Goal: Task Accomplishment & Management: Manage account settings

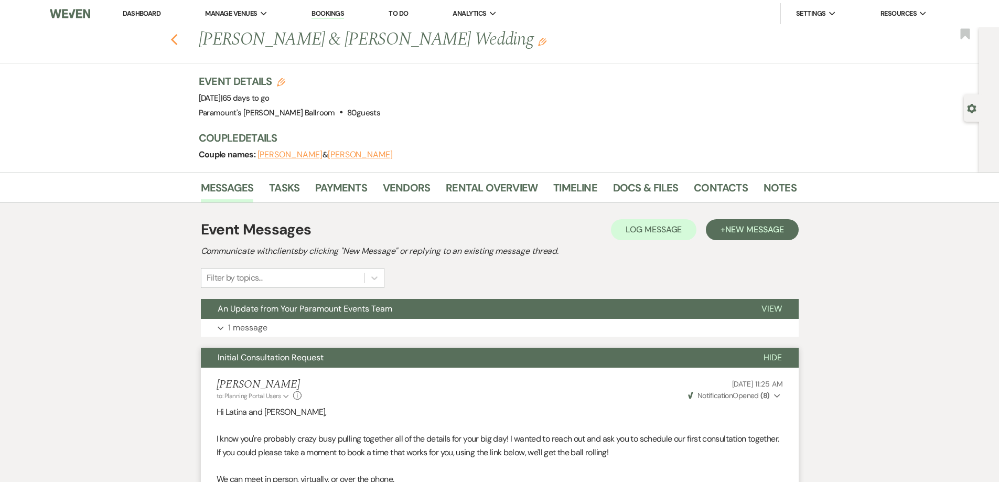
click at [174, 39] on icon "Previous" at bounding box center [174, 40] width 8 height 13
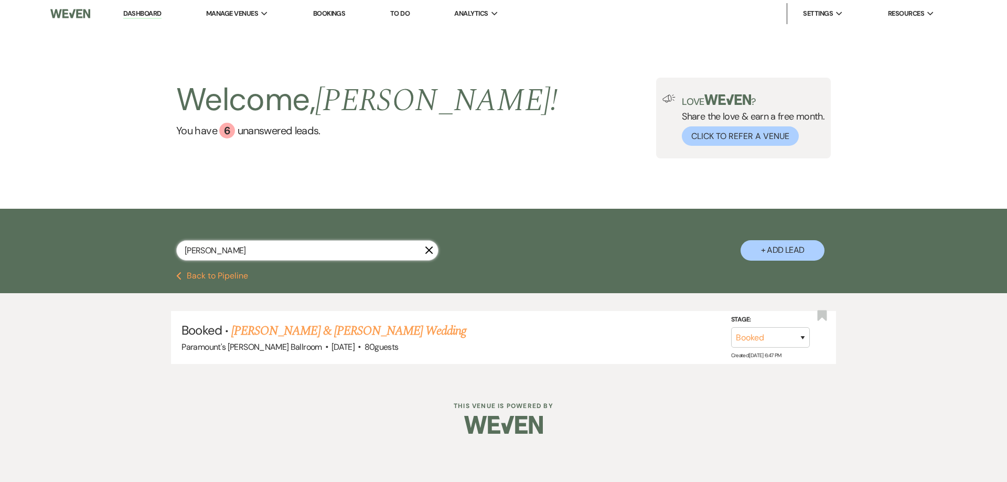
drag, startPoint x: 210, startPoint y: 250, endPoint x: 142, endPoint y: 249, distance: 68.2
click at [142, 249] on div "[PERSON_NAME] X + Add Lead" at bounding box center [503, 241] width 755 height 55
type input "[PERSON_NAME]"
click at [264, 330] on link "[PERSON_NAME] & [PERSON_NAME]' Wedding" at bounding box center [350, 330] width 238 height 19
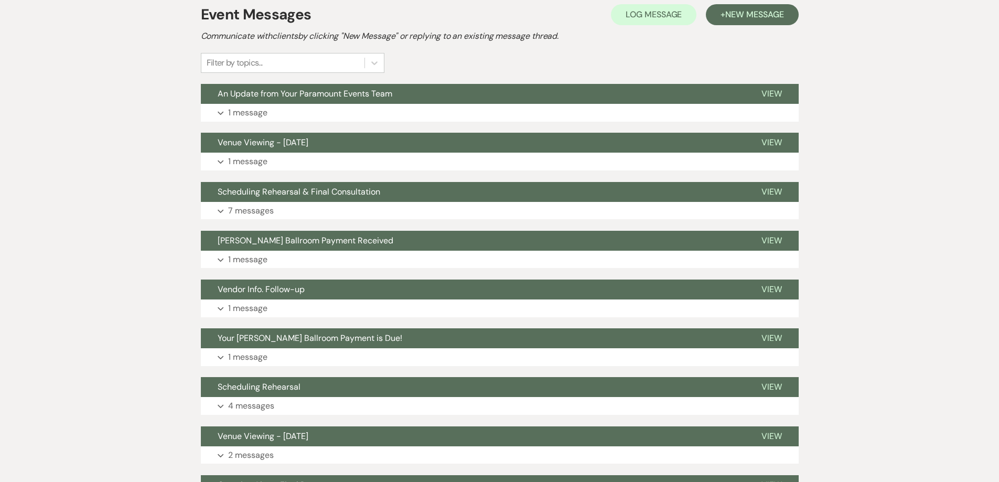
scroll to position [262, 0]
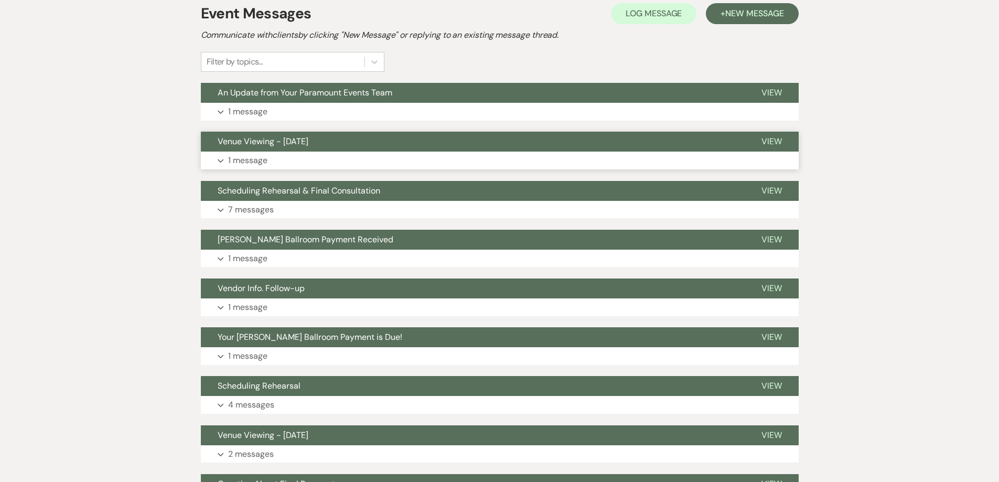
click at [275, 141] on span "Venue Viewing - [DATE]" at bounding box center [263, 141] width 91 height 11
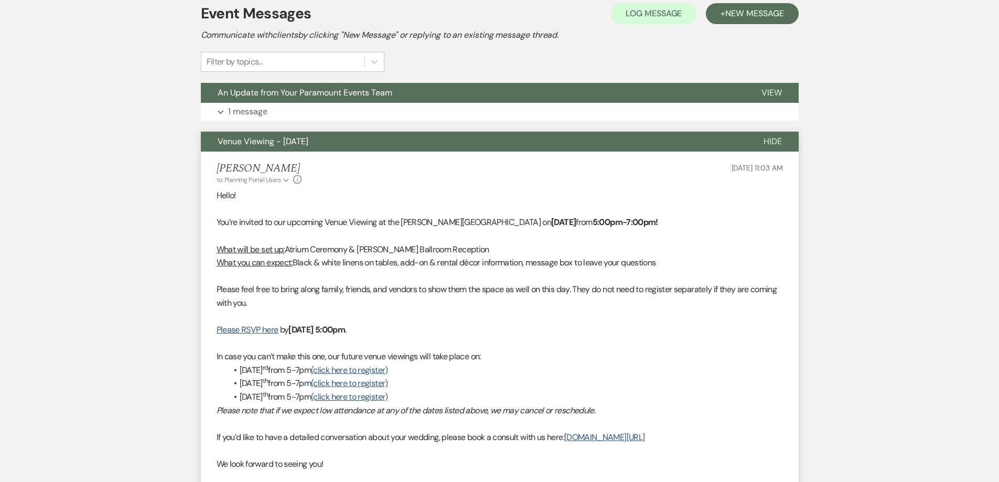
click at [275, 141] on span "Venue Viewing - [DATE]" at bounding box center [263, 141] width 91 height 11
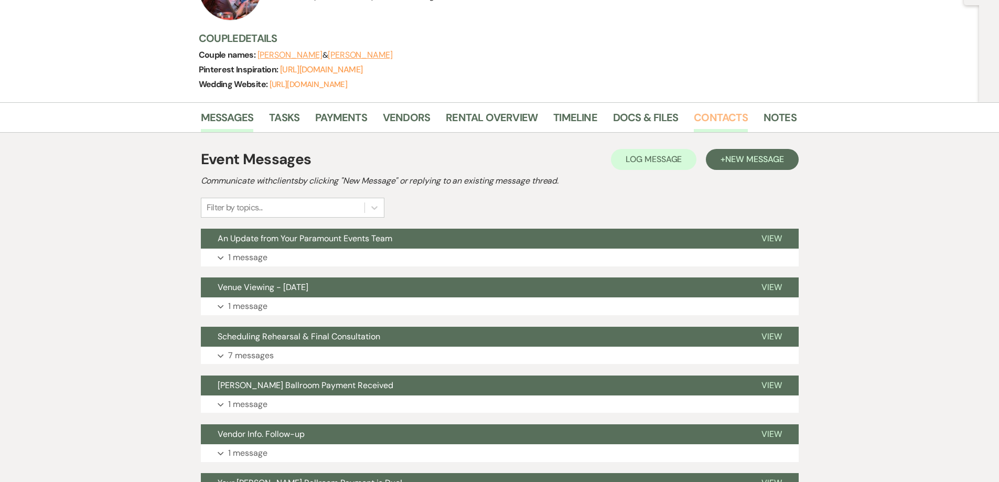
scroll to position [105, 0]
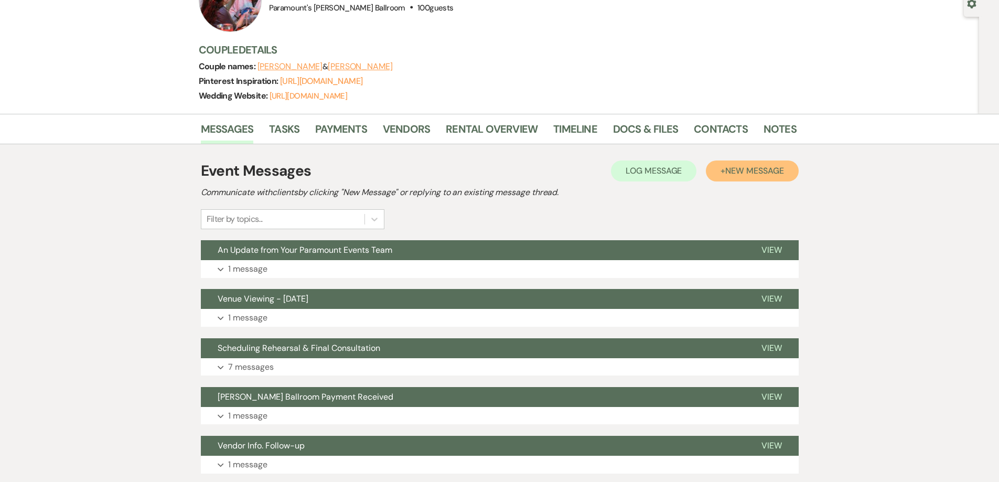
click at [731, 171] on span "New Message" at bounding box center [754, 170] width 58 height 11
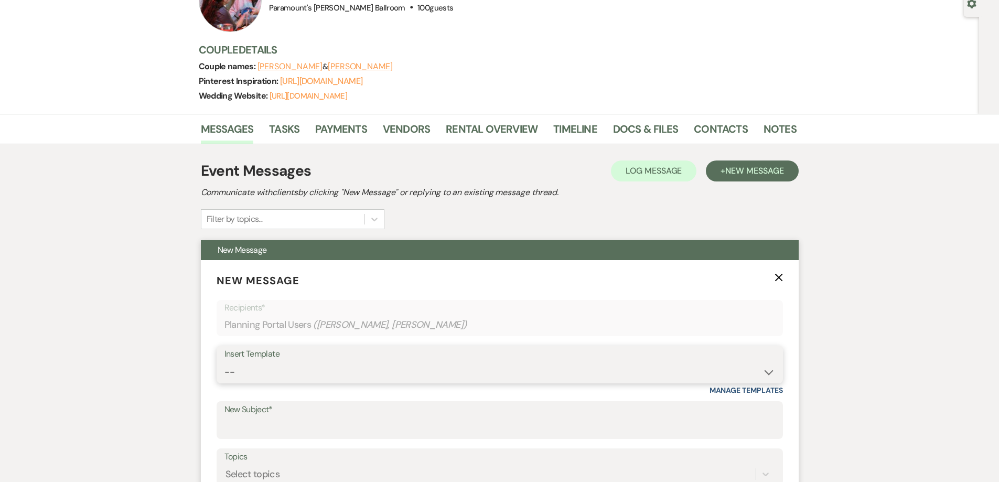
click at [283, 381] on select "-- Weven Planning Portal Introduction (Booked Events) 6 Month Consultation 9 Mo…" at bounding box center [499, 372] width 550 height 20
select select "4089"
click at [224, 362] on select "-- Weven Planning Portal Introduction (Booked Events) 6 Month Consultation 9 Mo…" at bounding box center [499, 372] width 550 height 20
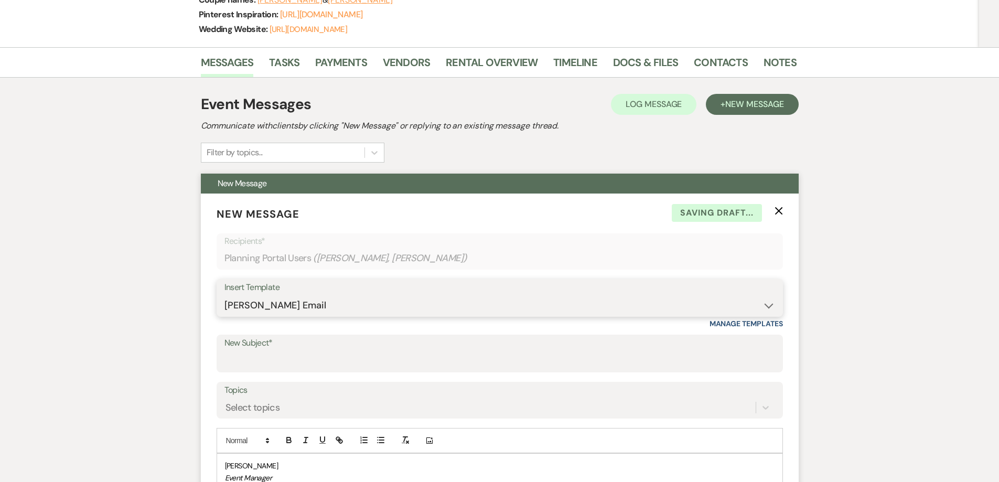
scroll to position [367, 0]
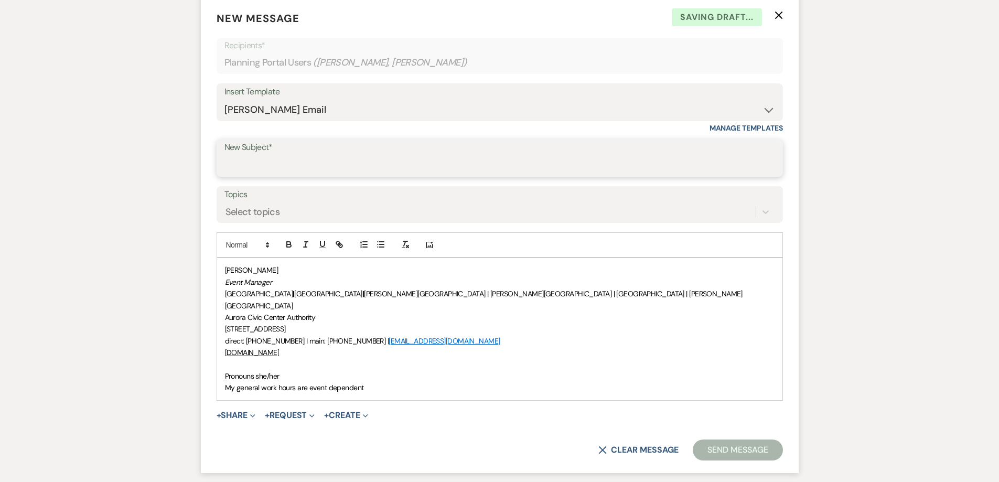
click at [260, 175] on input "New Subject*" at bounding box center [499, 165] width 550 height 20
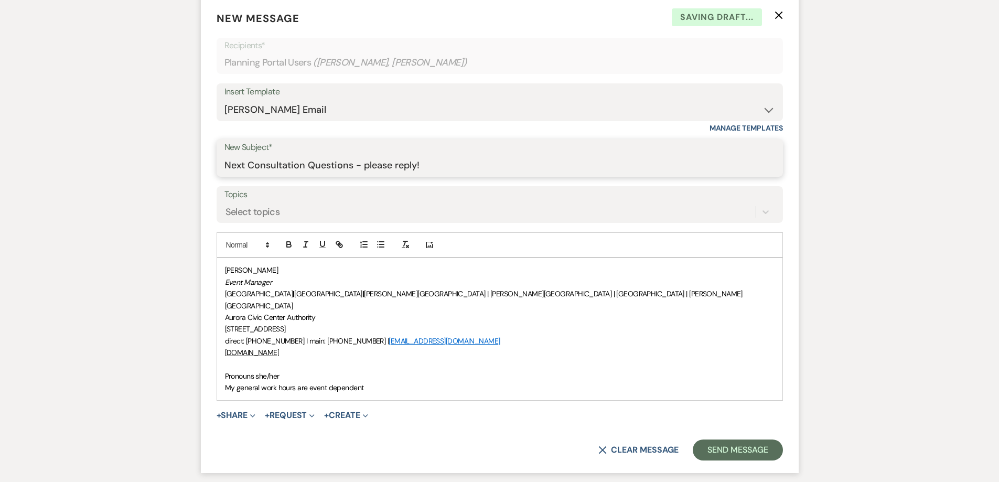
type input "Next Consultation Questions - please reply!"
click at [221, 362] on div "[PERSON_NAME] Event Manager [GEOGRAPHIC_DATA] | [GEOGRAPHIC_DATA] | [PERSON_NAM…" at bounding box center [499, 329] width 565 height 142
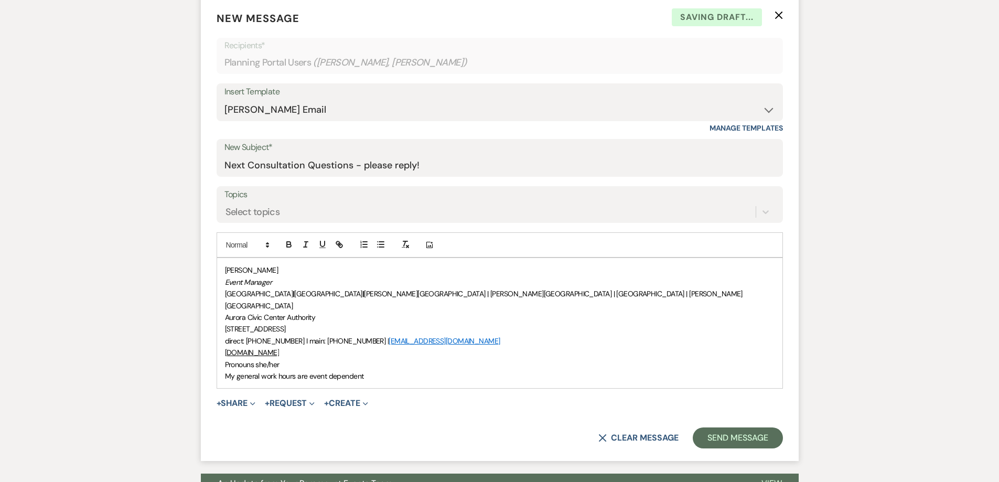
click at [223, 270] on div "[PERSON_NAME] Event Manager [GEOGRAPHIC_DATA] | [GEOGRAPHIC_DATA] | [PERSON_NAM…" at bounding box center [499, 323] width 565 height 130
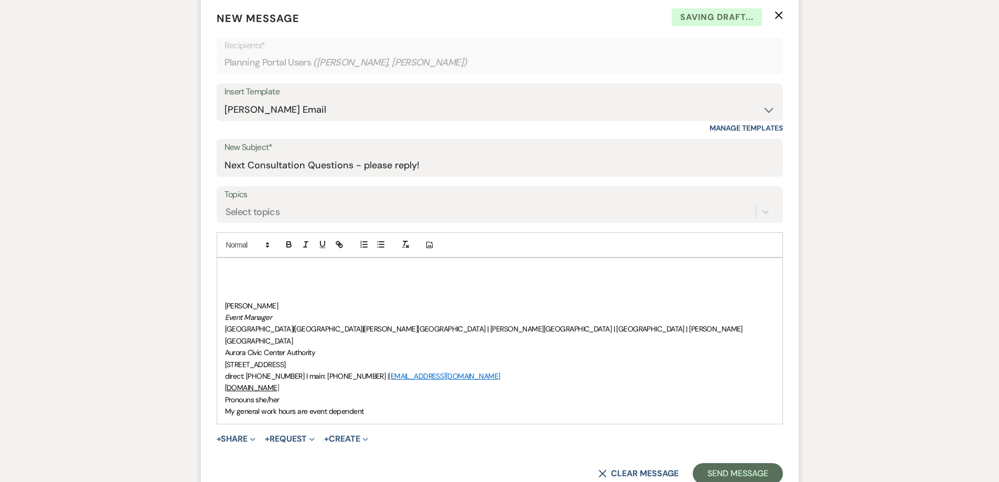
click at [228, 265] on p at bounding box center [499, 270] width 549 height 12
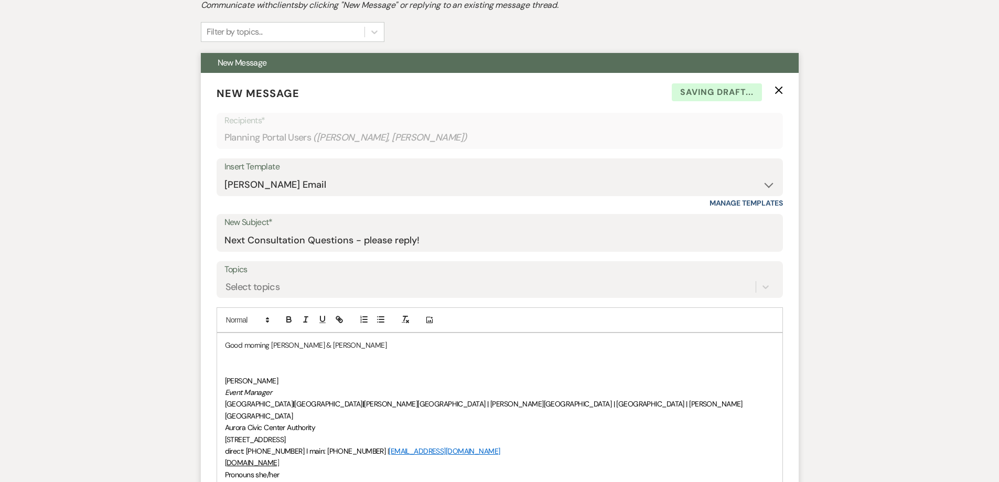
scroll to position [419, 0]
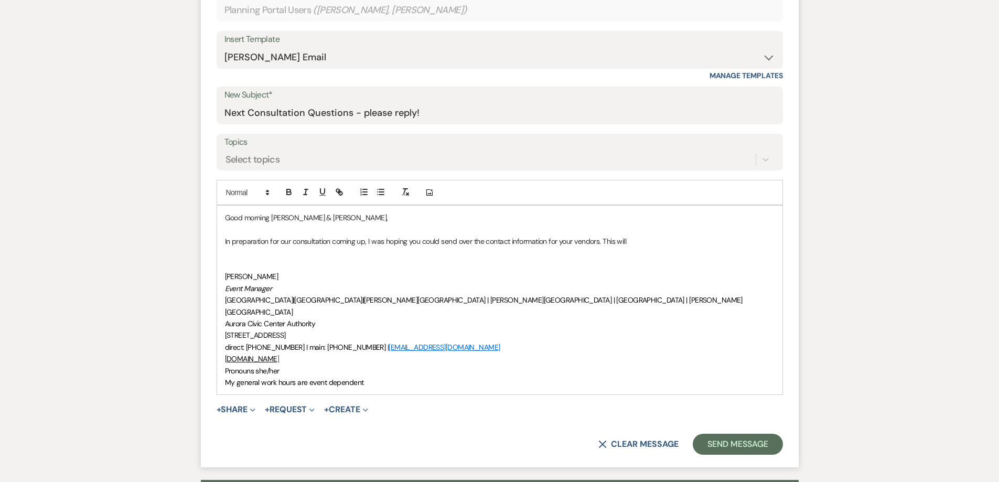
click at [246, 248] on p at bounding box center [499, 253] width 549 height 12
drag, startPoint x: 224, startPoint y: 241, endPoint x: 633, endPoint y: 238, distance: 409.5
click at [633, 238] on div "Good morning [PERSON_NAME] & [PERSON_NAME], In preparation for our consultation…" at bounding box center [499, 300] width 565 height 189
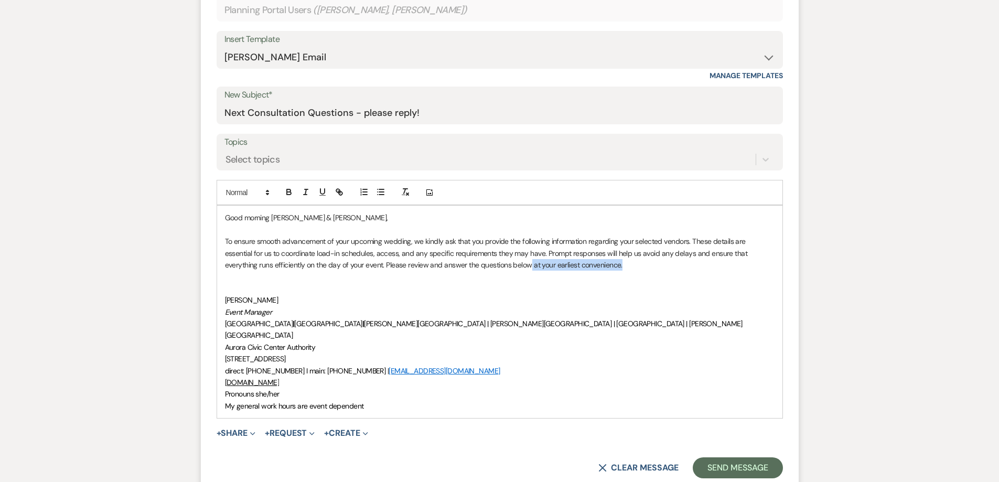
drag, startPoint x: 581, startPoint y: 263, endPoint x: 480, endPoint y: 266, distance: 101.2
click at [480, 266] on p "To ensure smooth advancement of your upcoming wedding, we kindly ask that you p…" at bounding box center [499, 252] width 549 height 35
click at [591, 263] on p "To ensure smooth advancement of your upcoming wedding, we kindly ask that you p…" at bounding box center [499, 252] width 549 height 35
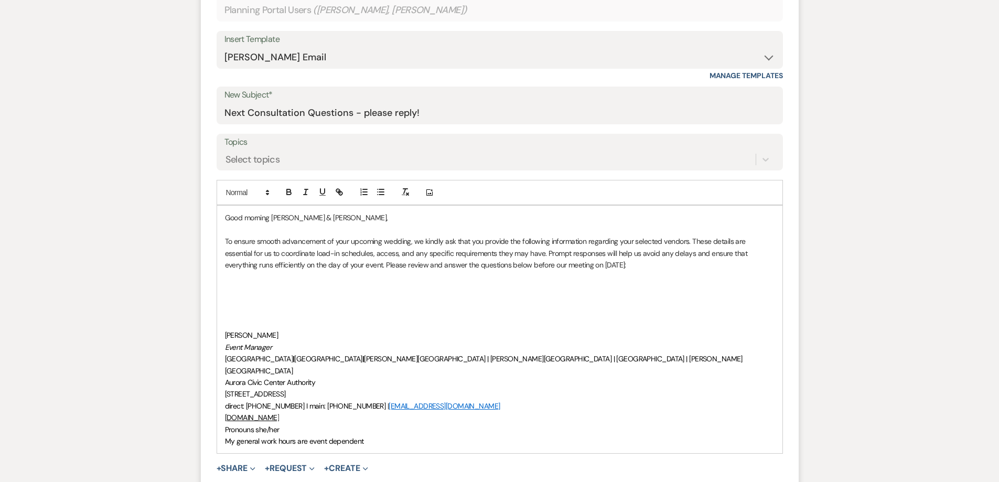
click at [232, 289] on p at bounding box center [499, 289] width 549 height 12
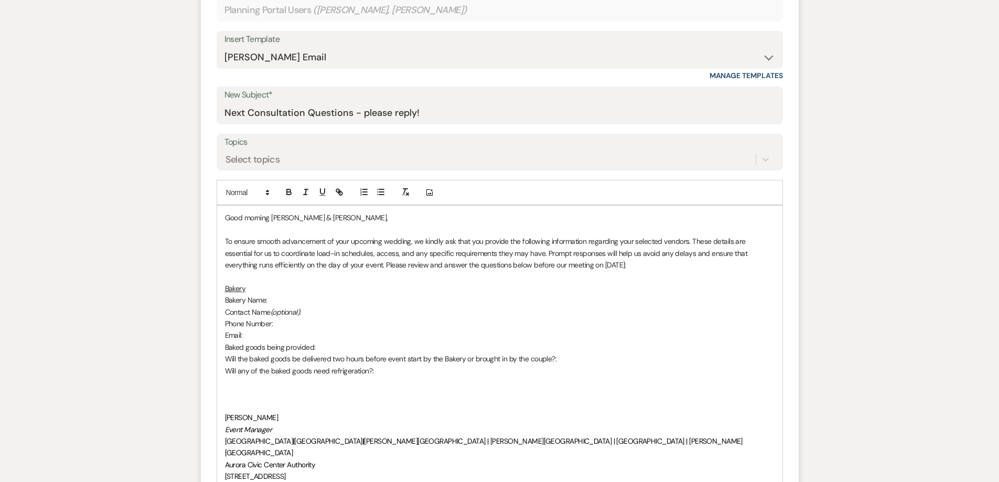
click at [393, 373] on p "Will any of the baked goods need refrigeration?:" at bounding box center [499, 371] width 549 height 12
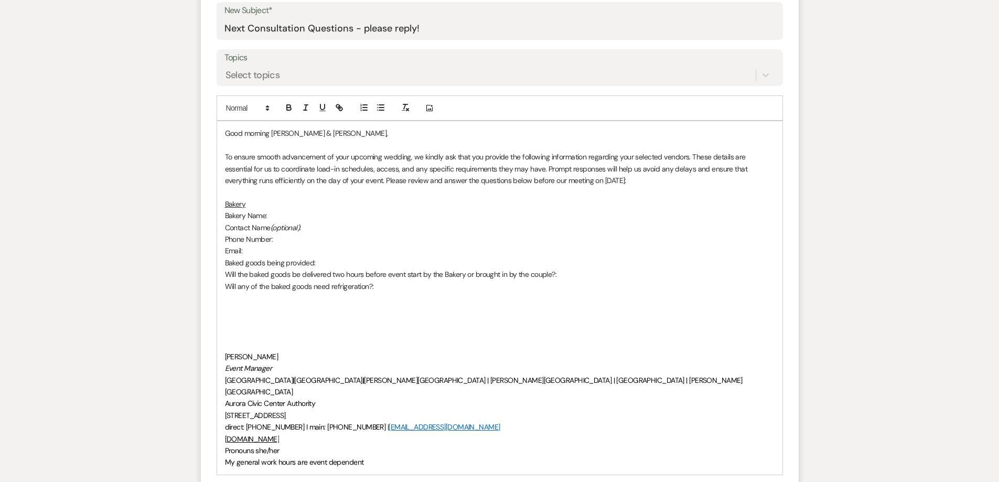
scroll to position [524, 0]
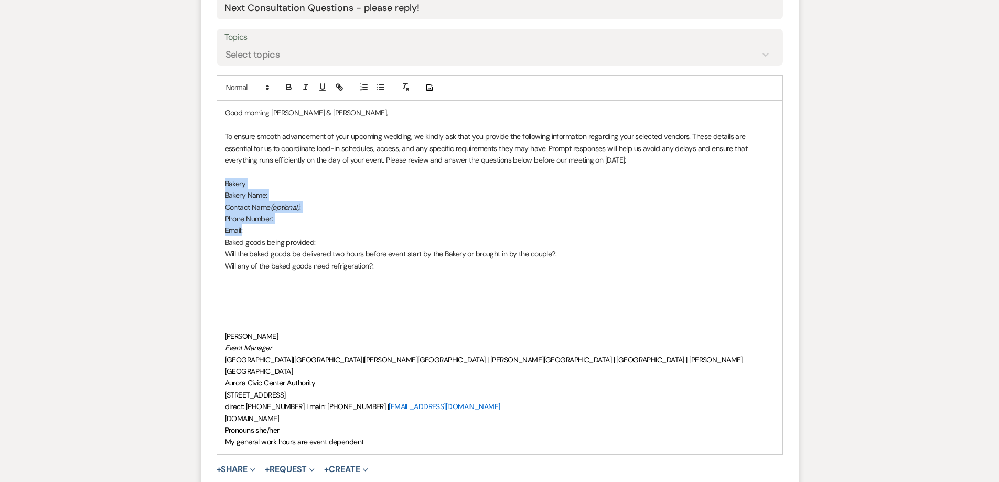
drag, startPoint x: 223, startPoint y: 184, endPoint x: 272, endPoint y: 228, distance: 65.0
click at [272, 228] on div "Good morning [PERSON_NAME] & [PERSON_NAME], To ensure smooth advancement of you…" at bounding box center [499, 277] width 565 height 353
copy div "Bakery Bakery Name: Contact Name (optional) : Phone Number: Email:"
click at [230, 283] on p at bounding box center [499, 289] width 549 height 12
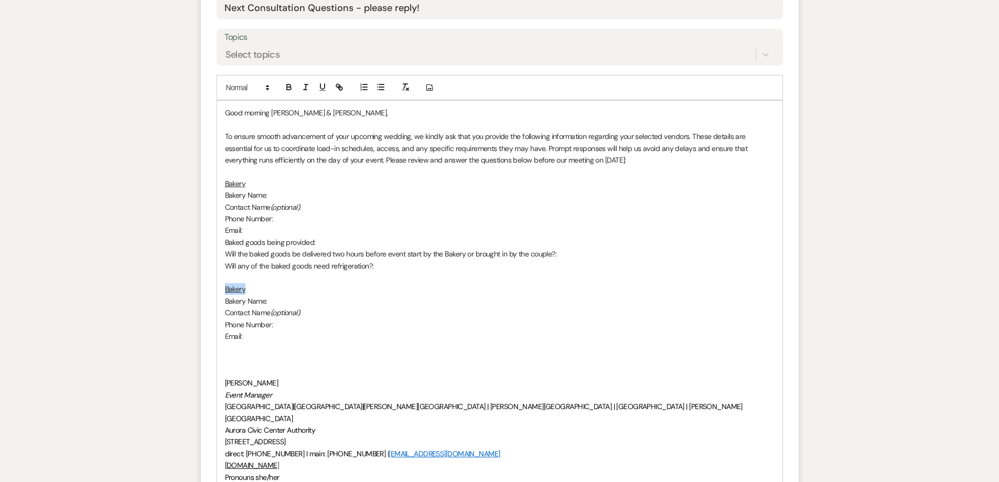
drag, startPoint x: 245, startPoint y: 290, endPoint x: 220, endPoint y: 289, distance: 25.2
click at [220, 289] on div "Good morning [PERSON_NAME] & [PERSON_NAME], To ensure smooth advancement of you…" at bounding box center [499, 301] width 565 height 400
drag, startPoint x: 243, startPoint y: 302, endPoint x: 234, endPoint y: 302, distance: 9.4
click at [229, 302] on p "Bakery Name:" at bounding box center [499, 301] width 549 height 12
drag, startPoint x: 247, startPoint y: 301, endPoint x: 215, endPoint y: 301, distance: 31.5
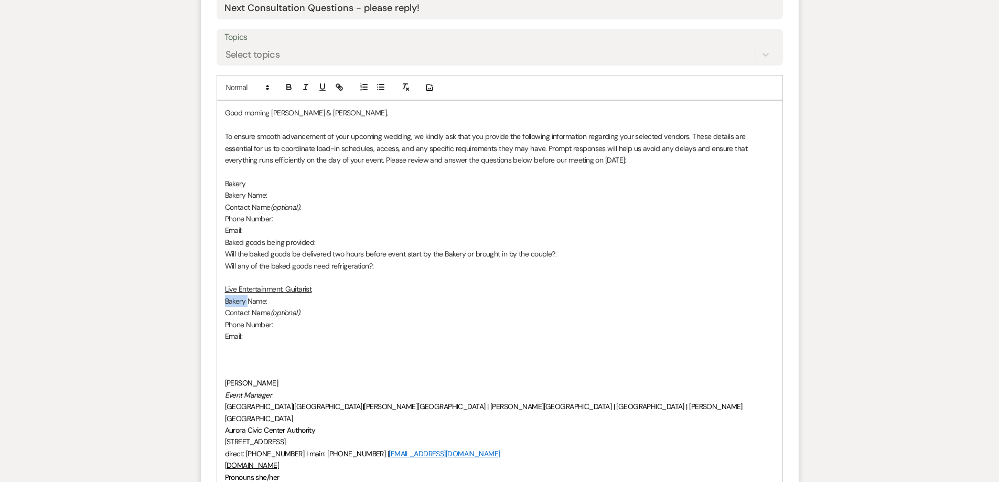
click at [215, 301] on form "New Message X Saving draft... Recipients* Planning Portal Users ( [PERSON_NAME]…" at bounding box center [500, 207] width 598 height 733
drag, startPoint x: 308, startPoint y: 313, endPoint x: 222, endPoint y: 311, distance: 86.0
click at [222, 311] on div "Good morning [PERSON_NAME] & [PERSON_NAME], To ensure smooth advancement of you…" at bounding box center [499, 301] width 565 height 400
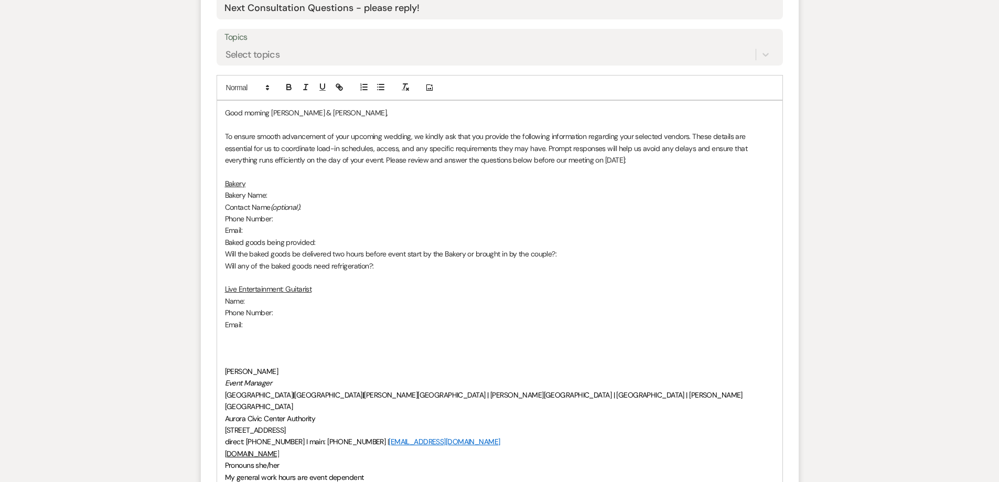
click at [262, 323] on p "Email:" at bounding box center [499, 325] width 549 height 12
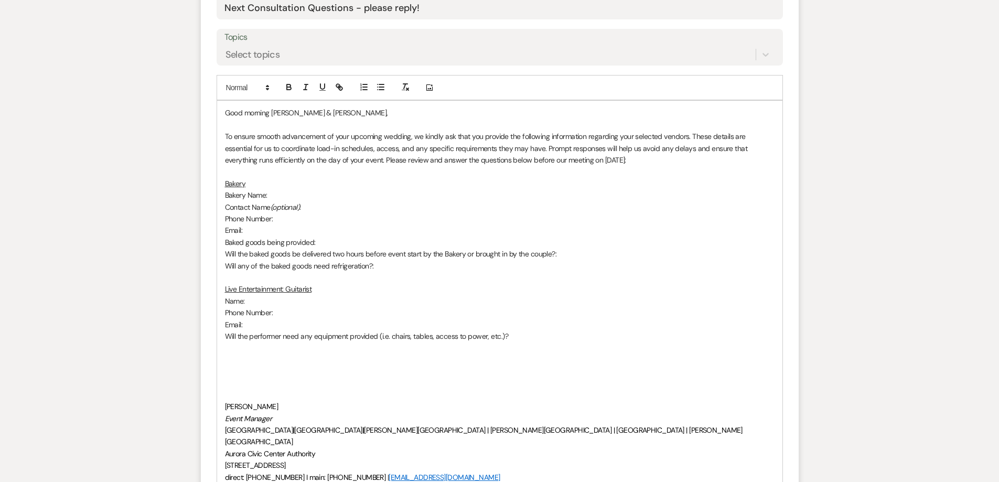
click at [243, 355] on p at bounding box center [499, 360] width 549 height 12
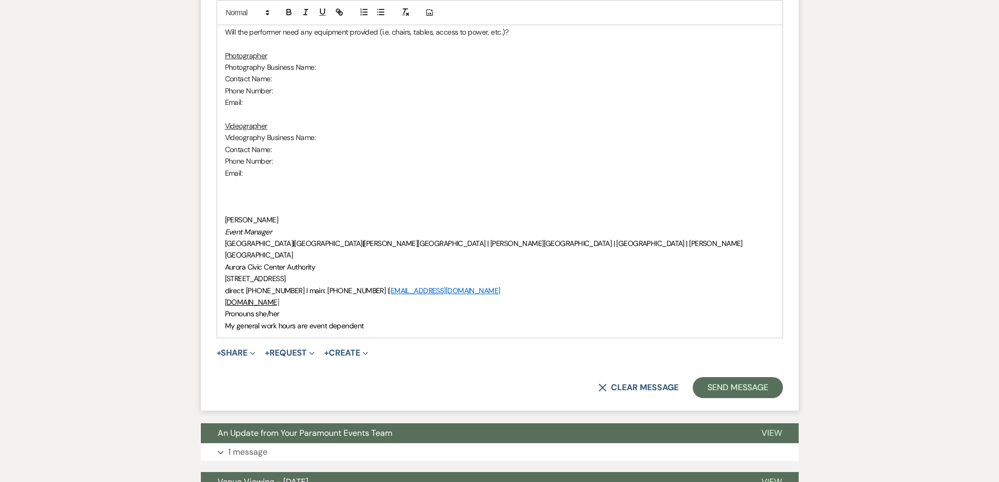
scroll to position [839, 0]
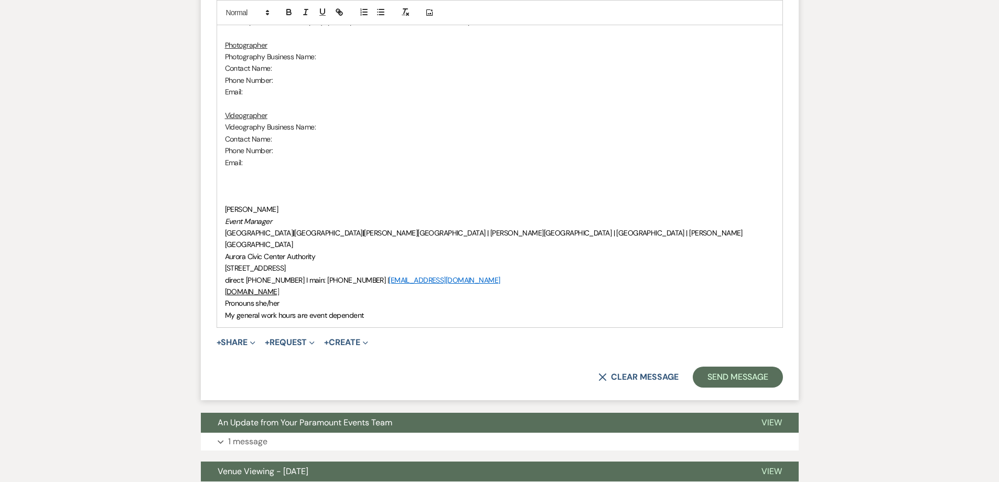
click at [246, 186] on p at bounding box center [499, 186] width 549 height 12
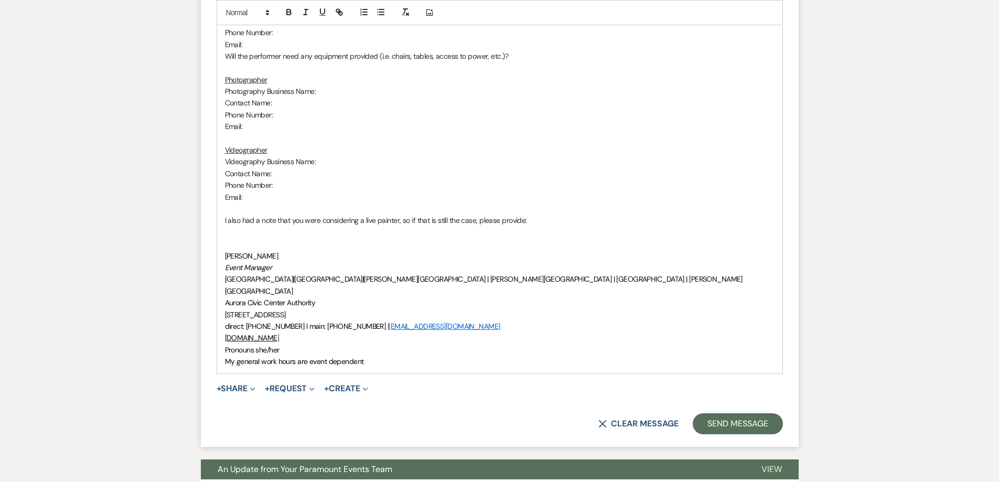
scroll to position [786, 0]
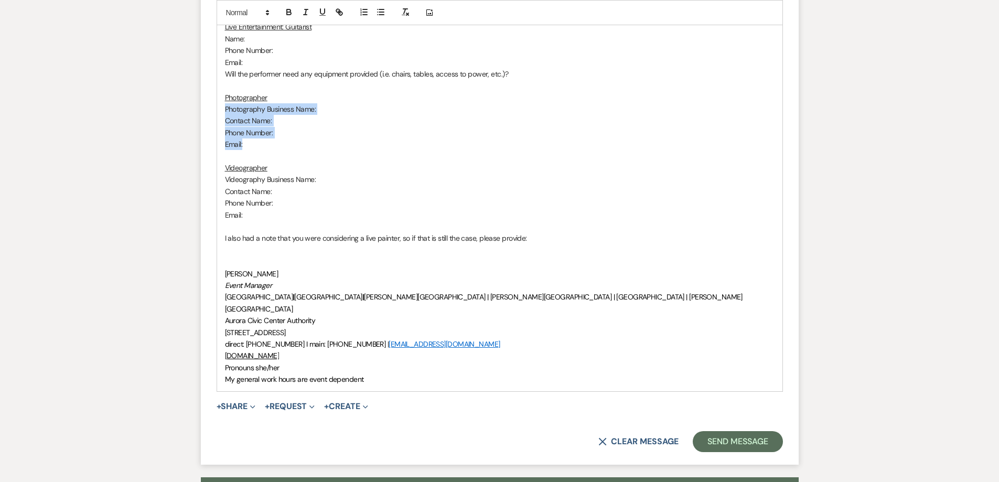
drag, startPoint x: 251, startPoint y: 147, endPoint x: 220, endPoint y: 113, distance: 46.4
click at [220, 113] on div "Good morning [PERSON_NAME] & [PERSON_NAME], To ensure smooth advancement of you…" at bounding box center [499, 115] width 565 height 553
copy div "Photography Business Name: Contact Name: Phone Number: Email:"
click at [232, 250] on p at bounding box center [499, 250] width 549 height 12
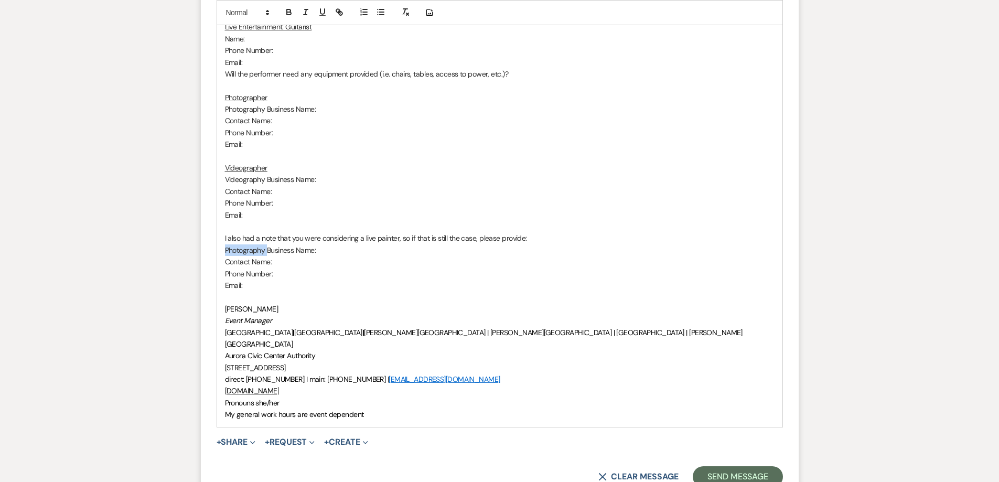
drag, startPoint x: 266, startPoint y: 250, endPoint x: 224, endPoint y: 247, distance: 42.0
click at [224, 247] on div "Good morning [PERSON_NAME] & [PERSON_NAME], To ensure smooth advancement of you…" at bounding box center [499, 133] width 565 height 588
click at [262, 285] on p "Email:" at bounding box center [499, 285] width 549 height 12
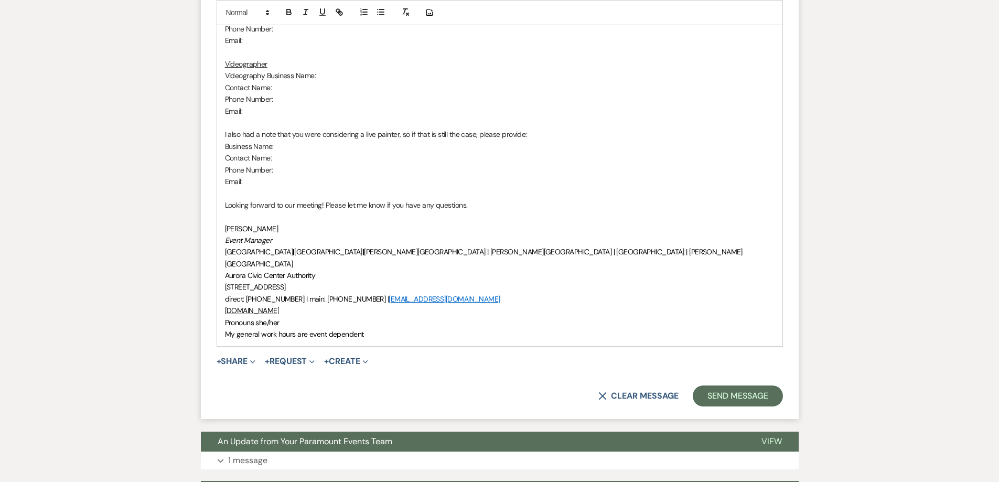
scroll to position [891, 0]
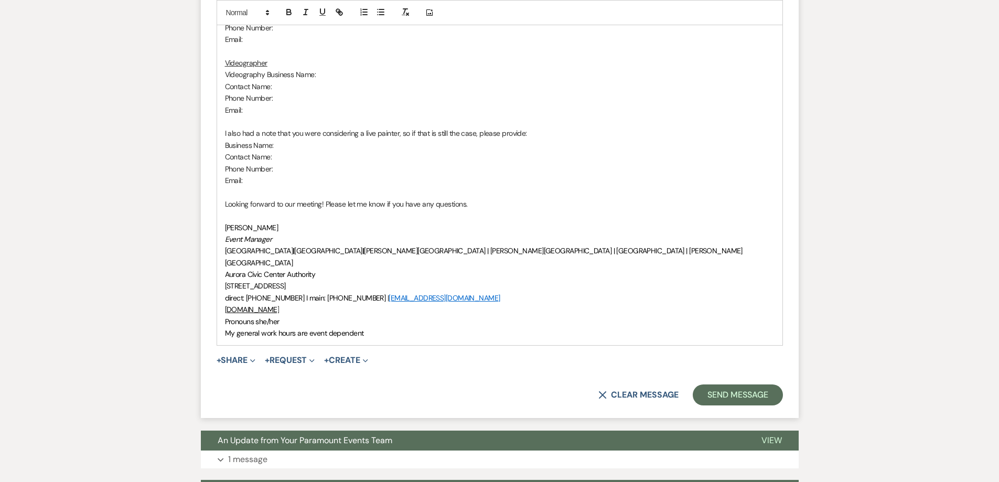
drag, startPoint x: 352, startPoint y: 200, endPoint x: 339, endPoint y: 200, distance: 13.6
click at [352, 200] on p "Looking forward to our meeting! Please let me know if you have any questions." at bounding box center [499, 204] width 549 height 12
click at [289, 193] on p at bounding box center [499, 192] width 549 height 12
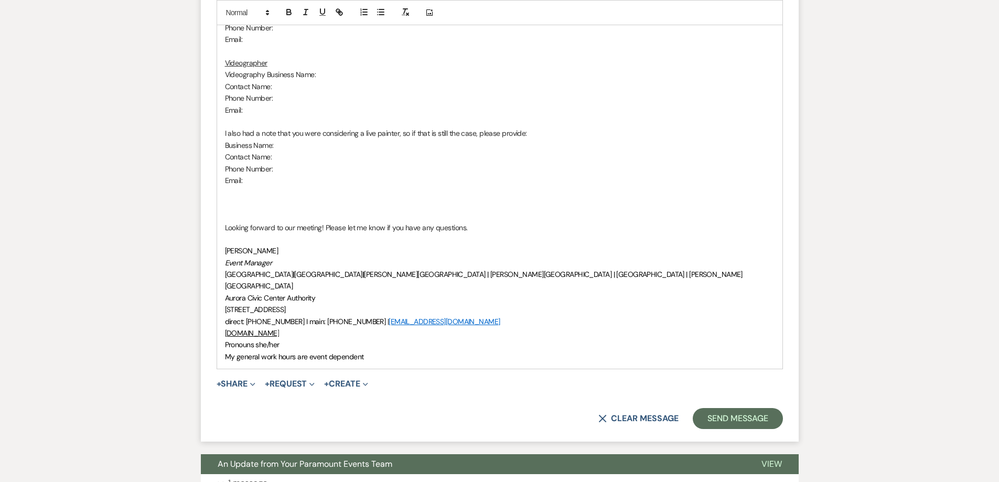
click at [273, 201] on p at bounding box center [499, 204] width 549 height 12
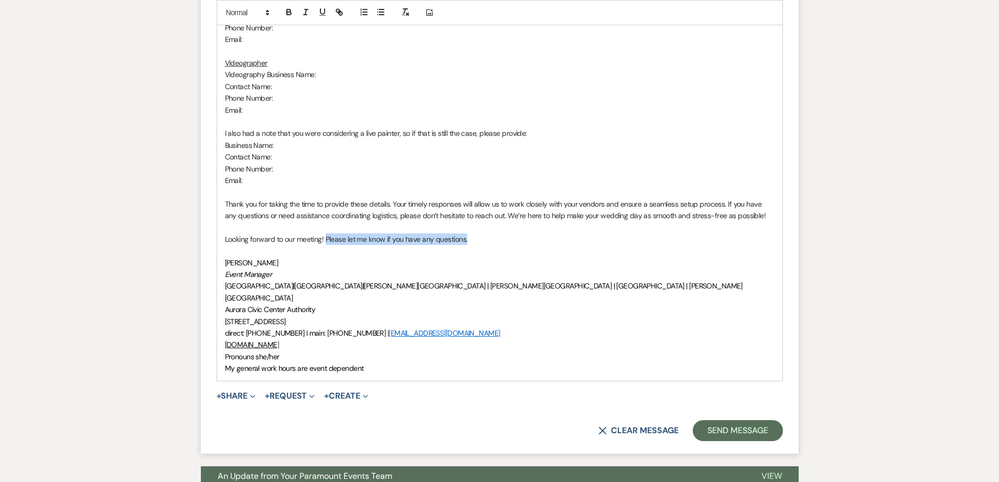
drag, startPoint x: 483, startPoint y: 237, endPoint x: 326, endPoint y: 238, distance: 156.8
click at [326, 238] on p "Looking forward to our meeting! Please let me know if you have any questions." at bounding box center [499, 239] width 549 height 12
click at [460, 202] on p "Thank you for taking the time to provide these details. Your timely responses w…" at bounding box center [499, 210] width 549 height 24
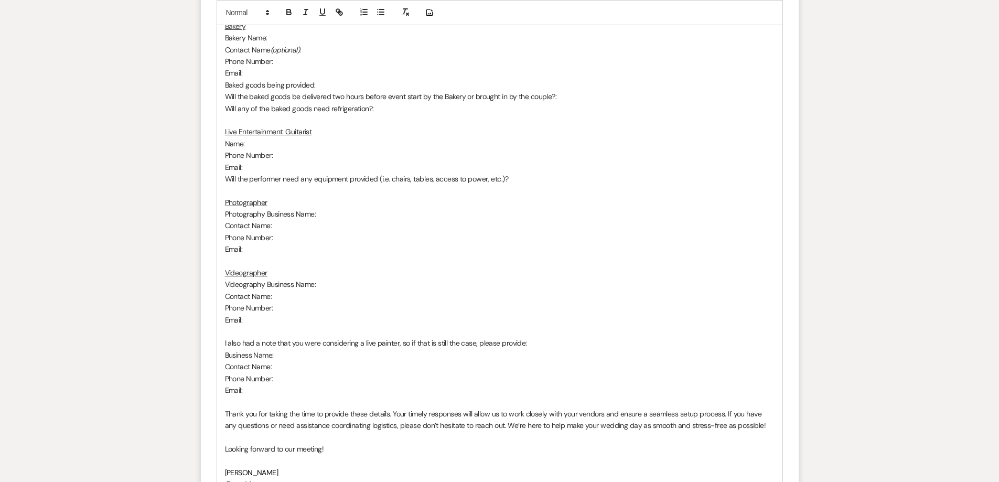
scroll to position [367, 0]
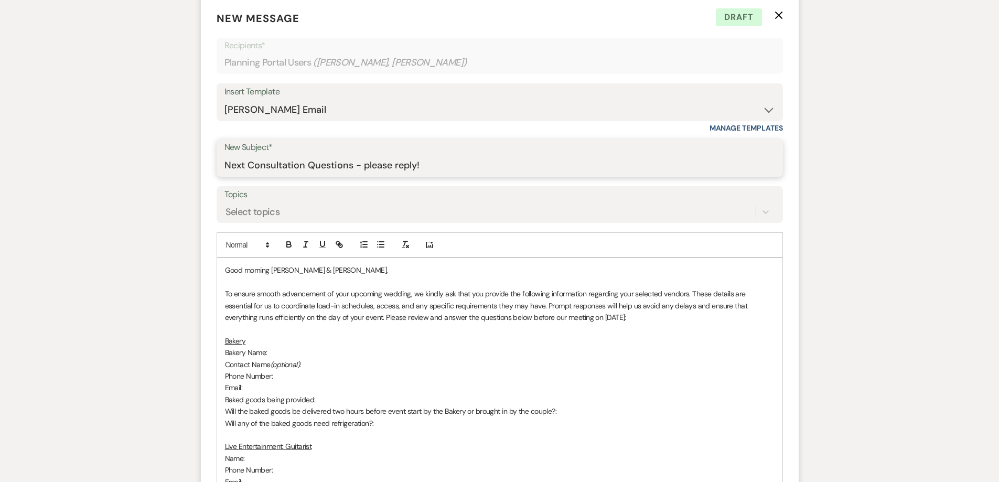
drag, startPoint x: 244, startPoint y: 161, endPoint x: 207, endPoint y: 159, distance: 37.3
click at [206, 161] on form "New Message X Draft Recipients* Planning Portal Users ( [PERSON_NAME], [PERSON_…" at bounding box center [500, 487] width 598 height 979
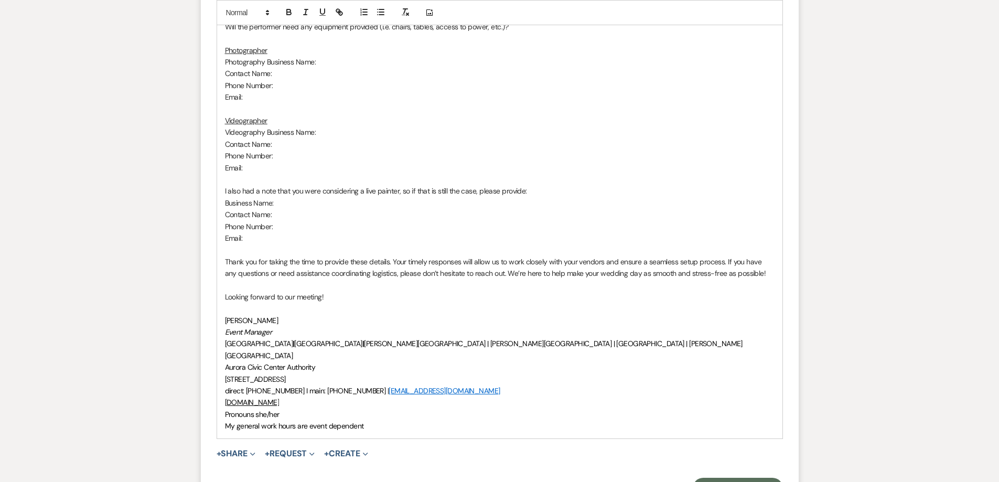
scroll to position [1049, 0]
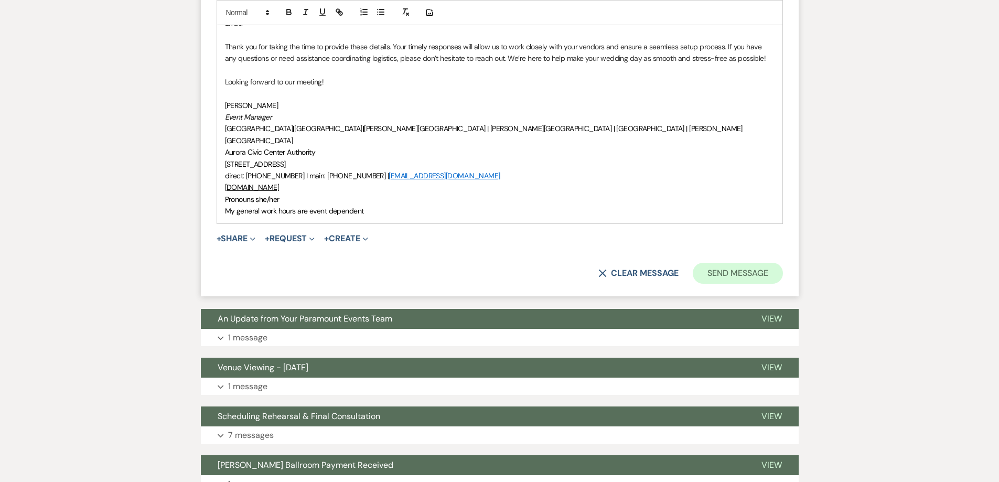
type input "Upcoming Consultation Questions - please reply!"
click at [719, 263] on button "Send Message" at bounding box center [738, 273] width 90 height 21
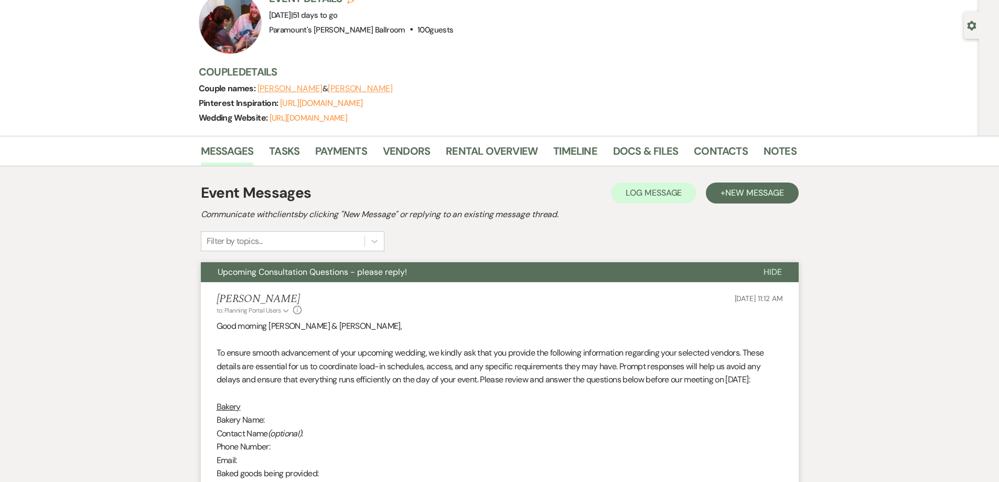
scroll to position [82, 0]
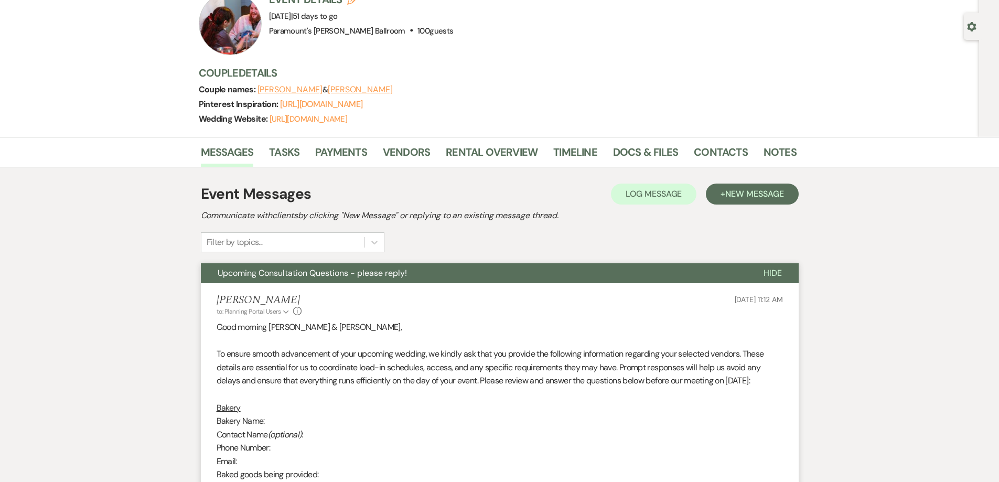
click at [355, 274] on span "Upcoming Consultation Questions - please reply!" at bounding box center [312, 272] width 189 height 11
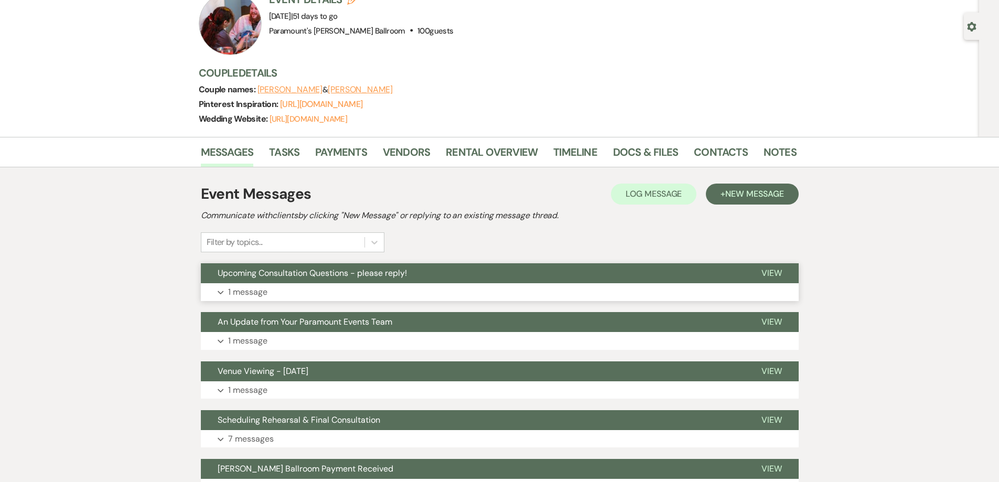
click at [328, 273] on span "Upcoming Consultation Questions - please reply!" at bounding box center [312, 272] width 189 height 11
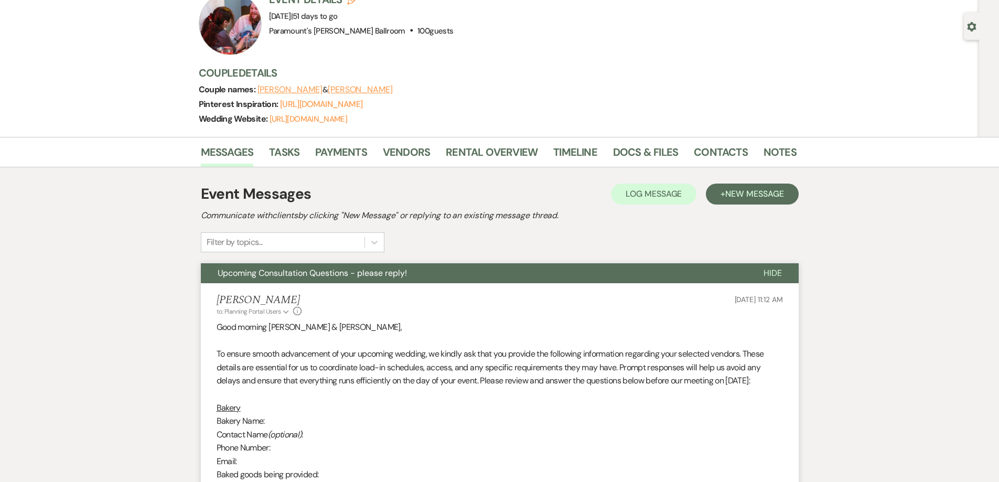
click at [328, 273] on span "Upcoming Consultation Questions - please reply!" at bounding box center [312, 272] width 189 height 11
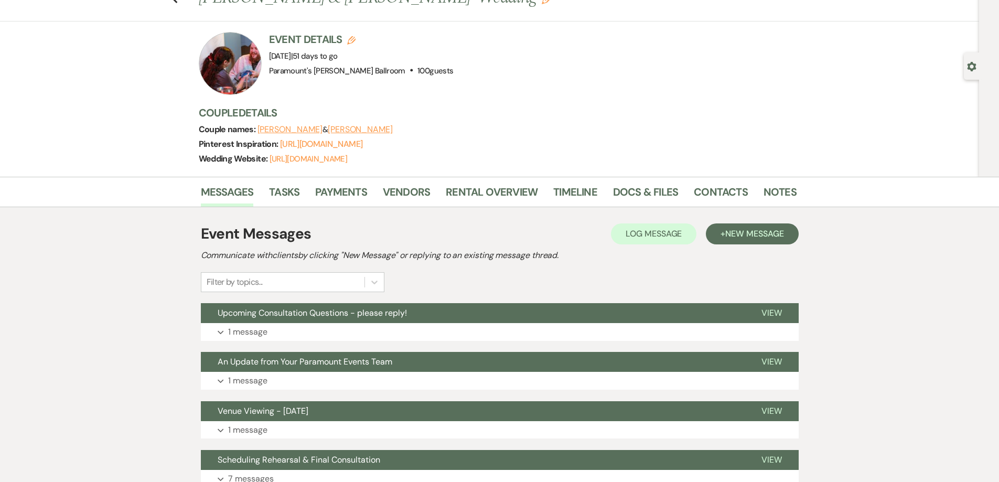
scroll to position [0, 0]
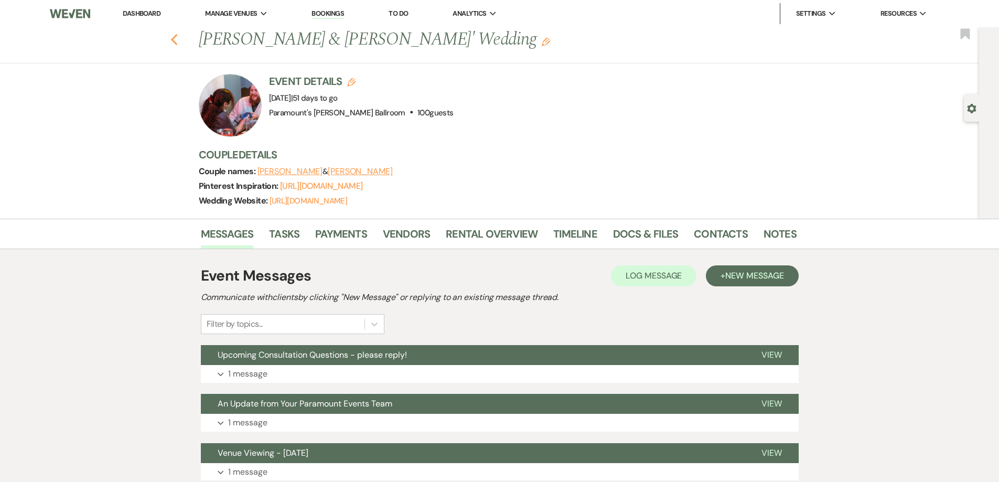
click at [178, 44] on icon "Previous" at bounding box center [174, 40] width 8 height 13
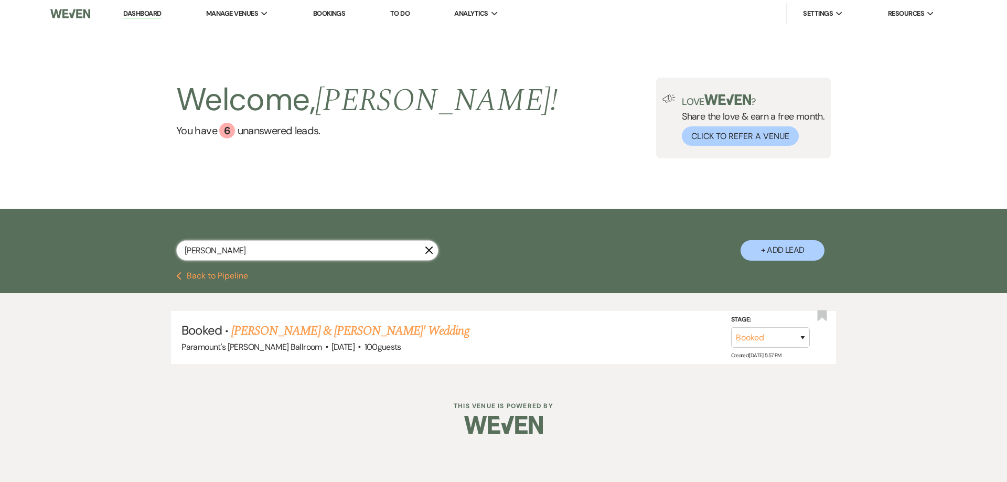
drag, startPoint x: 244, startPoint y: 256, endPoint x: 133, endPoint y: 252, distance: 111.2
click at [133, 252] on div "[PERSON_NAME] X + Add Lead" at bounding box center [503, 241] width 755 height 55
type input "[PERSON_NAME]"
click at [264, 324] on link "[PERSON_NAME] & [PERSON_NAME] Wedding" at bounding box center [348, 330] width 235 height 19
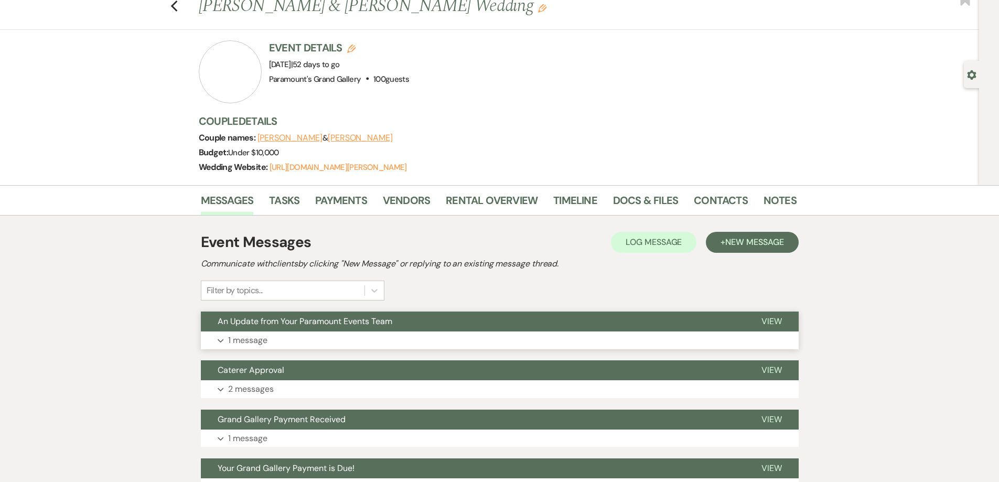
scroll to position [210, 0]
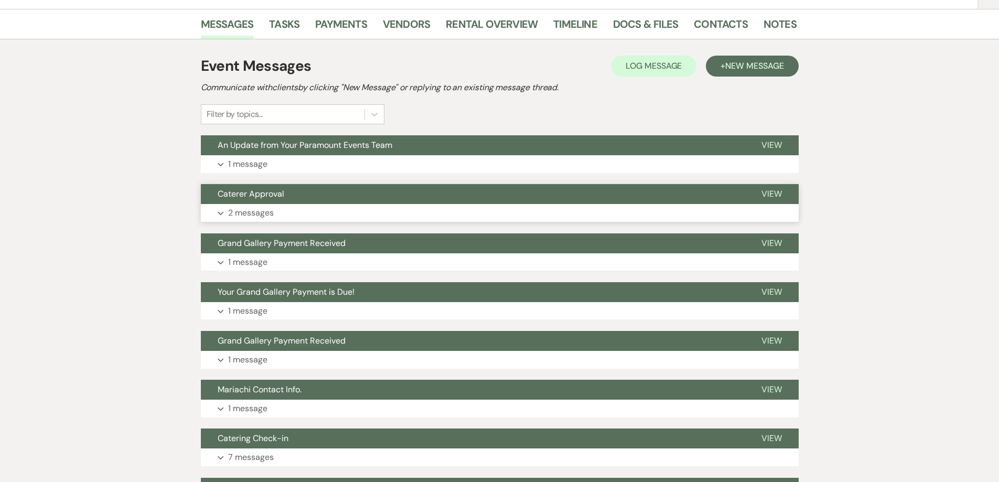
click at [271, 194] on span "Caterer Approval" at bounding box center [251, 193] width 67 height 11
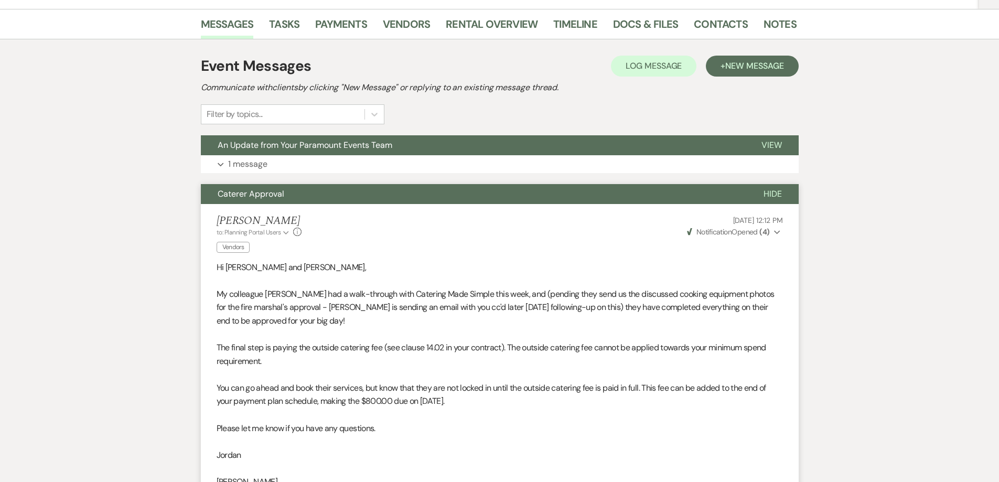
click at [271, 194] on span "Caterer Approval" at bounding box center [251, 193] width 67 height 11
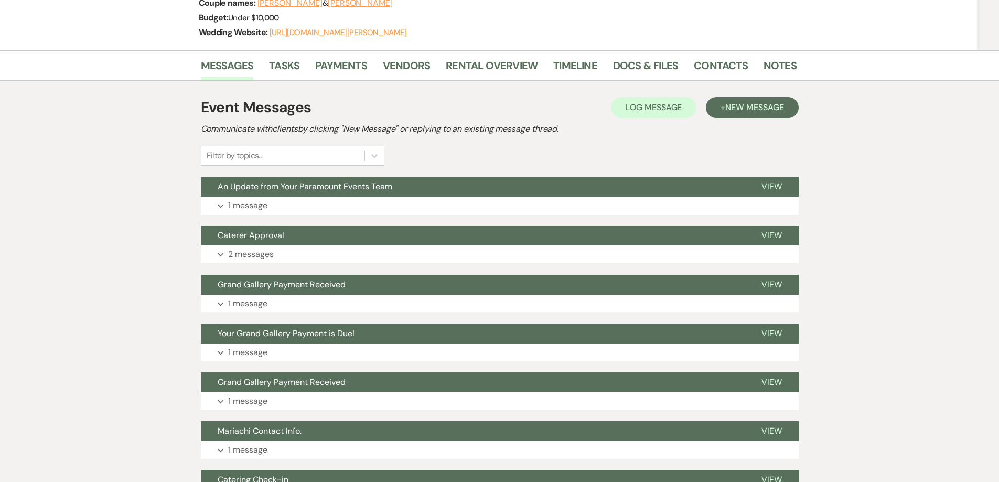
scroll to position [52, 0]
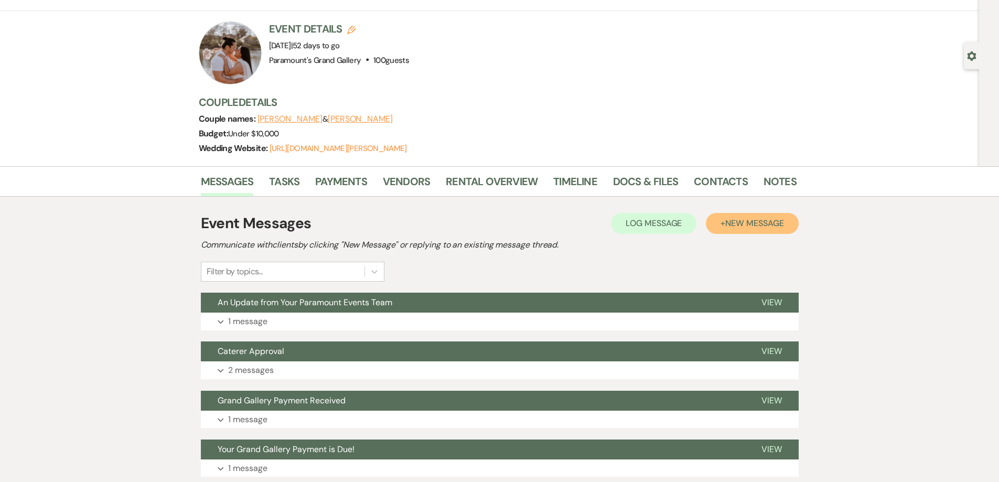
click at [727, 222] on span "New Message" at bounding box center [754, 223] width 58 height 11
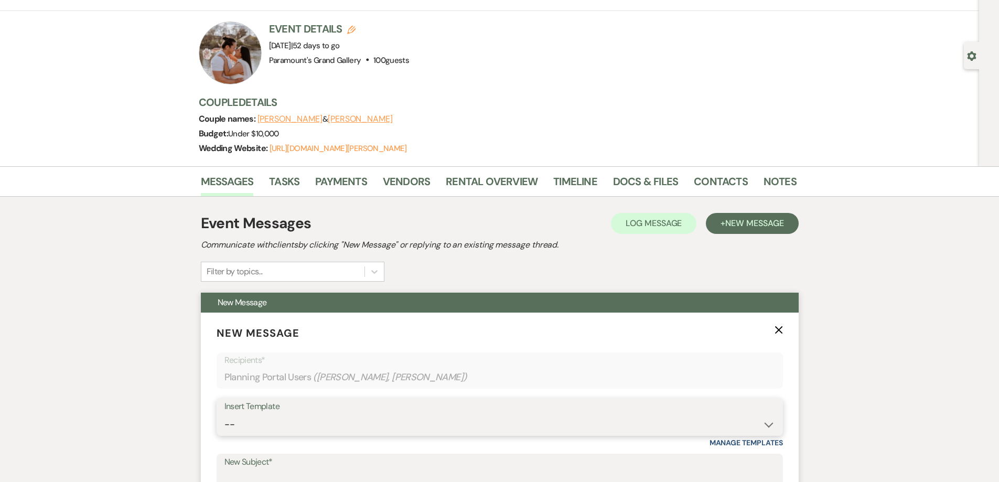
click at [241, 419] on select "-- Weven Planning Portal Introduction (Booked Events) 6 Month Consultation 9 Mo…" at bounding box center [499, 424] width 550 height 20
select select "4090"
click at [224, 414] on select "-- Weven Planning Portal Introduction (Booked Events) 6 Month Consultation 9 Mo…" at bounding box center [499, 424] width 550 height 20
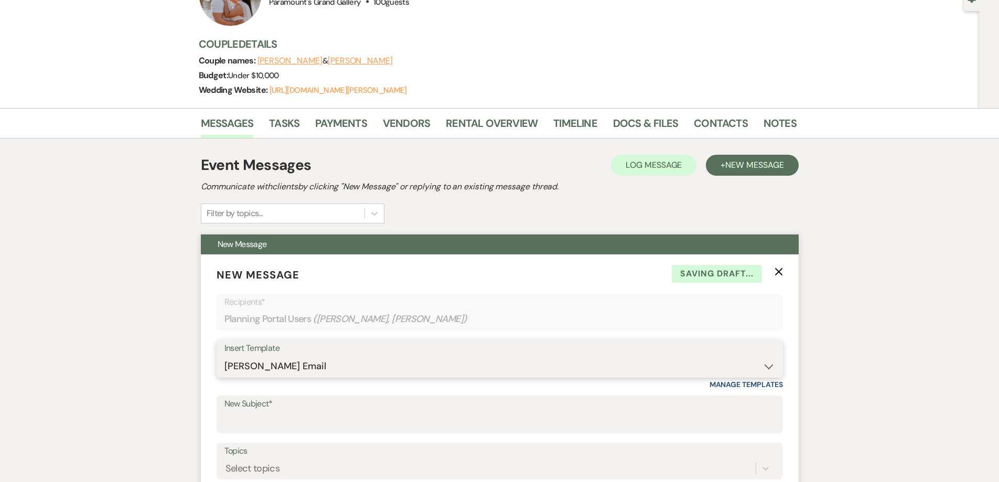
scroll to position [210, 0]
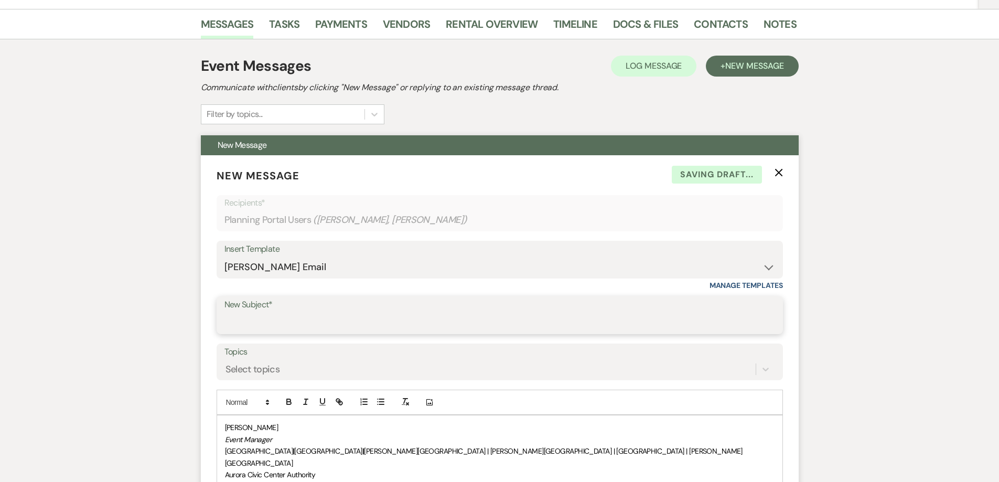
click at [251, 323] on input "New Subject*" at bounding box center [499, 322] width 550 height 20
type input "Upcoming Consultation Questions - please reply!"
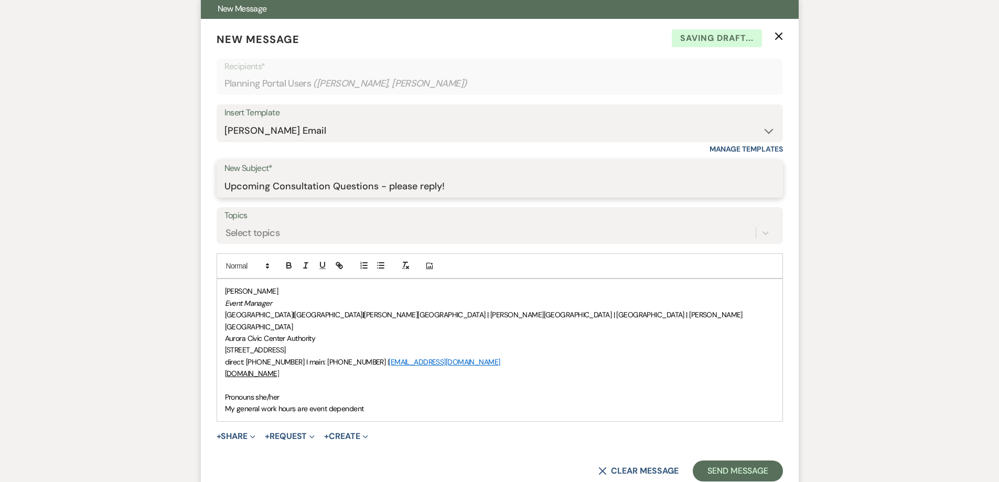
scroll to position [367, 0]
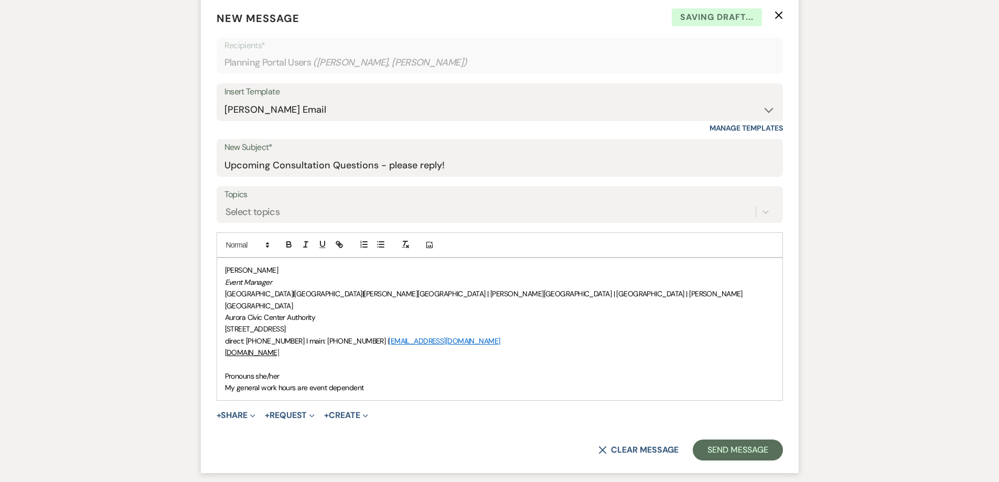
click at [223, 366] on div "[PERSON_NAME] Event Manager [GEOGRAPHIC_DATA] | [GEOGRAPHIC_DATA] | [PERSON_NAM…" at bounding box center [499, 329] width 565 height 142
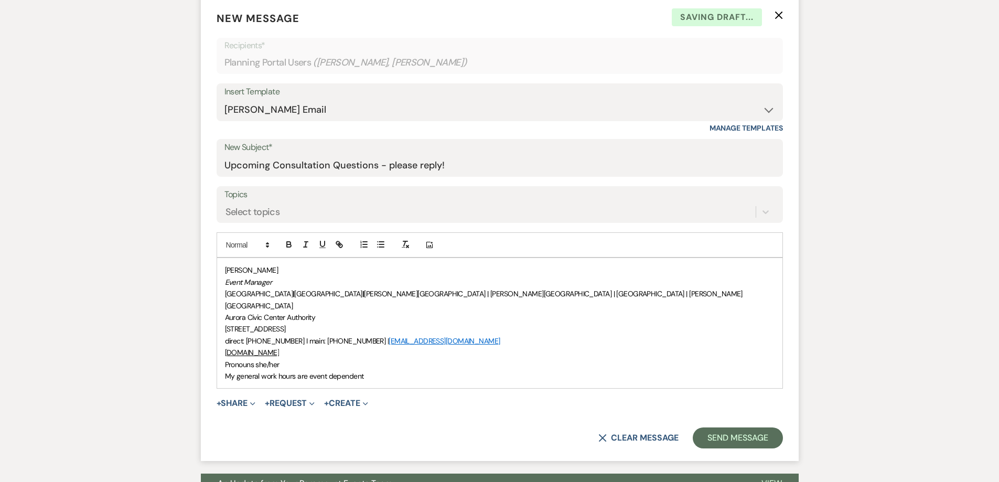
click at [225, 268] on p "[PERSON_NAME]" at bounding box center [499, 270] width 549 height 12
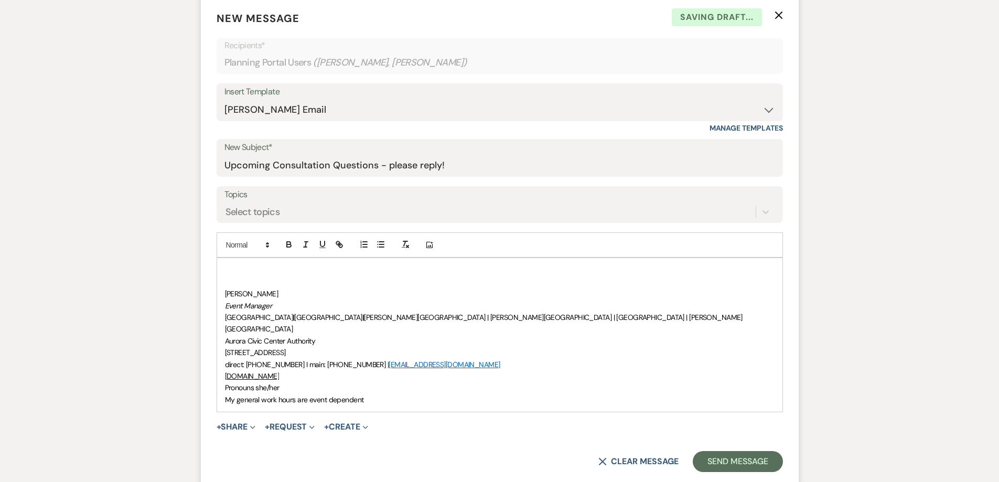
click at [232, 265] on p at bounding box center [499, 270] width 549 height 12
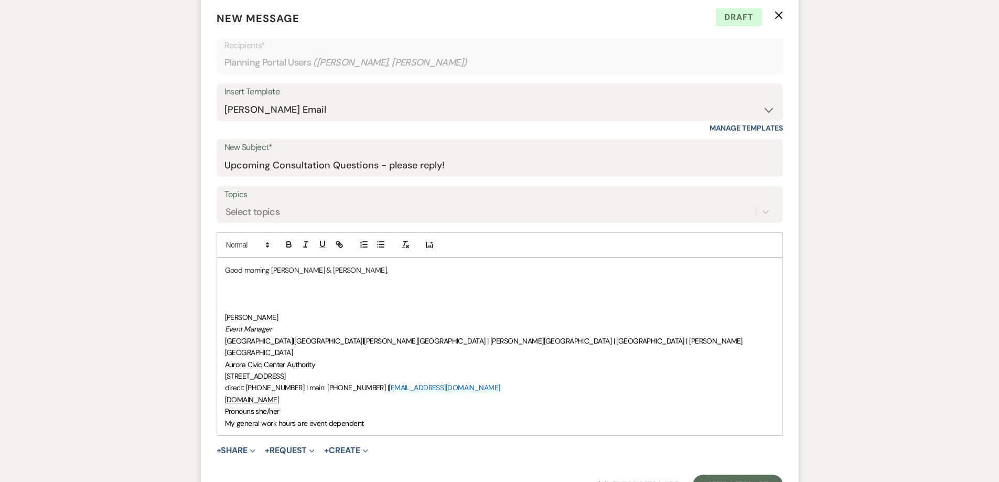
click at [224, 290] on div "Good morning [PERSON_NAME] & [PERSON_NAME], [PERSON_NAME] Event Manager [GEOGRA…" at bounding box center [499, 346] width 565 height 177
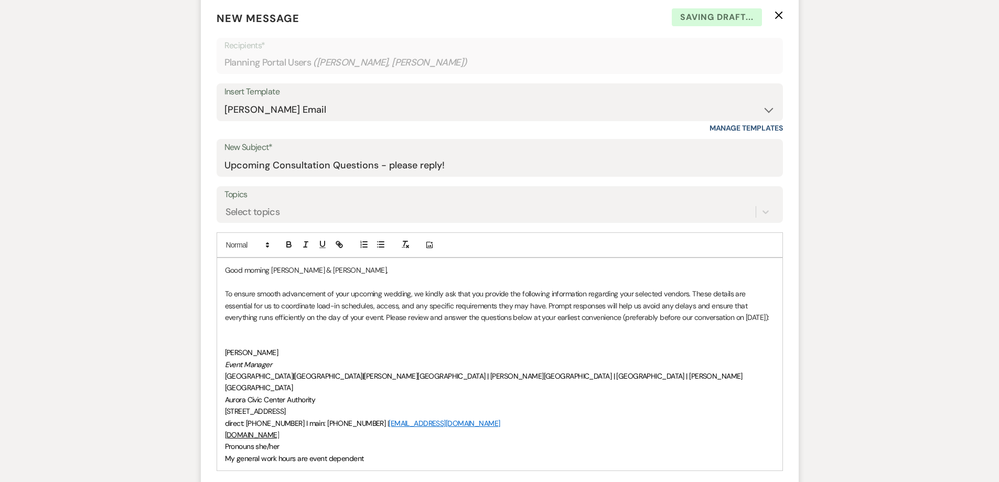
click at [751, 315] on p "To ensure smooth advancement of your upcoming wedding, we kindly ask that you p…" at bounding box center [499, 305] width 549 height 35
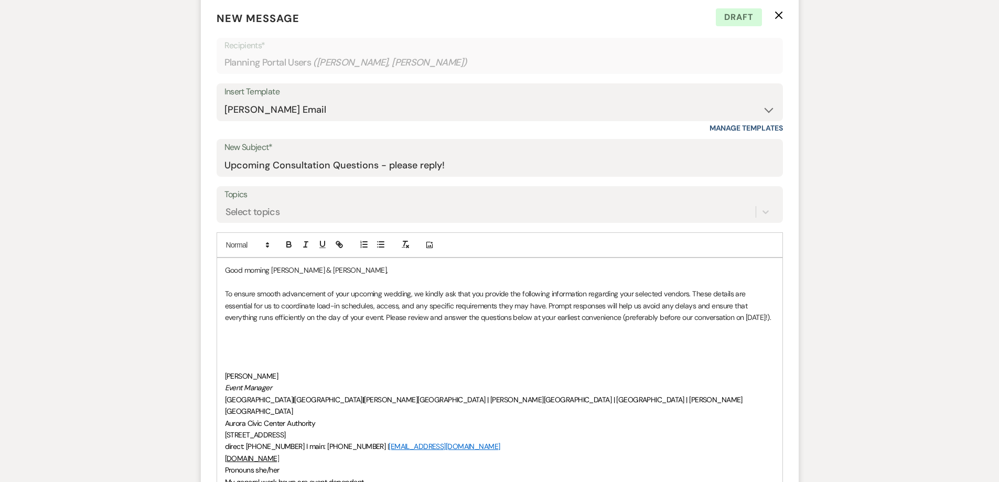
click at [218, 346] on div "Good morning [PERSON_NAME] & [PERSON_NAME], To ensure smooth advancement of you…" at bounding box center [499, 375] width 565 height 235
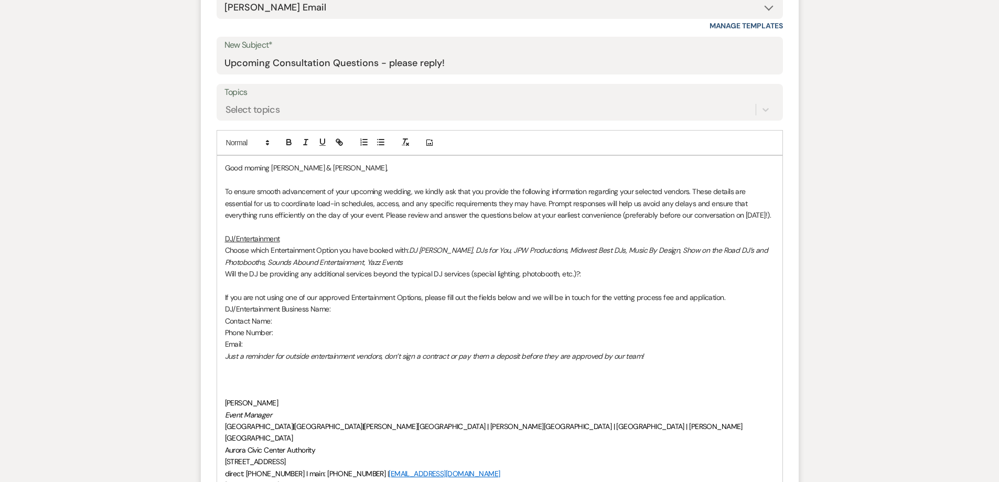
scroll to position [472, 0]
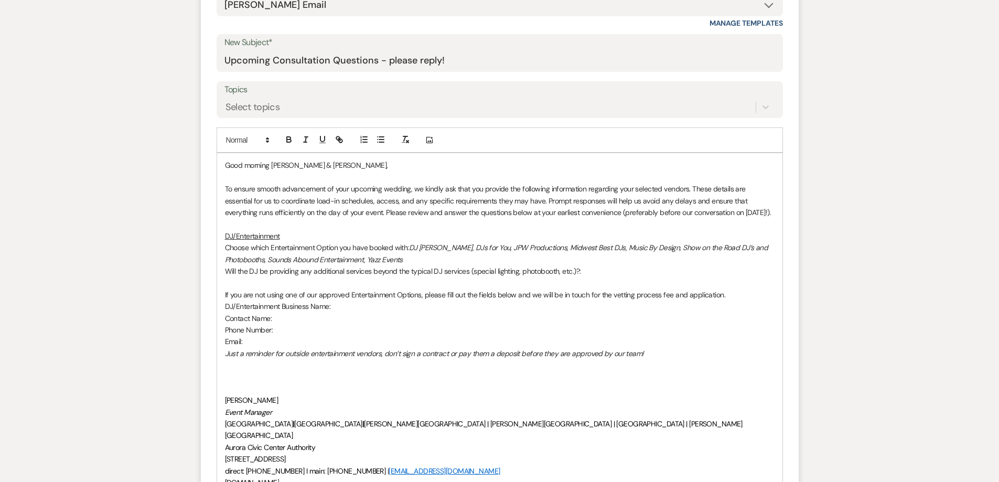
click at [301, 384] on p at bounding box center [499, 389] width 549 height 12
click at [286, 289] on p "If you are not using one of our approved Entertainment Options, please fill out…" at bounding box center [499, 295] width 549 height 12
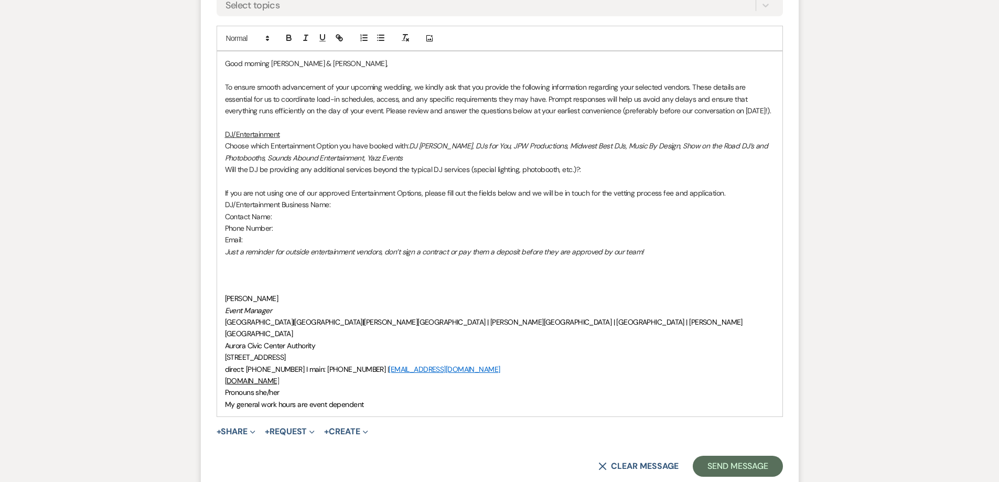
scroll to position [577, 0]
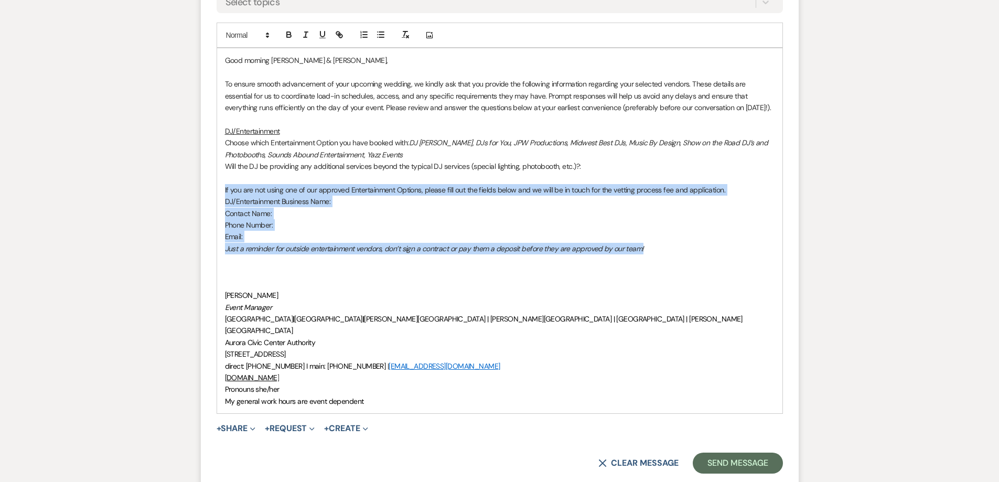
drag, startPoint x: 678, startPoint y: 247, endPoint x: 223, endPoint y: 187, distance: 459.1
click at [223, 187] on div "Good morning [PERSON_NAME] & [PERSON_NAME], To ensure smooth advancement of you…" at bounding box center [499, 230] width 565 height 365
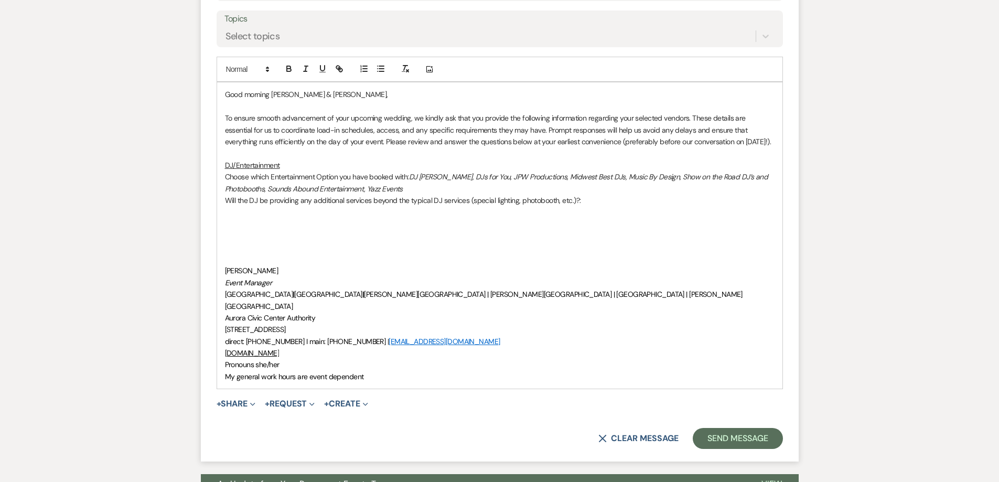
scroll to position [524, 0]
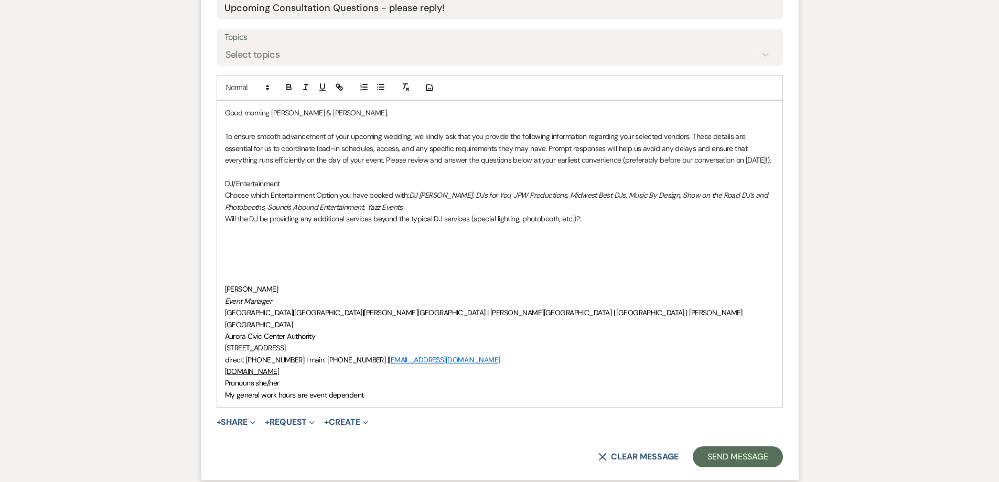
click at [226, 239] on p at bounding box center [499, 242] width 549 height 12
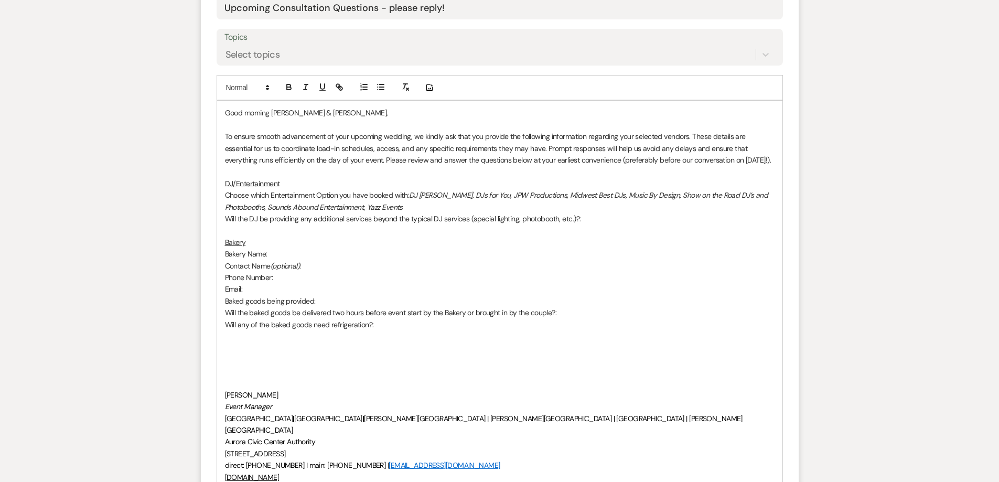
drag, startPoint x: 336, startPoint y: 232, endPoint x: 344, endPoint y: 229, distance: 9.0
click at [336, 232] on p at bounding box center [499, 230] width 549 height 12
click at [590, 214] on p "Will the DJ be providing any additional services beyond the typical DJ services…" at bounding box center [499, 219] width 549 height 12
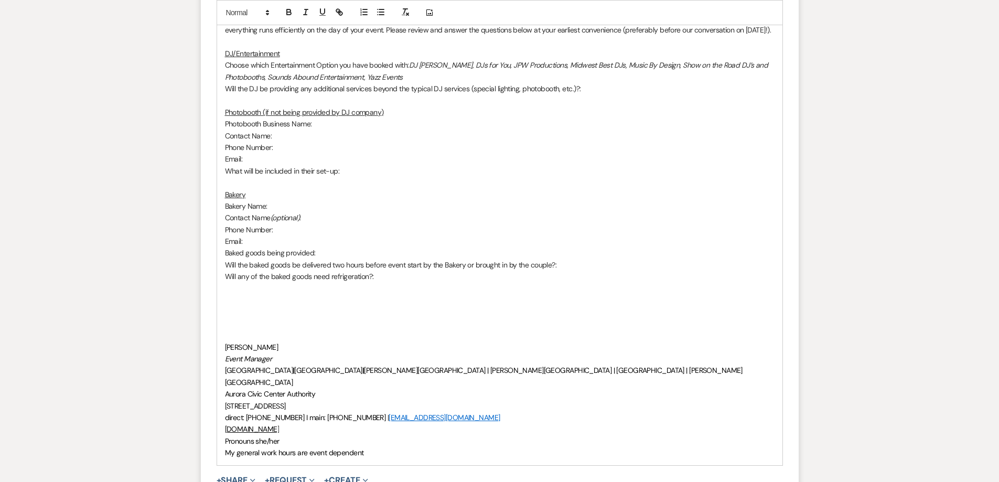
scroll to position [682, 0]
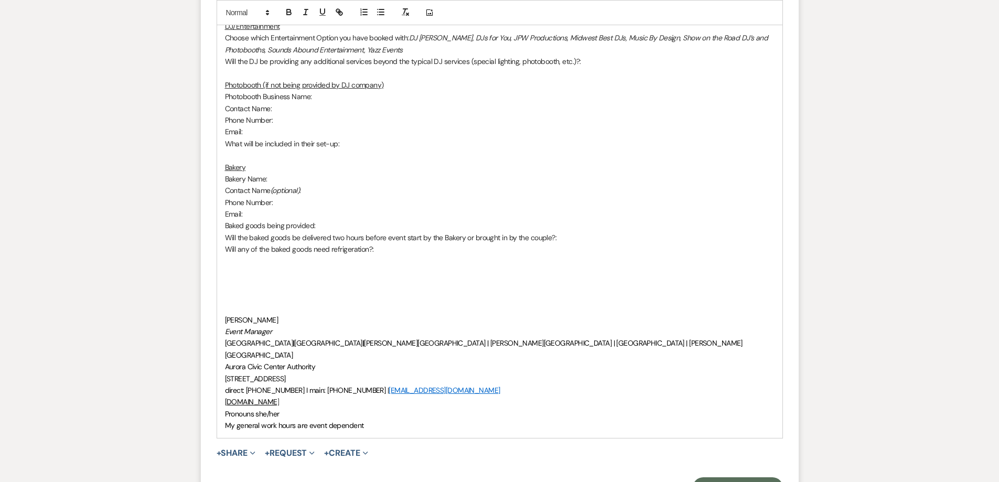
click at [236, 291] on p at bounding box center [499, 296] width 549 height 12
click at [233, 279] on p at bounding box center [499, 284] width 549 height 12
click at [230, 264] on p at bounding box center [499, 261] width 549 height 12
click at [229, 268] on p at bounding box center [499, 273] width 549 height 12
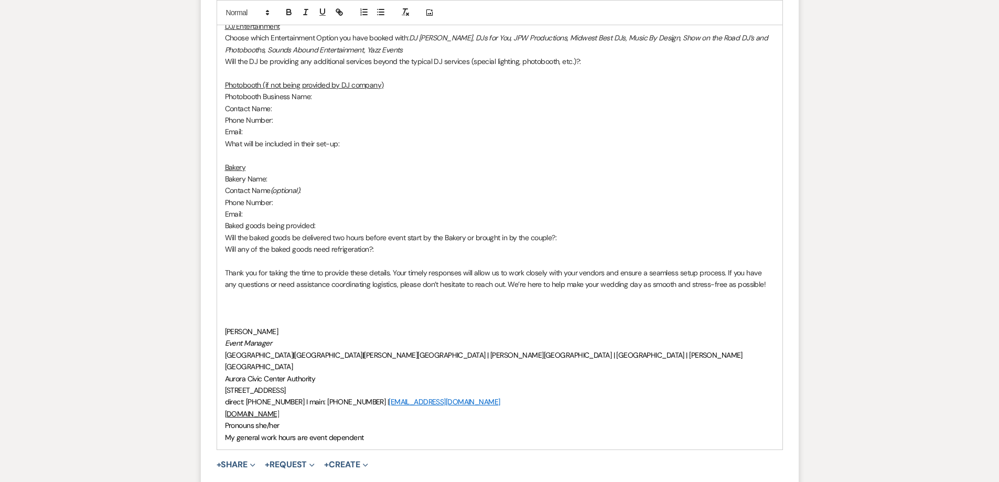
click at [250, 310] on p at bounding box center [499, 308] width 549 height 12
click at [247, 319] on p at bounding box center [499, 320] width 549 height 12
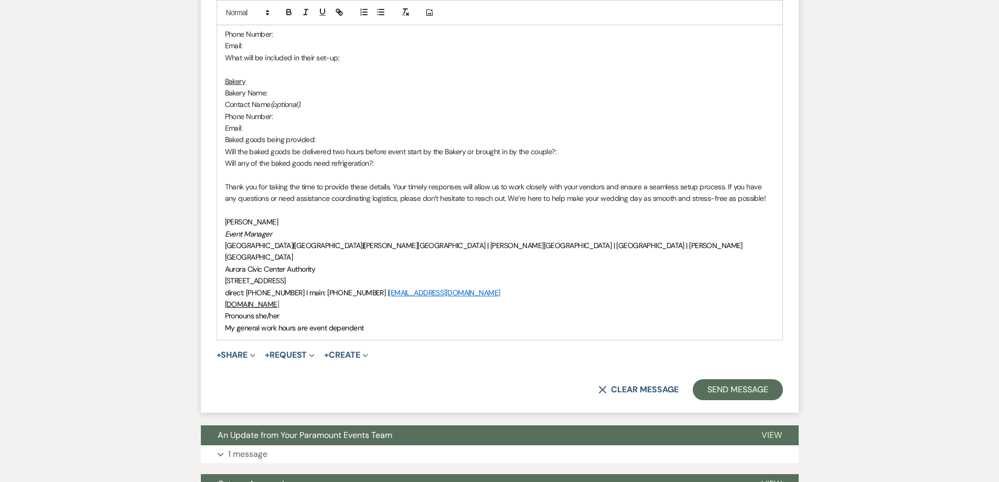
scroll to position [786, 0]
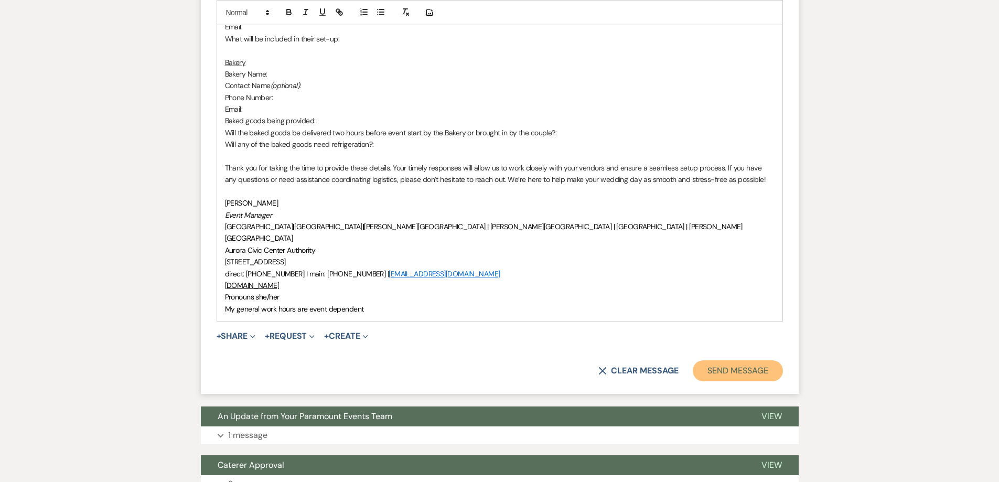
click at [751, 367] on button "Send Message" at bounding box center [738, 370] width 90 height 21
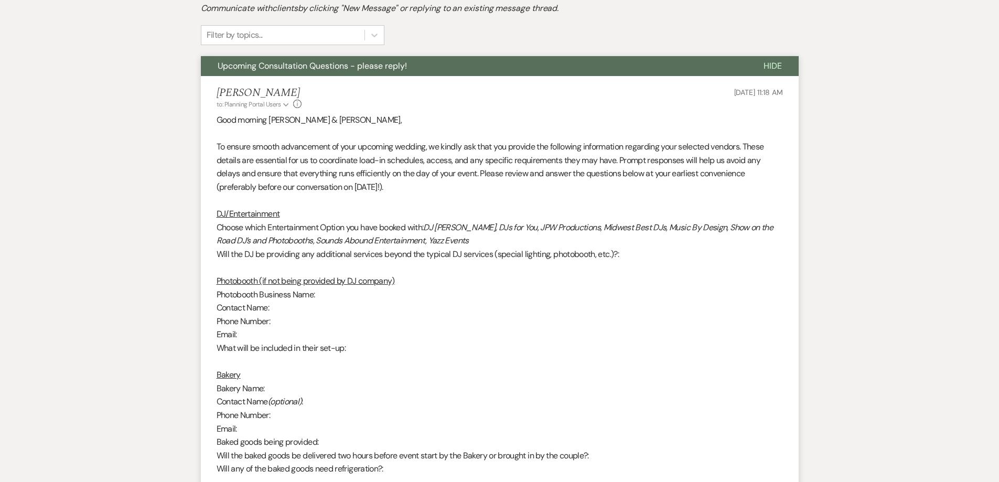
scroll to position [291, 0]
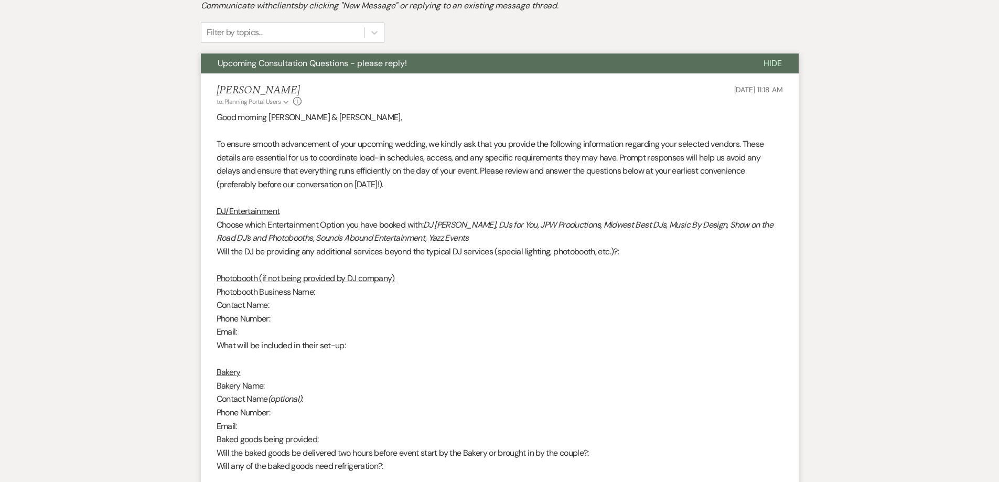
click at [332, 60] on span "Upcoming Consultation Questions - please reply!" at bounding box center [312, 63] width 189 height 11
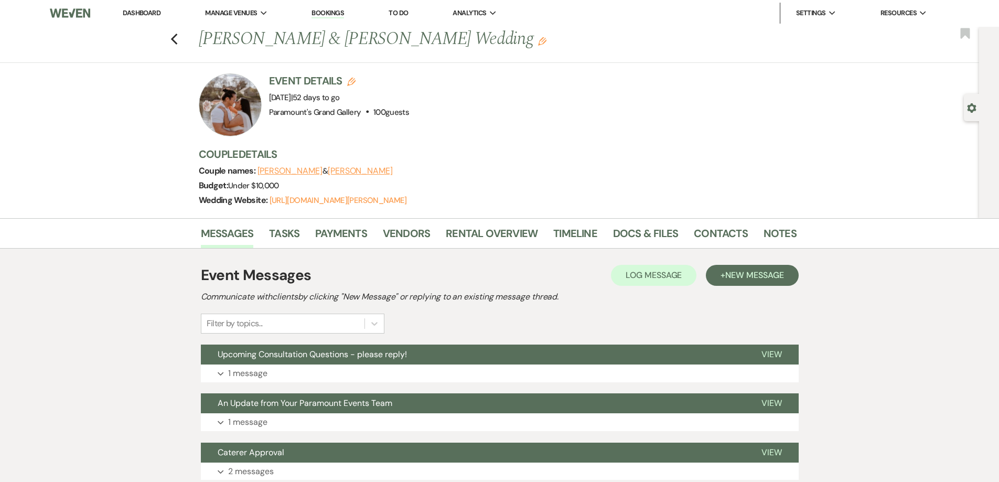
scroll to position [0, 0]
click at [178, 40] on icon "Previous" at bounding box center [174, 40] width 8 height 13
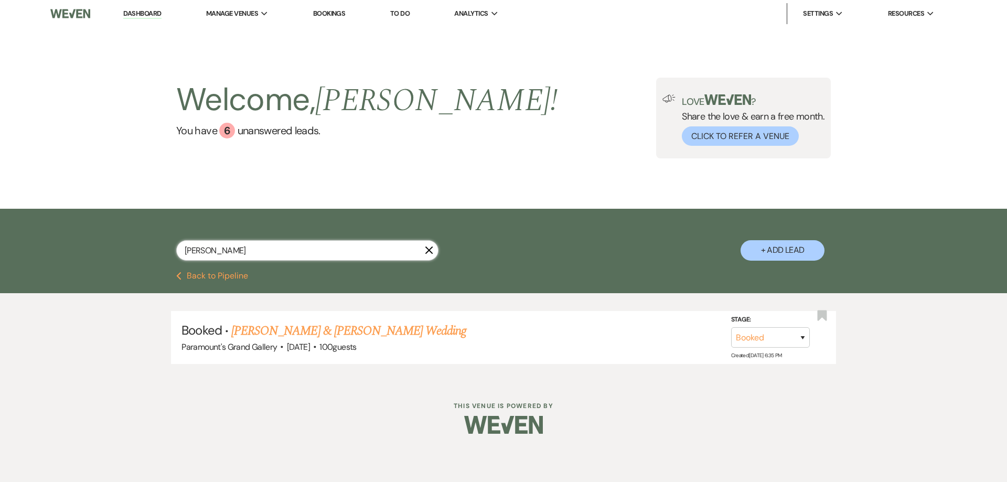
drag, startPoint x: 229, startPoint y: 248, endPoint x: 171, endPoint y: 249, distance: 57.7
click at [171, 249] on div "[PERSON_NAME] X + Add Lead" at bounding box center [503, 241] width 755 height 55
type input "[PERSON_NAME]"
click at [330, 325] on link "[PERSON_NAME] & [PERSON_NAME] Wedding" at bounding box center [348, 330] width 235 height 19
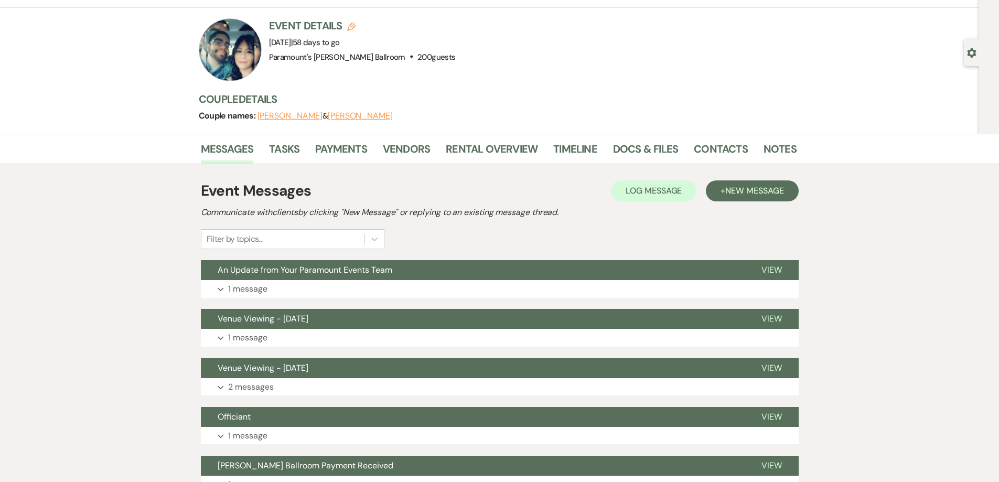
scroll to position [52, 0]
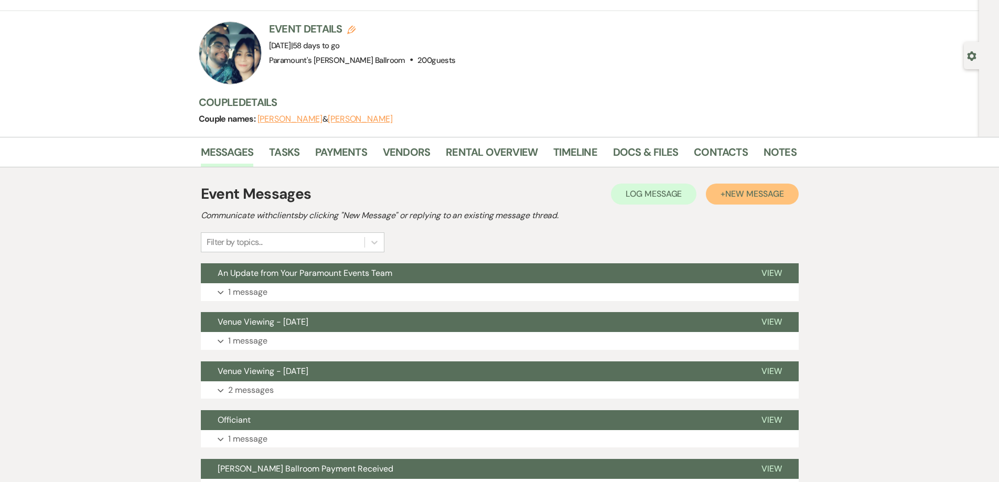
click at [741, 196] on span "New Message" at bounding box center [754, 193] width 58 height 11
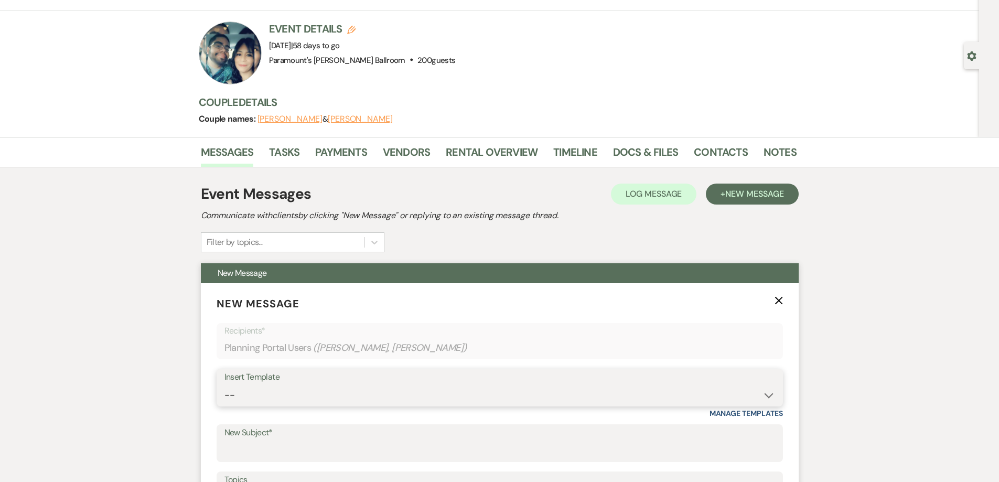
click at [323, 395] on select "-- Weven Planning Portal Introduction (Booked Events) 6 Month Consultation 9 Mo…" at bounding box center [499, 395] width 550 height 20
select select "4089"
click at [224, 385] on select "-- Weven Planning Portal Introduction (Booked Events) 6 Month Consultation 9 Mo…" at bounding box center [499, 395] width 550 height 20
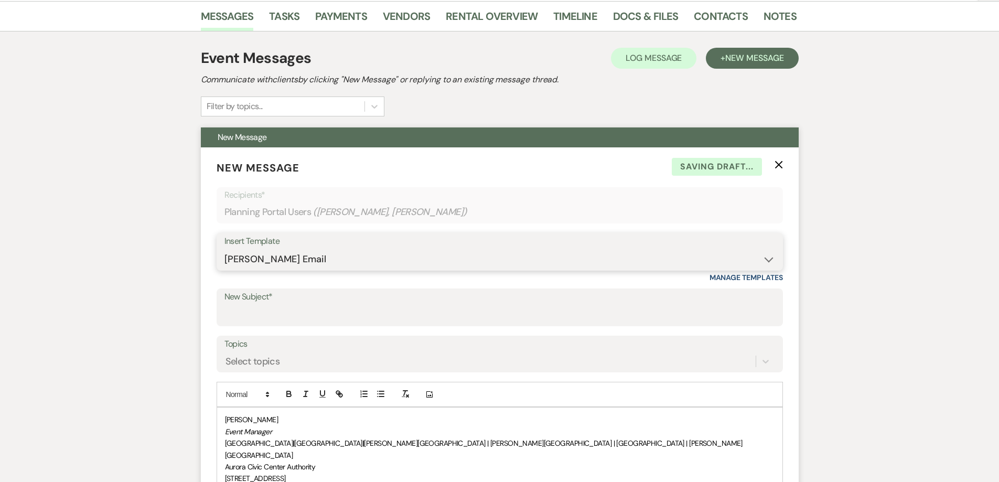
scroll to position [210, 0]
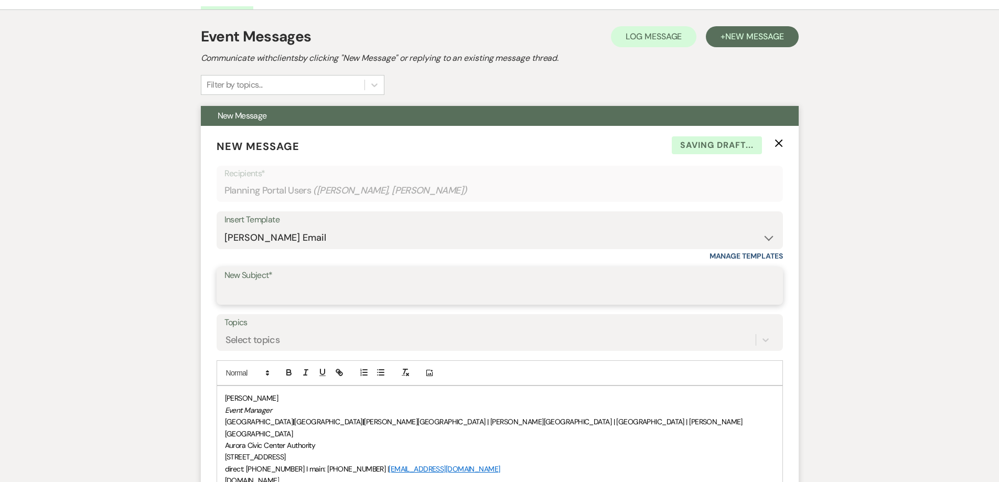
click at [244, 290] on input "New Subject*" at bounding box center [499, 293] width 550 height 20
type input "Requesting Vendor Information"
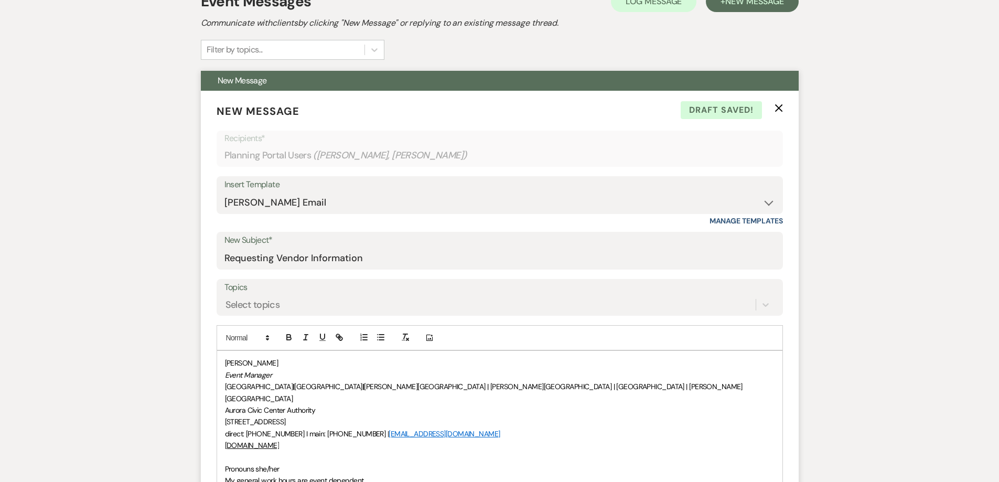
scroll to position [262, 0]
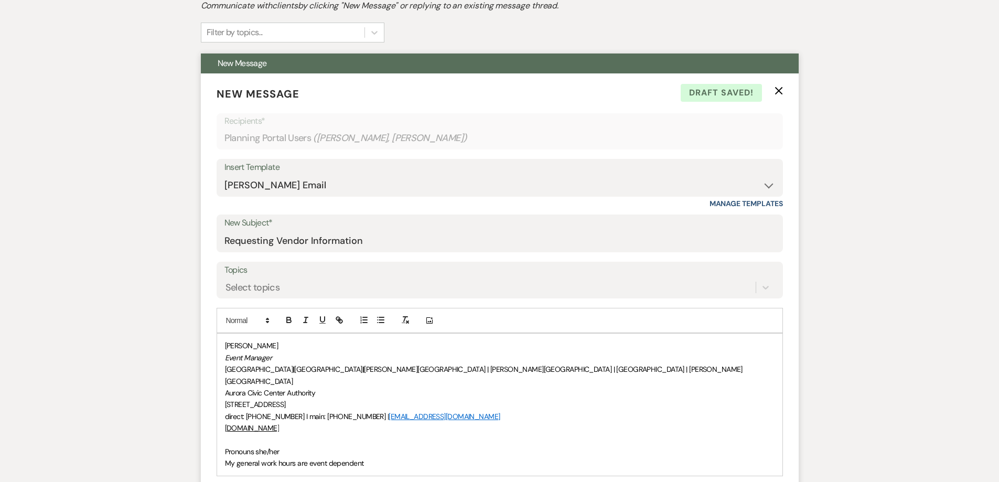
click at [221, 344] on div "[PERSON_NAME] Event Manager [GEOGRAPHIC_DATA] | [GEOGRAPHIC_DATA] | [PERSON_NAM…" at bounding box center [499, 404] width 565 height 142
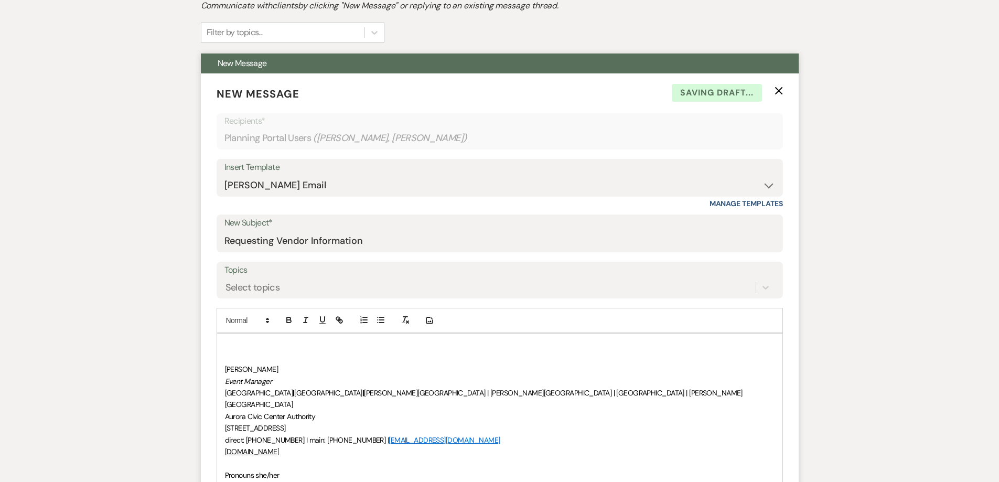
click at [226, 340] on p at bounding box center [499, 346] width 549 height 12
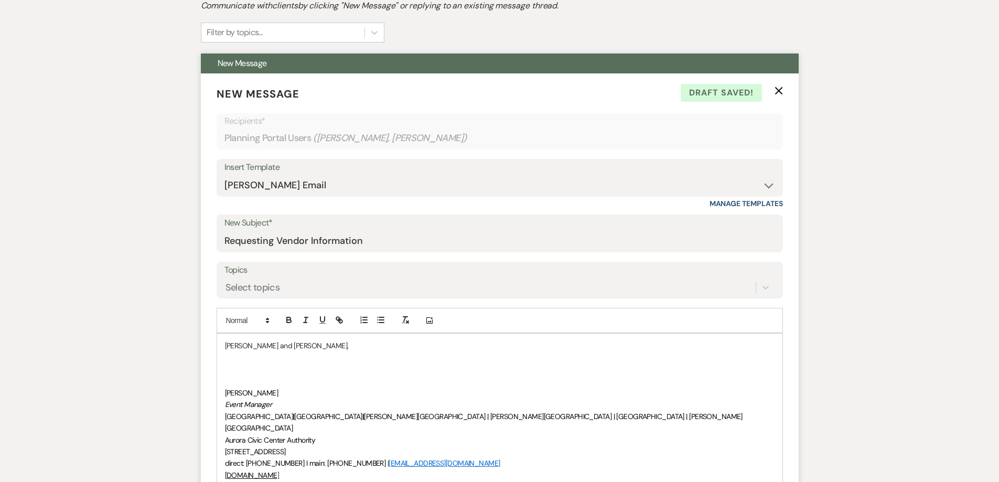
click at [214, 369] on form "New Message X Draft saved! Recipients* Planning Portal Users ( [PERSON_NAME], […" at bounding box center [500, 334] width 598 height 522
click at [224, 362] on div "[PERSON_NAME] and [PERSON_NAME], [PERSON_NAME] Event Manager [GEOGRAPHIC_DATA] …" at bounding box center [499, 427] width 565 height 189
click at [229, 364] on p at bounding box center [499, 369] width 549 height 12
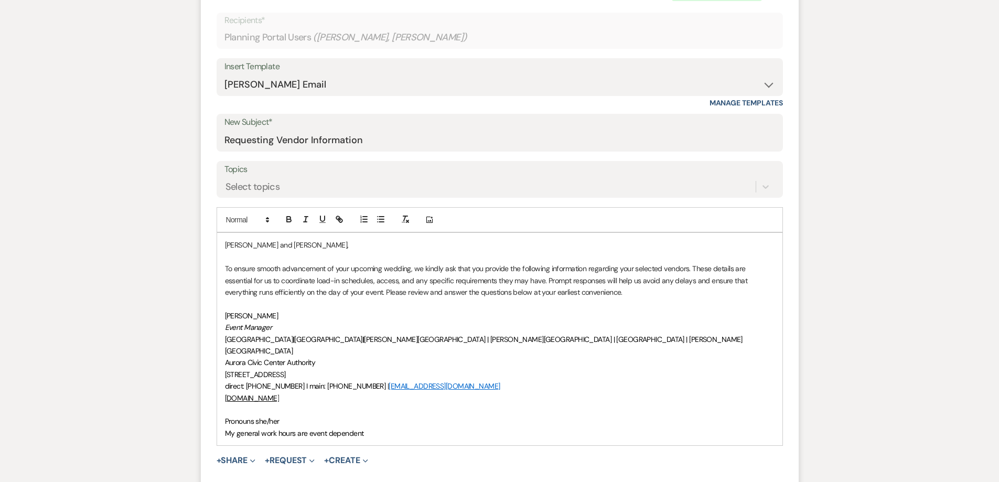
scroll to position [367, 0]
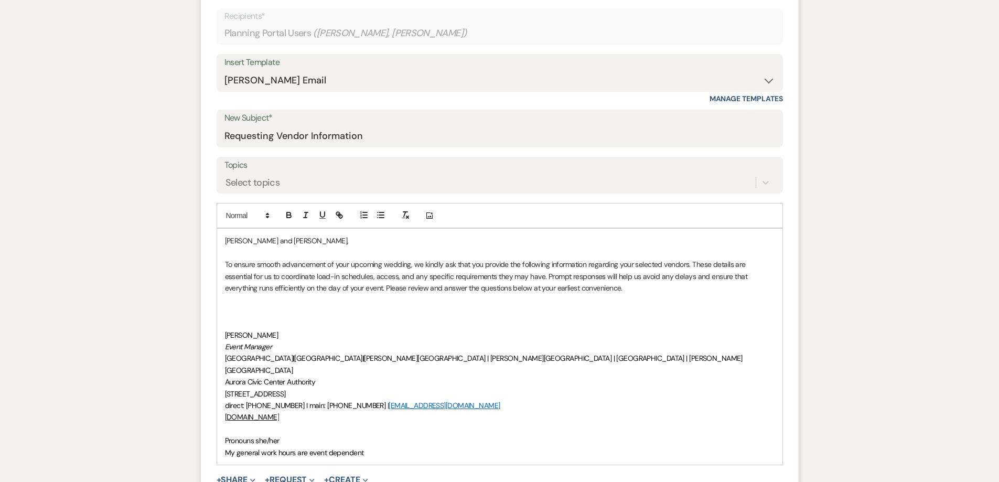
click at [265, 327] on p at bounding box center [499, 323] width 549 height 12
click at [240, 310] on p at bounding box center [499, 312] width 549 height 12
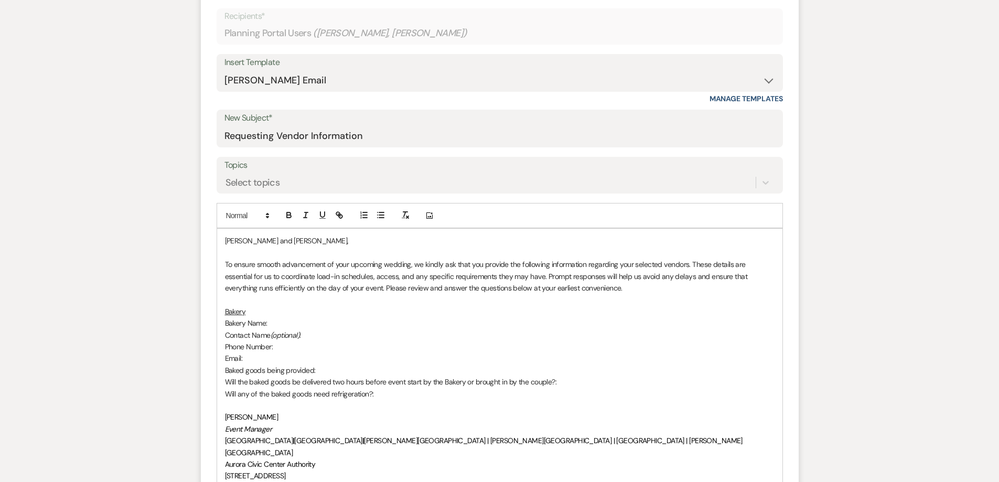
click at [419, 400] on p at bounding box center [499, 405] width 549 height 12
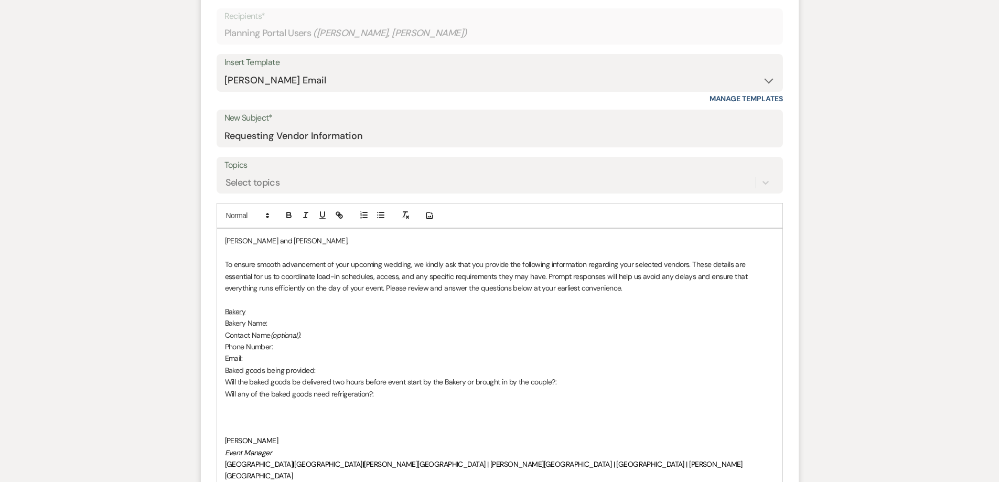
click at [220, 414] on div "[PERSON_NAME] and [PERSON_NAME], To ensure smooth advancement of your upcoming …" at bounding box center [499, 399] width 565 height 341
drag, startPoint x: 251, startPoint y: 310, endPoint x: 219, endPoint y: 310, distance: 32.0
click at [219, 310] on div "[PERSON_NAME] and [PERSON_NAME], To ensure smooth advancement of your upcoming …" at bounding box center [499, 399] width 565 height 341
copy u "Bakery"
click at [229, 414] on p at bounding box center [499, 417] width 549 height 12
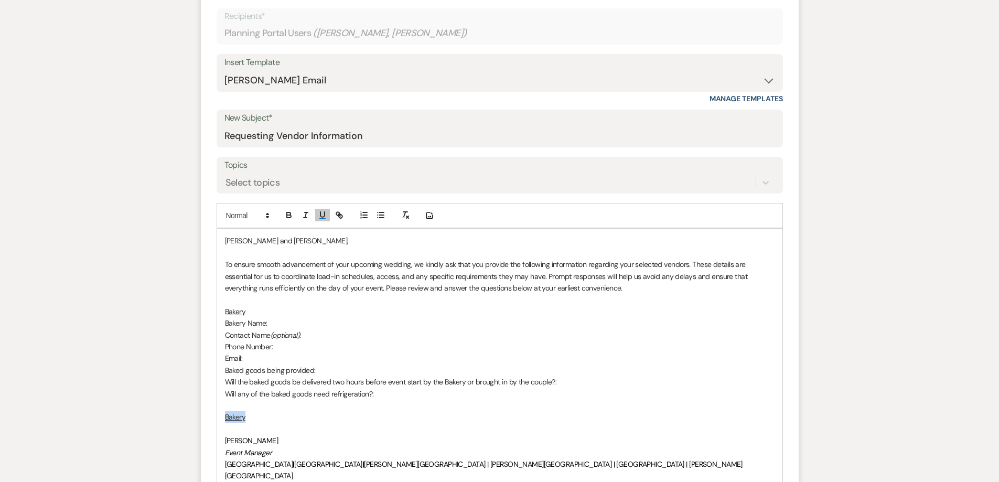
drag, startPoint x: 230, startPoint y: 416, endPoint x: 212, endPoint y: 417, distance: 18.4
click at [210, 418] on form "New Message X Saving draft... Recipients* Planning Portal Users ( [PERSON_NAME]…" at bounding box center [500, 306] width 598 height 674
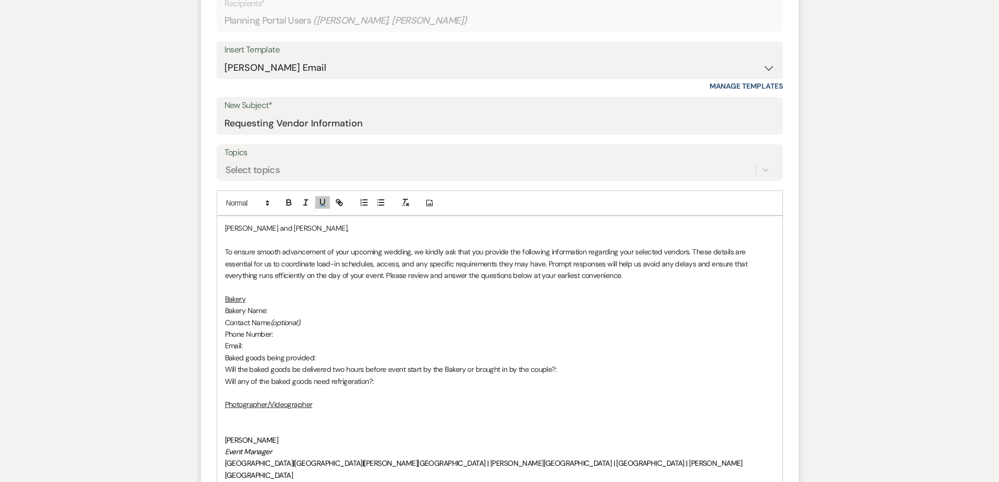
scroll to position [472, 0]
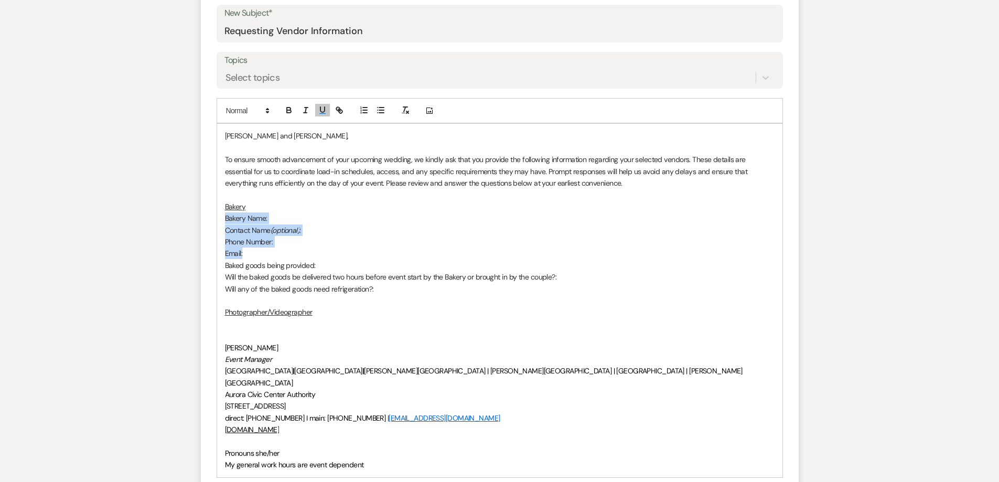
drag, startPoint x: 221, startPoint y: 219, endPoint x: 284, endPoint y: 254, distance: 71.6
click at [284, 254] on div "[PERSON_NAME] and [PERSON_NAME], To ensure smooth advancement of your upcoming …" at bounding box center [499, 300] width 565 height 353
copy div "Bakery Name: Contact Name (optional) : Phone Number: Email:"
click at [235, 321] on p "﻿" at bounding box center [499, 324] width 549 height 12
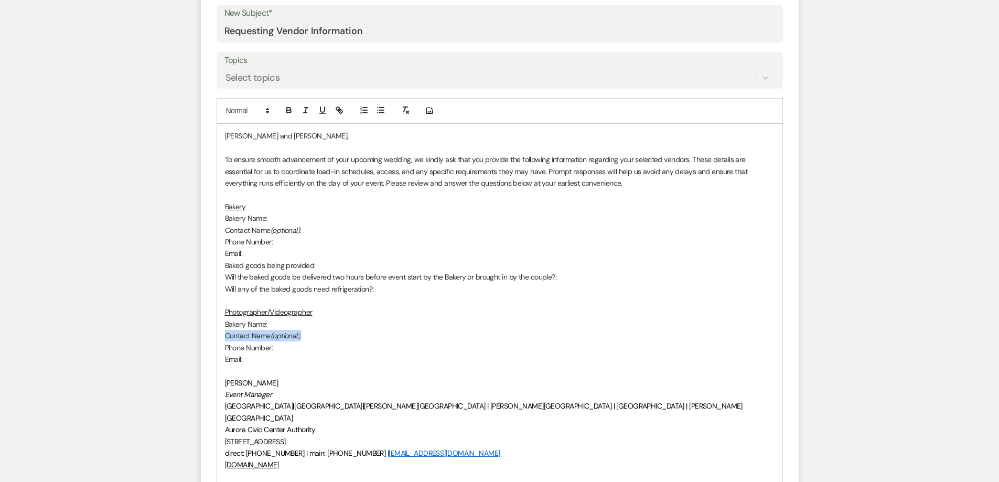
drag, startPoint x: 313, startPoint y: 336, endPoint x: 224, endPoint y: 336, distance: 89.1
click at [224, 336] on div "[PERSON_NAME] and [PERSON_NAME], To ensure smooth advancement of your upcoming …" at bounding box center [499, 318] width 565 height 388
click at [264, 345] on p "Phone Number:" at bounding box center [499, 348] width 549 height 12
drag, startPoint x: 244, startPoint y: 321, endPoint x: 237, endPoint y: 323, distance: 6.5
click at [237, 323] on p "Bakery Name:" at bounding box center [499, 324] width 549 height 12
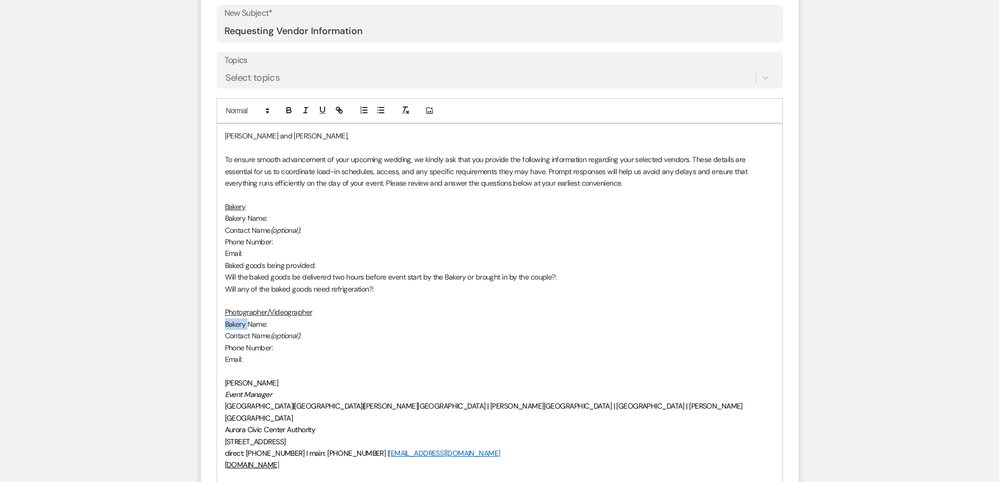
drag, startPoint x: 247, startPoint y: 325, endPoint x: 219, endPoint y: 326, distance: 28.9
click at [219, 326] on div "[PERSON_NAME] and [PERSON_NAME], To ensure smooth advancement of your upcoming …" at bounding box center [499, 318] width 565 height 388
click at [284, 324] on p "Company Name:" at bounding box center [499, 324] width 549 height 12
click at [327, 338] on p "Contact Name (optional) :" at bounding box center [499, 336] width 549 height 12
drag, startPoint x: 304, startPoint y: 335, endPoint x: 225, endPoint y: 333, distance: 78.1
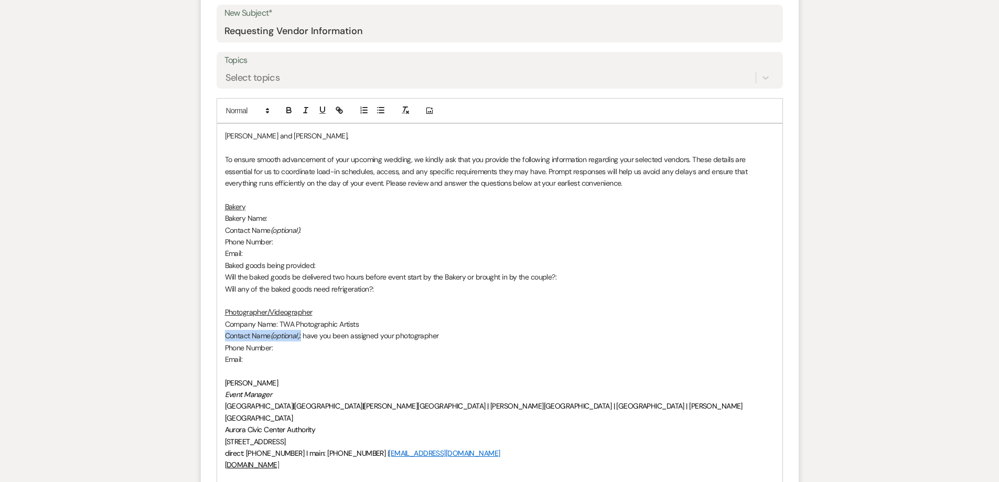
click at [225, 333] on p "Contact Name (optional) : have you been assigned your photographer" at bounding box center [499, 336] width 549 height 12
click at [241, 338] on p "Contact Name (optional) : have you been assigned your photographer" at bounding box center [499, 336] width 549 height 12
drag, startPoint x: 317, startPoint y: 337, endPoint x: 456, endPoint y: 337, distance: 138.9
click at [457, 336] on p "Contact Name (optional) : have you been assigned your photographer" at bounding box center [499, 336] width 549 height 12
click at [384, 324] on p "Company Name: TWA Photographic Artists" at bounding box center [499, 324] width 549 height 12
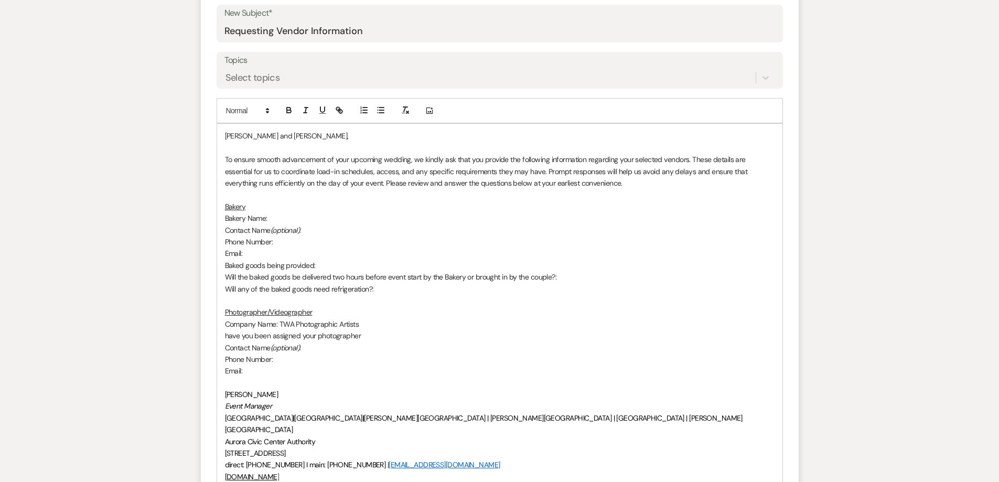
click at [229, 331] on p "have you been assigned your photographer" at bounding box center [499, 336] width 549 height 12
click at [367, 332] on p "Have you been assigned your photographer" at bounding box center [499, 336] width 549 height 12
drag, startPoint x: 302, startPoint y: 347, endPoint x: 324, endPoint y: 352, distance: 22.5
click at [302, 347] on p "Contact Name (optional) :" at bounding box center [499, 348] width 549 height 12
click at [289, 374] on p "Email:" at bounding box center [499, 371] width 549 height 12
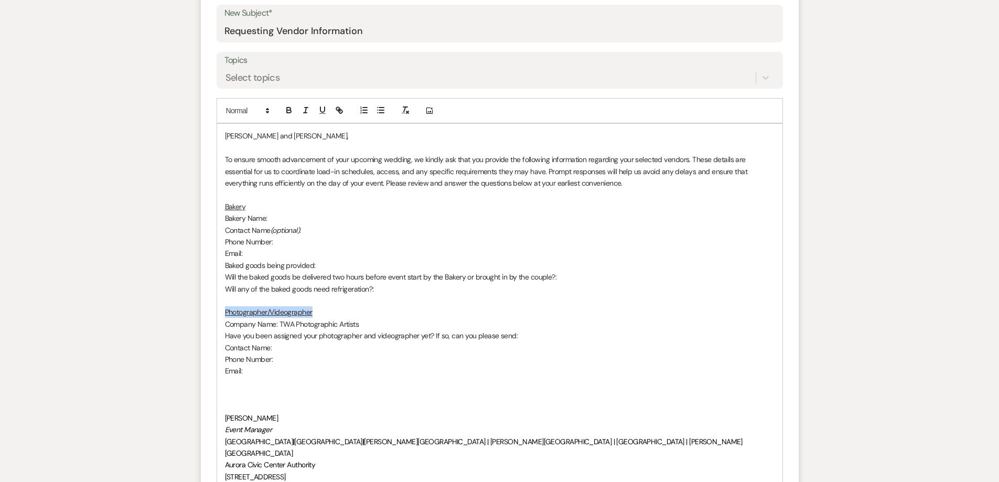
drag, startPoint x: 226, startPoint y: 311, endPoint x: 337, endPoint y: 314, distance: 110.1
click at [337, 314] on div "[PERSON_NAME] and [PERSON_NAME], To ensure smooth advancement of your upcoming …" at bounding box center [499, 336] width 565 height 424
copy u "Photographer/Videographer"
click at [234, 395] on p at bounding box center [499, 394] width 549 height 12
drag, startPoint x: 321, startPoint y: 390, endPoint x: 224, endPoint y: 395, distance: 96.6
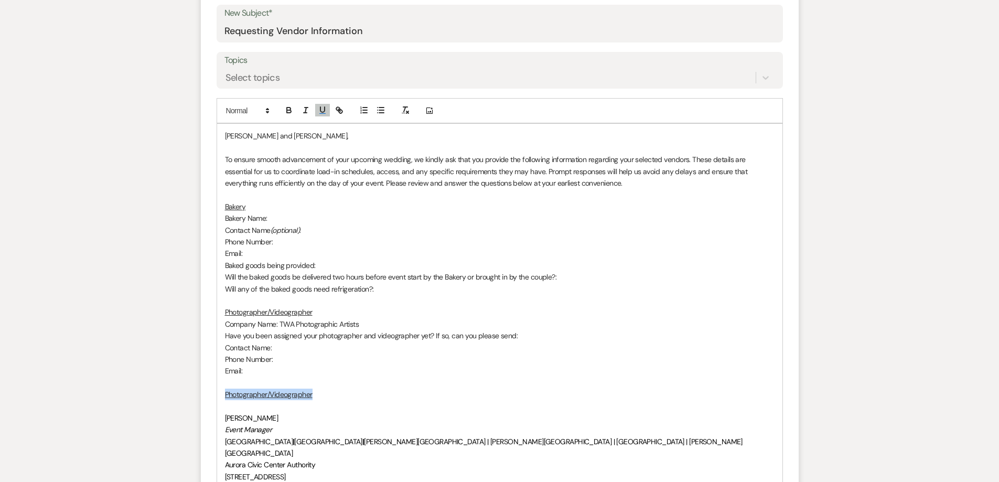
click at [222, 396] on div "[PERSON_NAME] and [PERSON_NAME], To ensure smooth advancement of your upcoming …" at bounding box center [499, 336] width 565 height 424
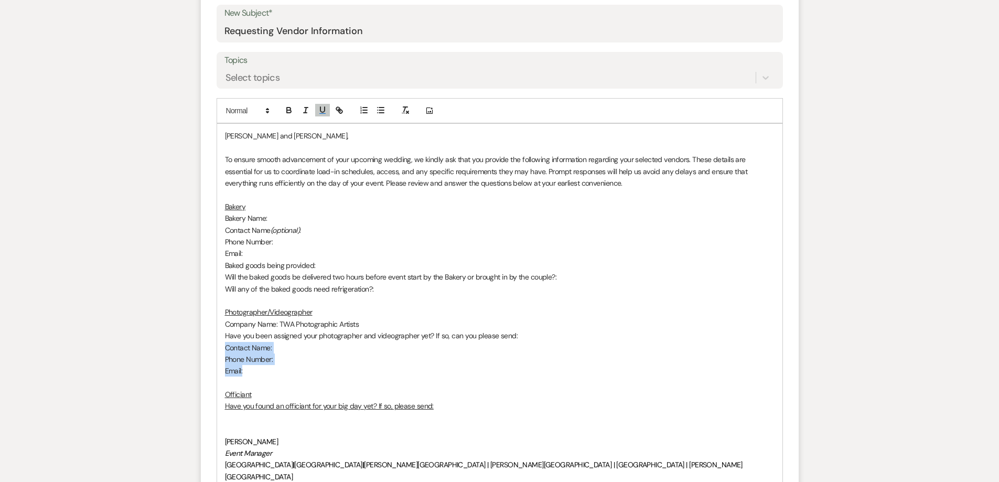
drag, startPoint x: 239, startPoint y: 356, endPoint x: 224, endPoint y: 345, distance: 17.9
click at [224, 345] on div "[PERSON_NAME] and [PERSON_NAME], To ensure smooth advancement of your upcoming …" at bounding box center [499, 347] width 565 height 447
copy div "Contact Name: Phone Number: Email:"
click at [228, 421] on p "﻿" at bounding box center [499, 418] width 549 height 12
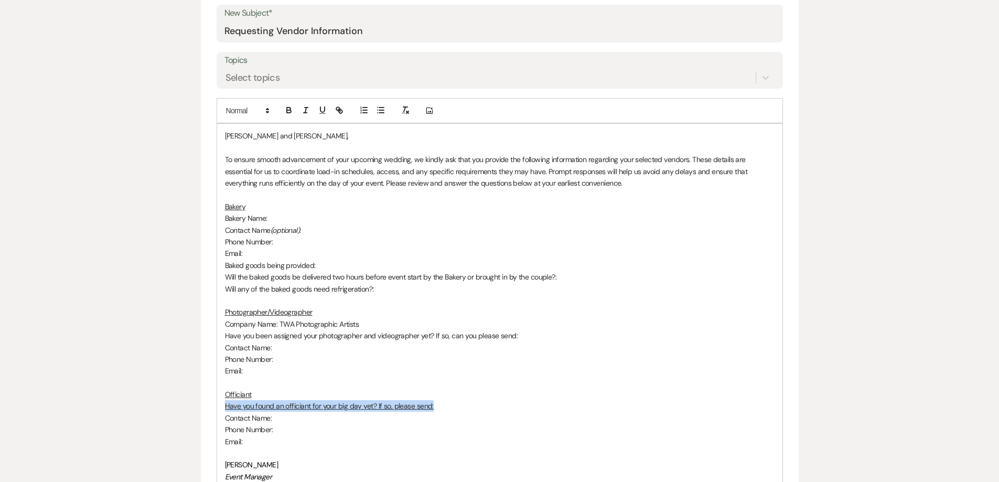
drag, startPoint x: 432, startPoint y: 406, endPoint x: 182, endPoint y: 225, distance: 308.2
click at [319, 113] on icon "button" at bounding box center [322, 109] width 9 height 9
click at [271, 442] on p "Email:" at bounding box center [499, 442] width 549 height 12
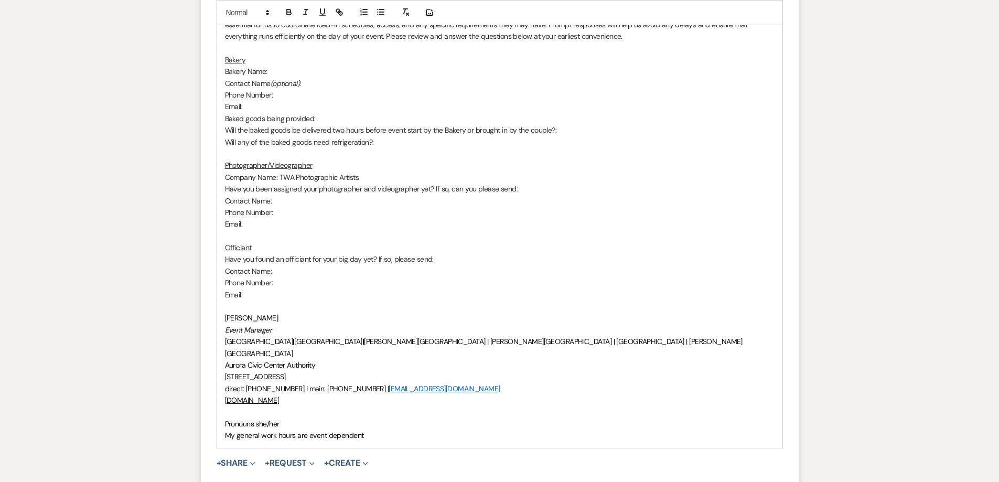
scroll to position [629, 0]
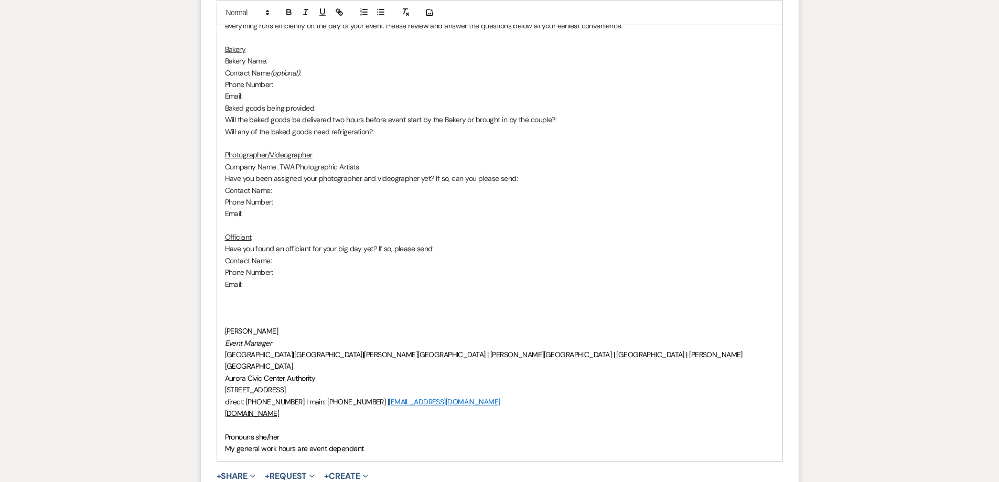
click at [222, 423] on div "[PERSON_NAME] and [PERSON_NAME], To ensure smooth advancement of your upcoming …" at bounding box center [499, 213] width 565 height 494
drag, startPoint x: 234, startPoint y: 321, endPoint x: 231, endPoint y: 315, distance: 7.3
click at [234, 321] on p at bounding box center [499, 320] width 549 height 12
click at [230, 307] on p at bounding box center [499, 307] width 549 height 12
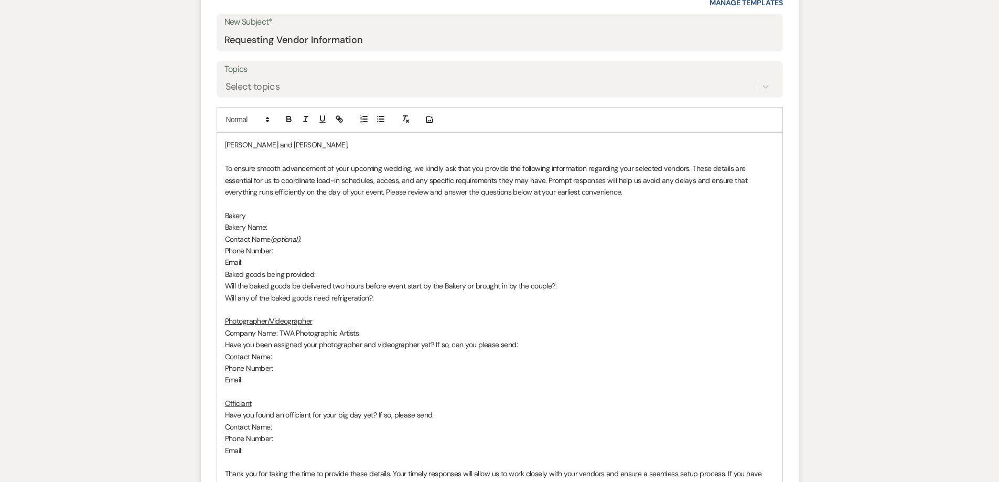
scroll to position [682, 0]
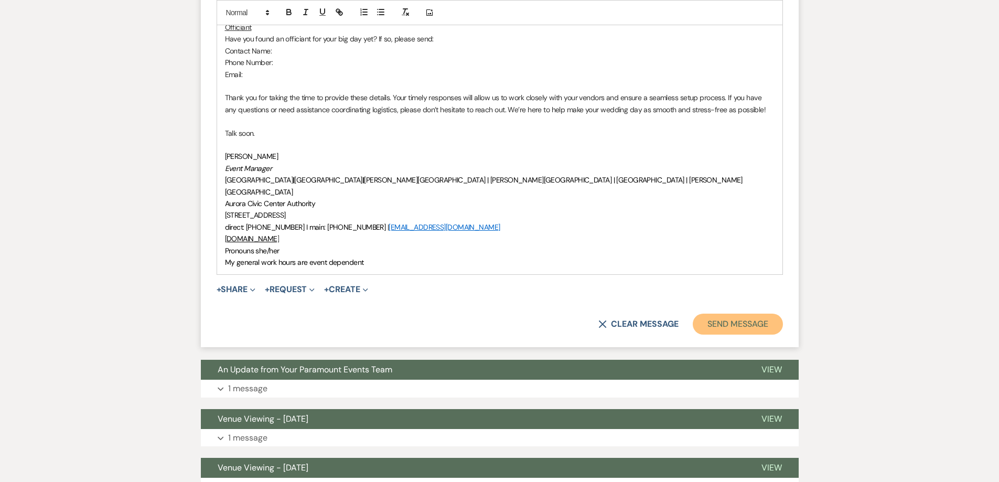
click at [725, 314] on button "Send Message" at bounding box center [738, 324] width 90 height 21
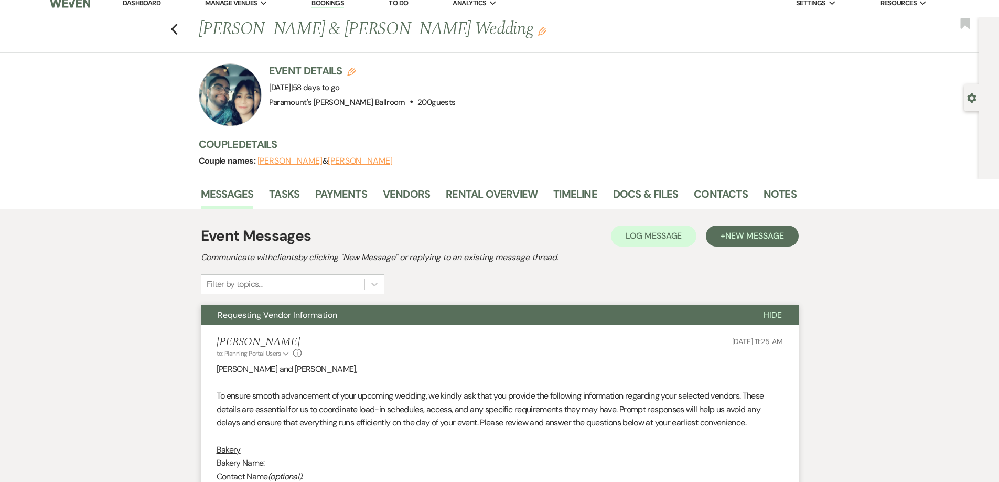
scroll to position [0, 0]
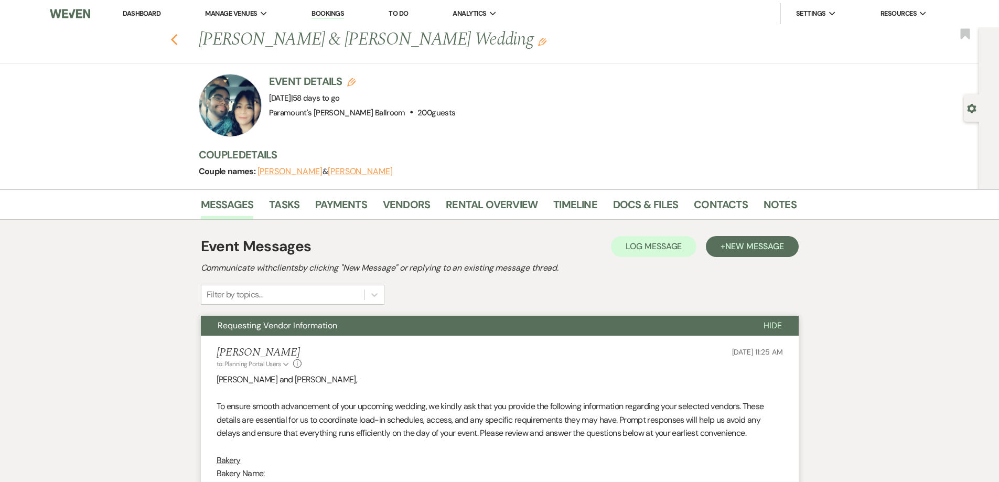
click at [178, 40] on icon "Previous" at bounding box center [174, 40] width 8 height 13
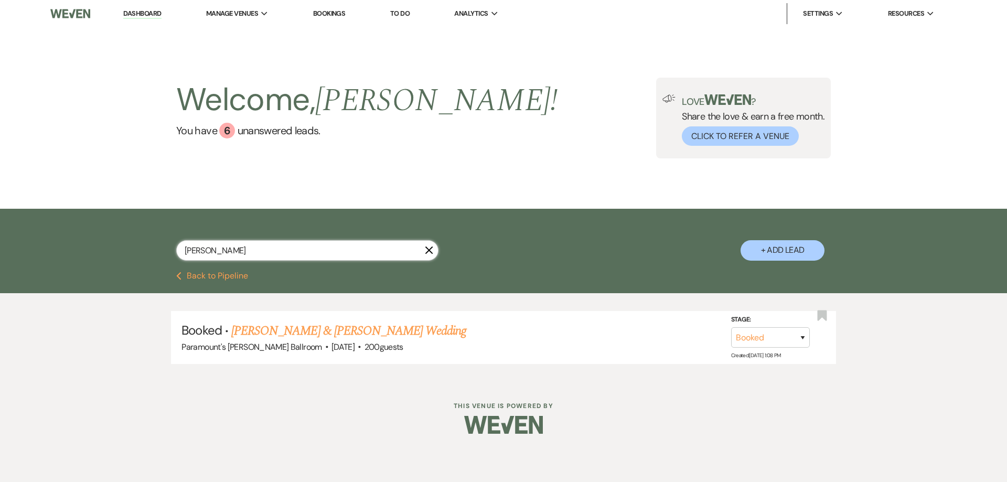
drag, startPoint x: 209, startPoint y: 254, endPoint x: 90, endPoint y: 254, distance: 119.0
click at [90, 254] on div "[PERSON_NAME] X + Add Lead" at bounding box center [503, 240] width 1007 height 63
type input "[PERSON_NAME]"
click at [257, 332] on link "[PERSON_NAME] & [PERSON_NAME] Wedding" at bounding box center [348, 330] width 235 height 19
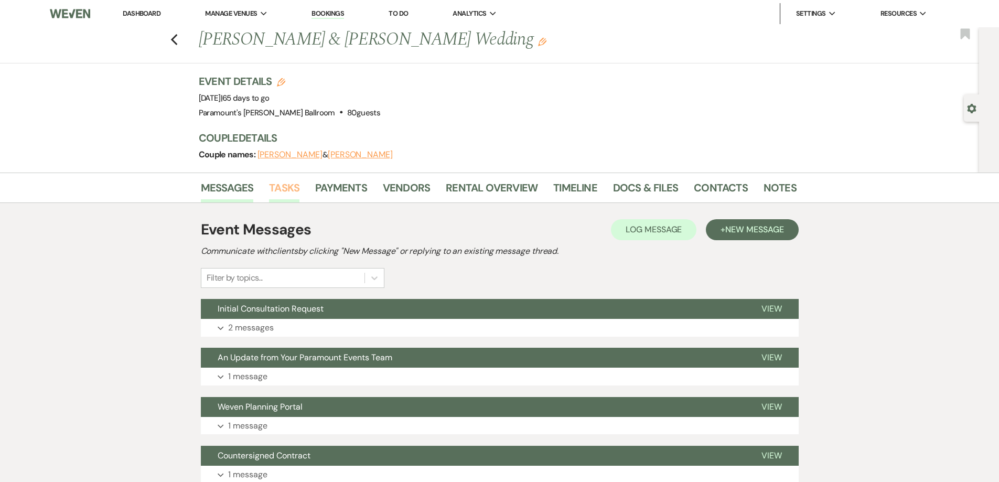
click at [290, 188] on link "Tasks" at bounding box center [284, 190] width 30 height 23
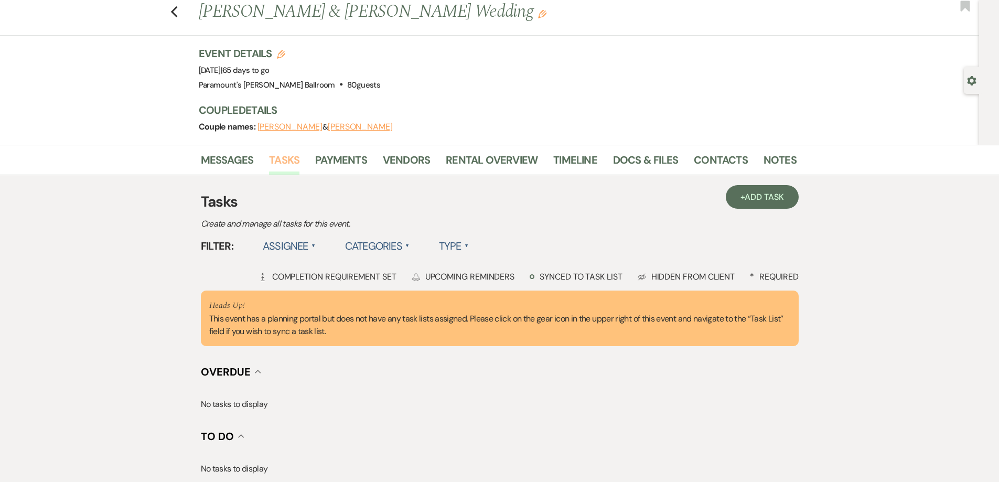
scroll to position [52, 0]
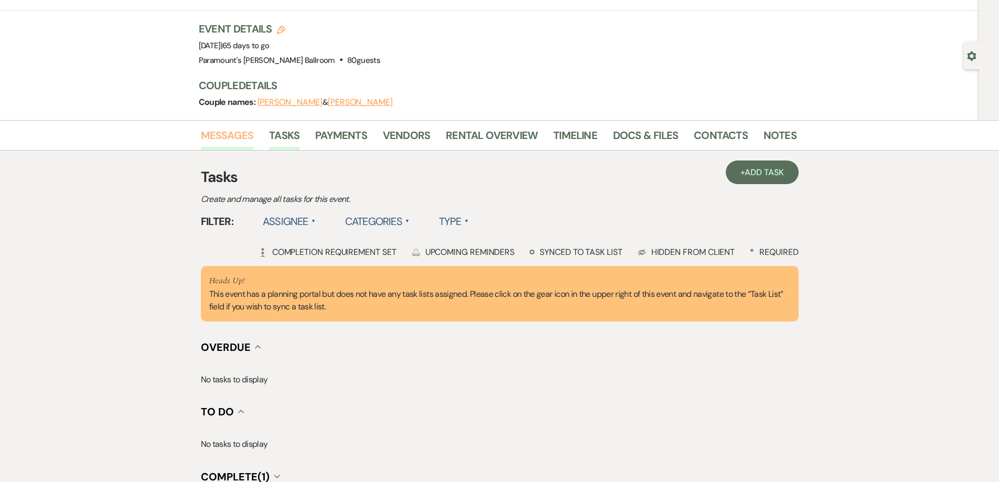
click at [220, 138] on link "Messages" at bounding box center [227, 138] width 53 height 23
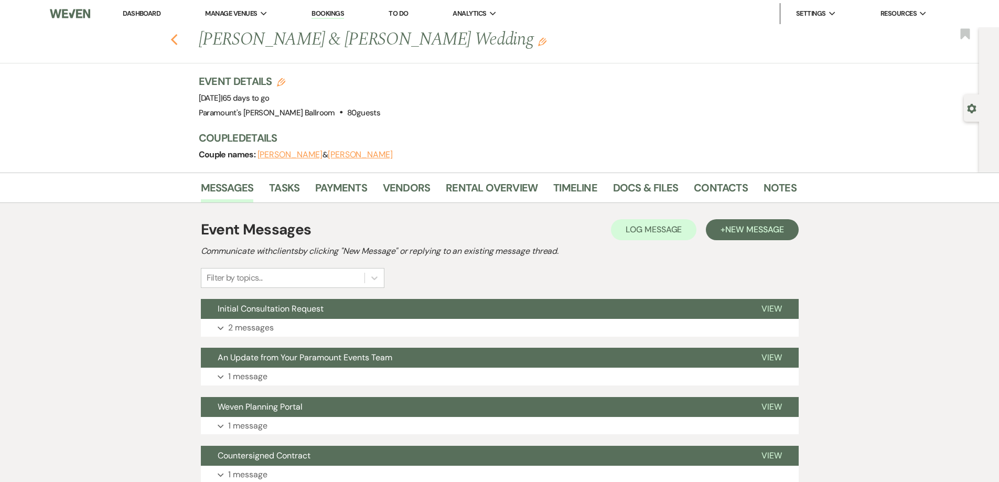
click at [178, 40] on icon "Previous" at bounding box center [174, 40] width 8 height 13
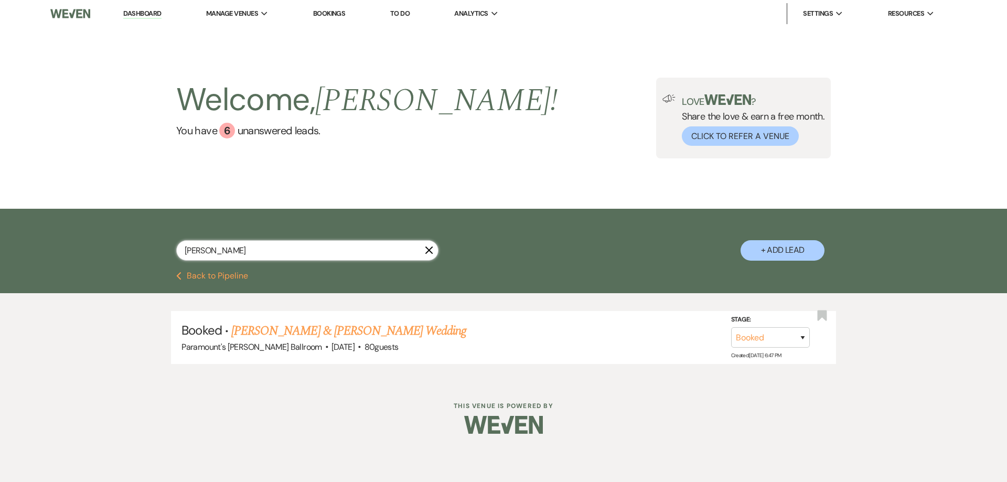
drag, startPoint x: 226, startPoint y: 256, endPoint x: 147, endPoint y: 255, distance: 79.7
click at [147, 255] on div "[PERSON_NAME] X + Add Lead" at bounding box center [503, 241] width 755 height 55
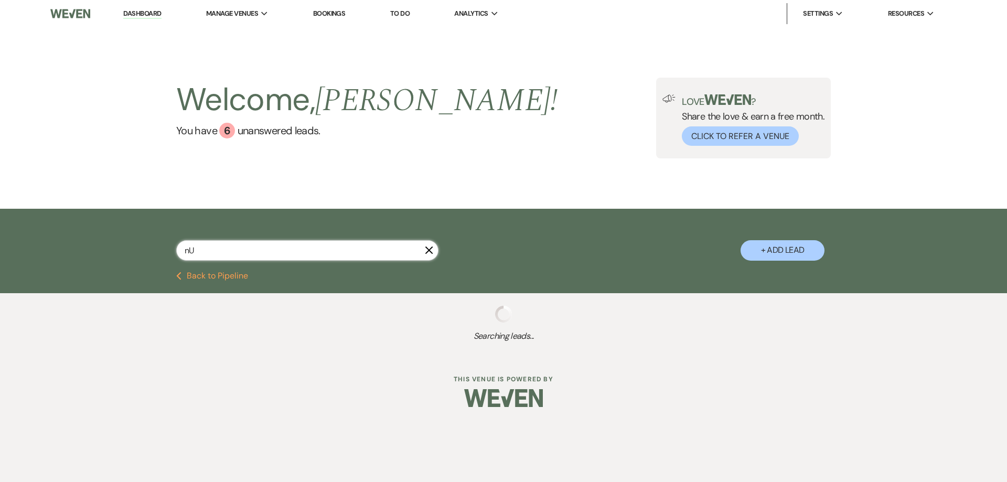
type input "n"
select select "5"
select select "8"
select select "11"
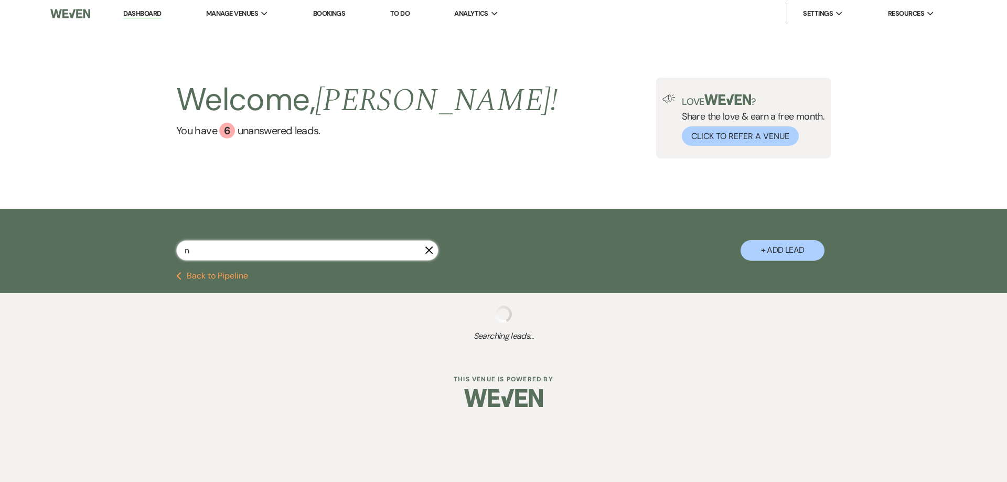
select select "6"
select select "8"
select select "11"
select select "6"
select select "8"
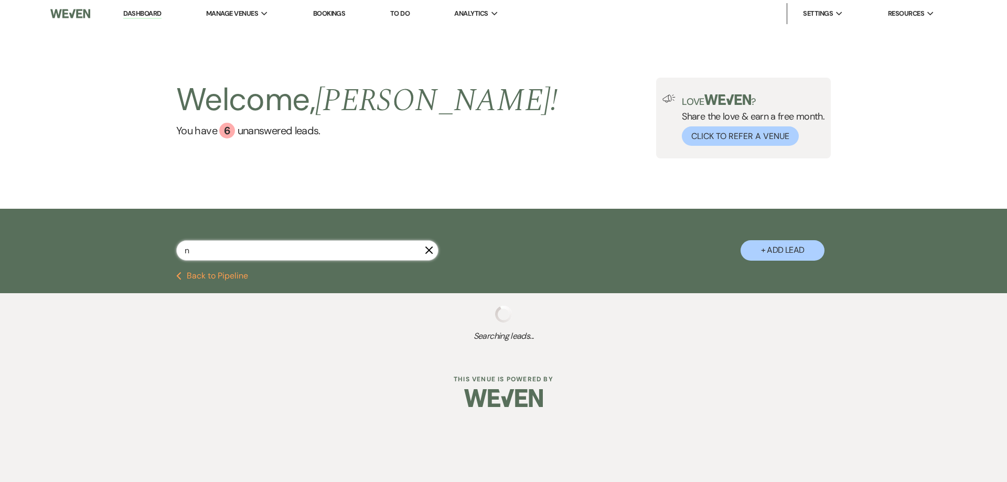
select select "4"
select select "8"
select select "4"
select select "8"
select select "11"
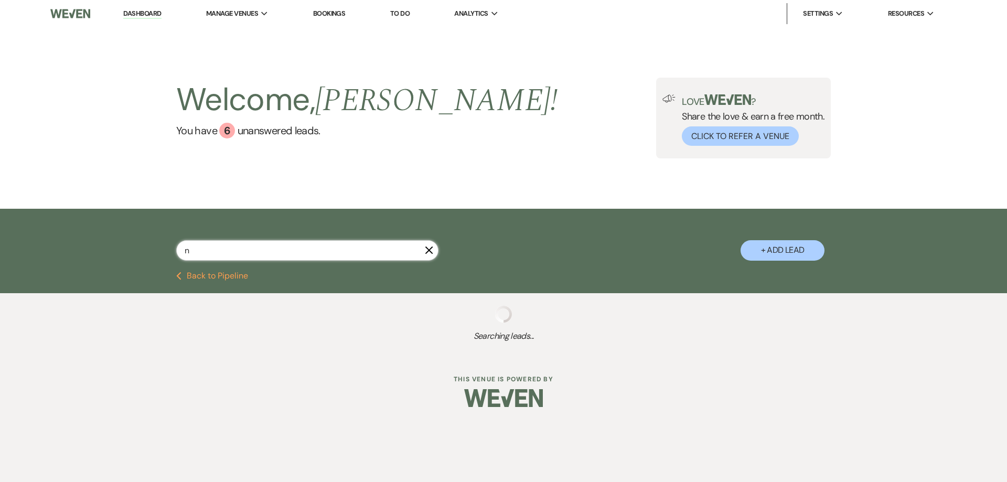
select select "8"
select select "5"
select select "8"
select select "11"
select select "8"
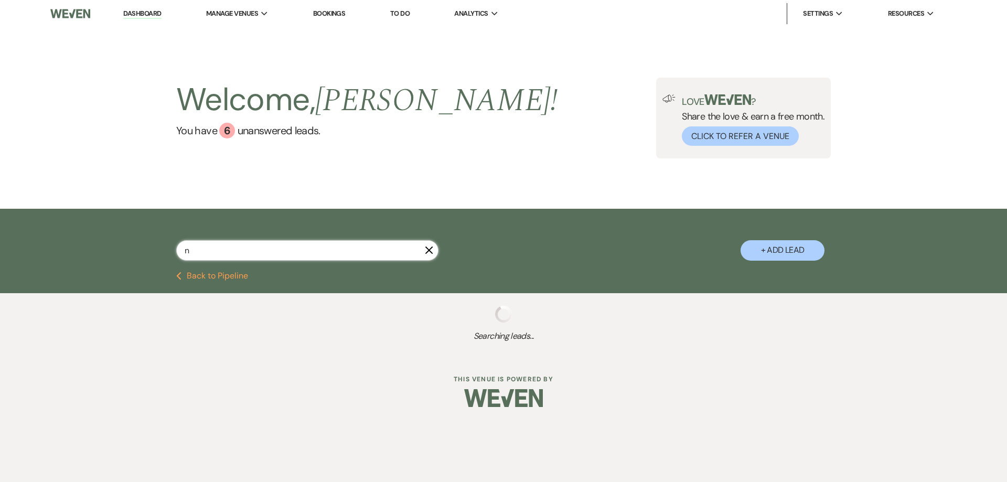
select select "11"
select select "8"
select select "7"
select select "8"
select select "4"
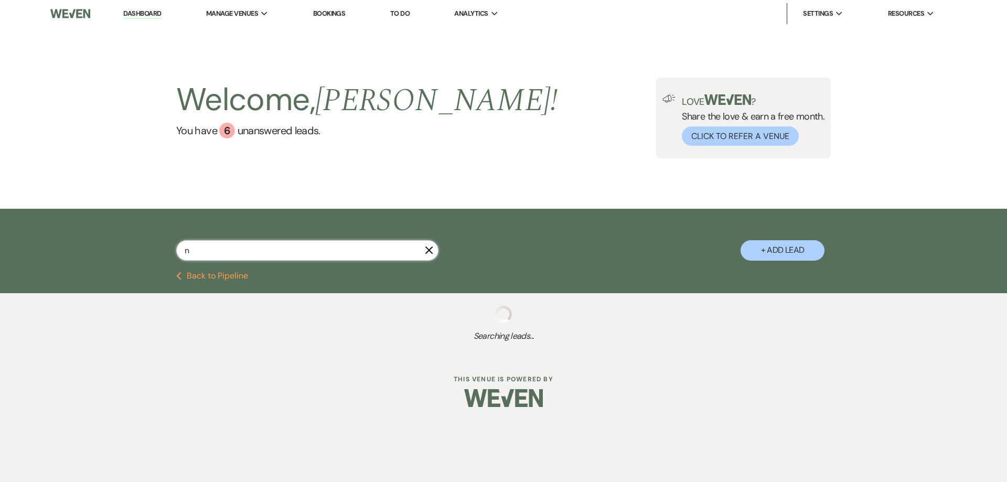
select select "8"
select select "11"
select select "8"
select select "11"
select select "8"
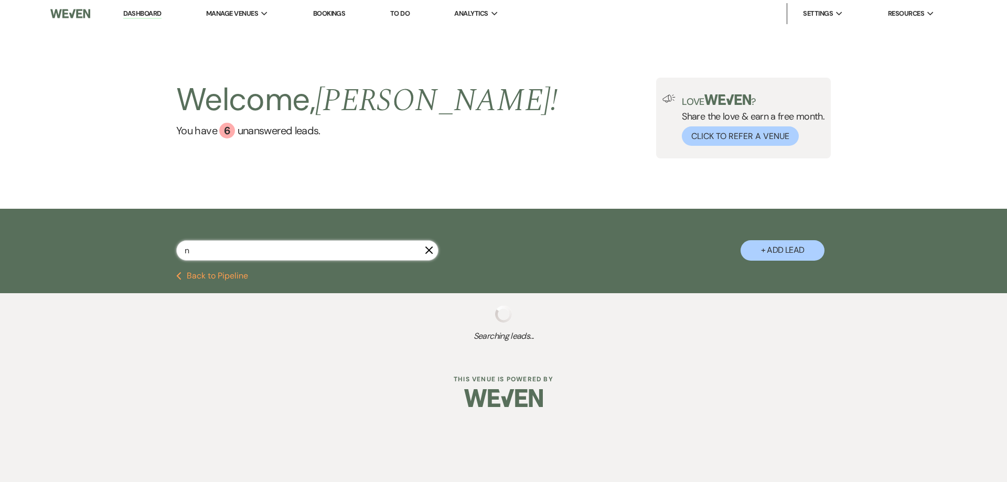
select select "4"
select select "8"
select select "11"
select select "8"
select select "2"
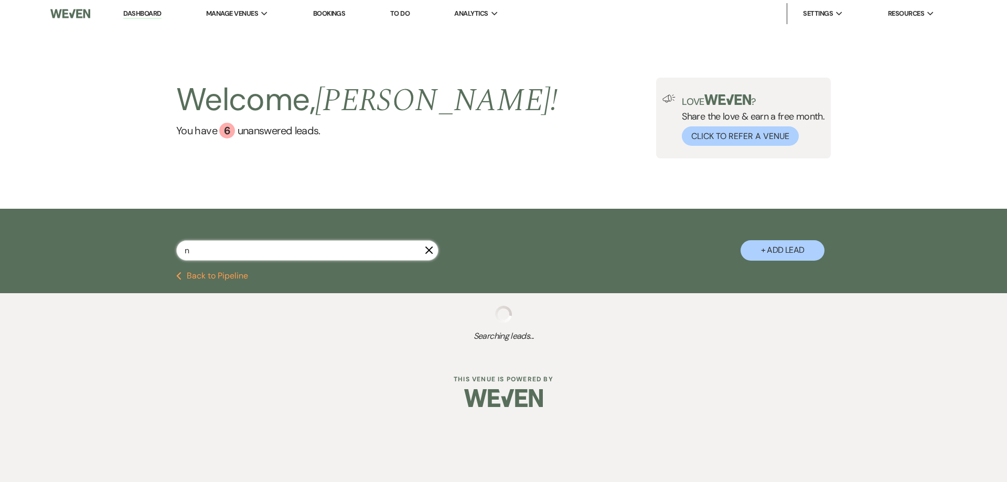
select select "8"
select select "6"
select select "8"
select select "4"
select select "8"
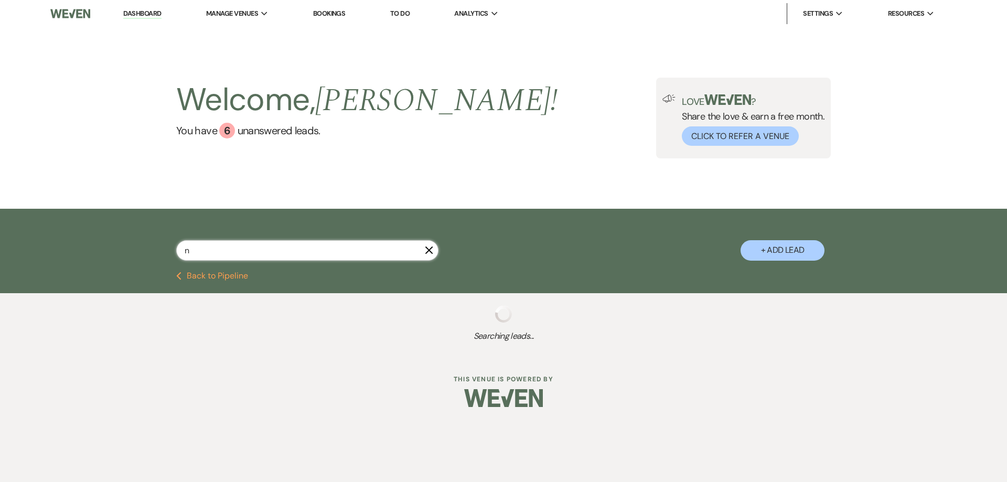
select select "6"
select select "8"
select select "7"
select select "8"
select select "1"
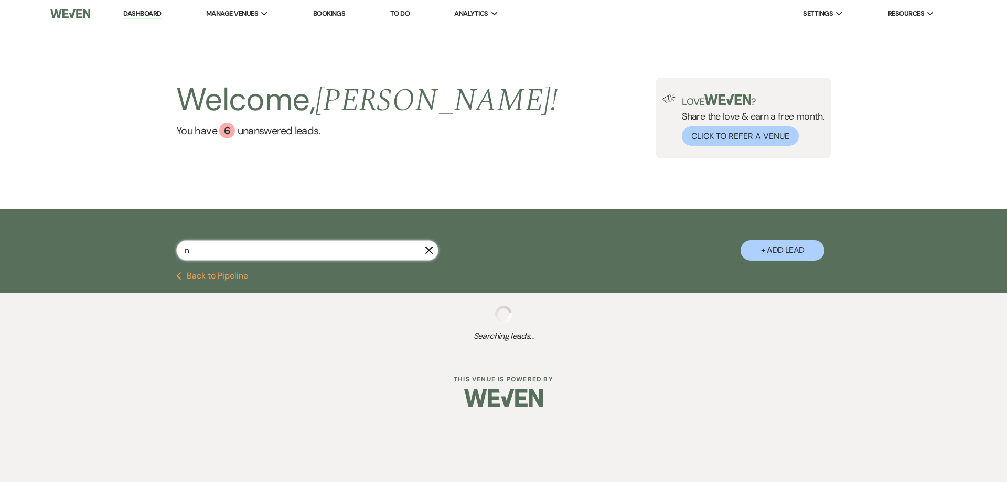
select select "8"
select select "7"
select select "8"
select select "5"
select select "8"
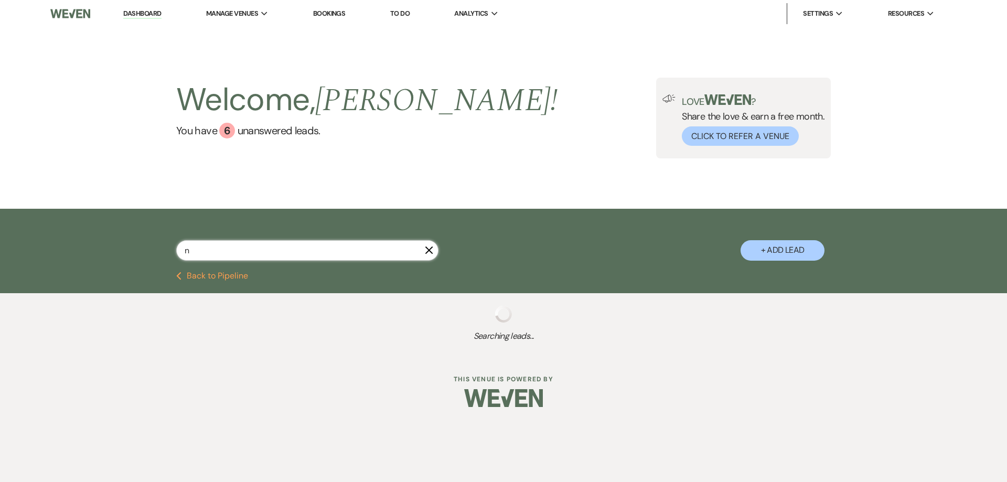
select select "7"
select select "8"
select select "11"
select select "8"
select select "11"
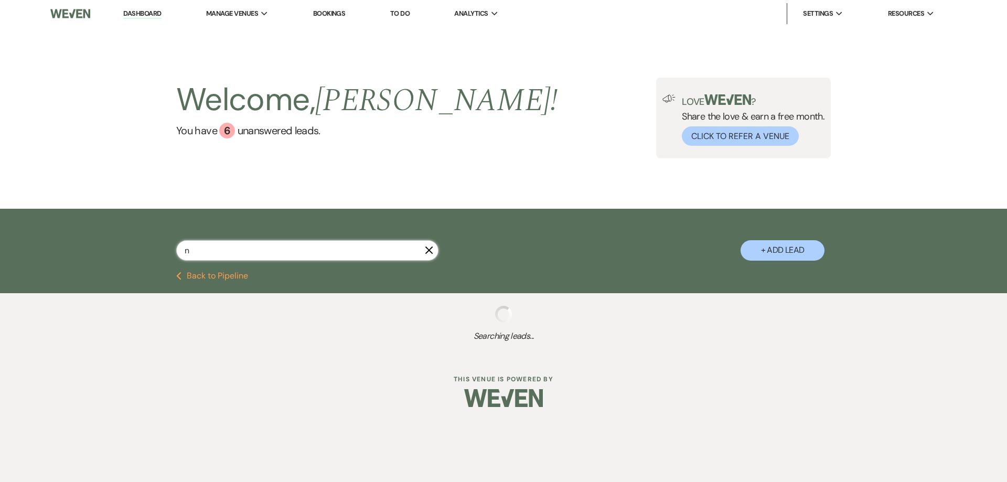
select select "8"
select select "5"
select select "8"
select select "2"
select select "8"
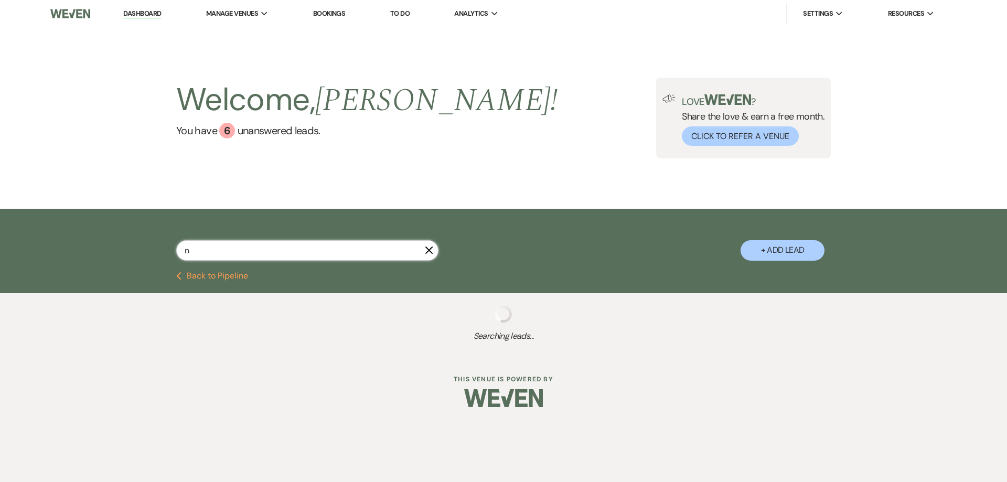
select select "5"
select select "8"
select select "11"
select select "8"
select select "2"
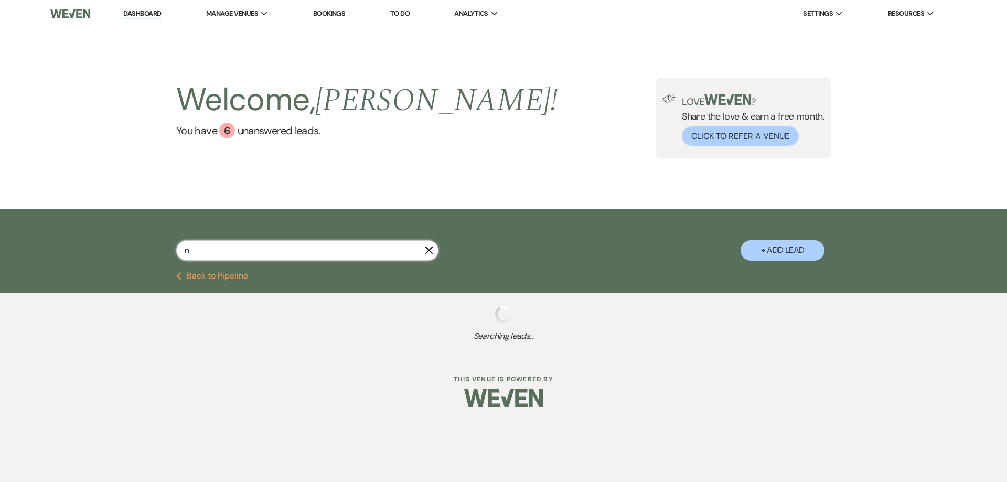
select select "8"
select select "11"
select select "8"
select select "4"
select select "8"
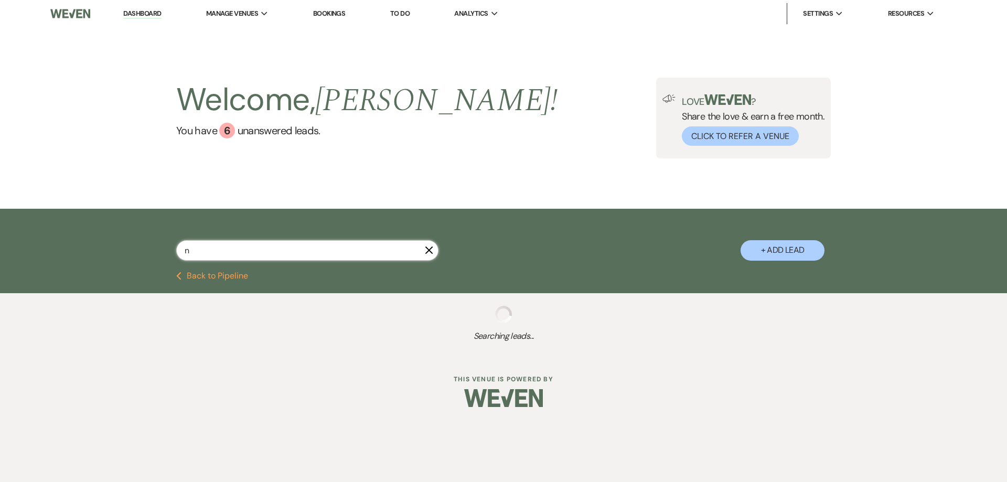
select select "1"
select select "8"
select select "11"
select select "8"
select select "4"
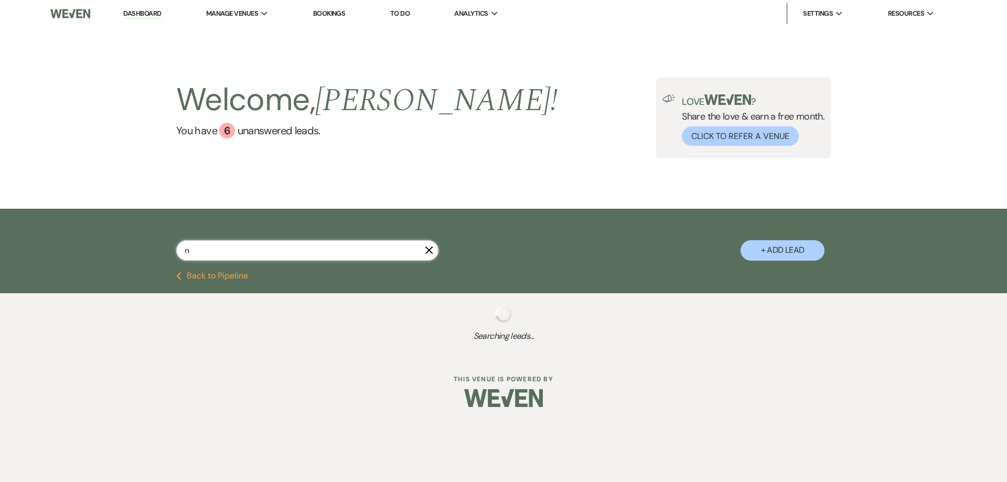
select select "8"
select select "2"
select select "8"
select select "2"
select select "8"
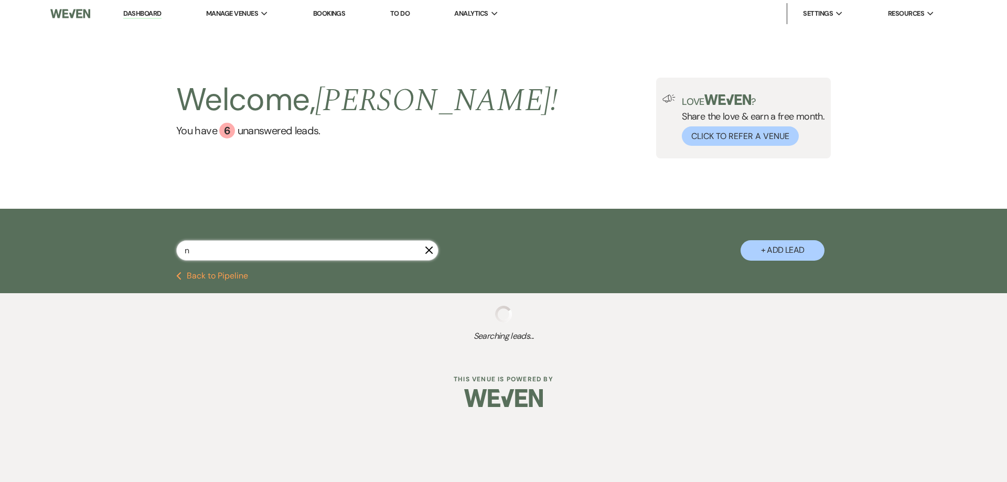
select select "2"
select select "8"
select select "2"
select select "8"
select select "2"
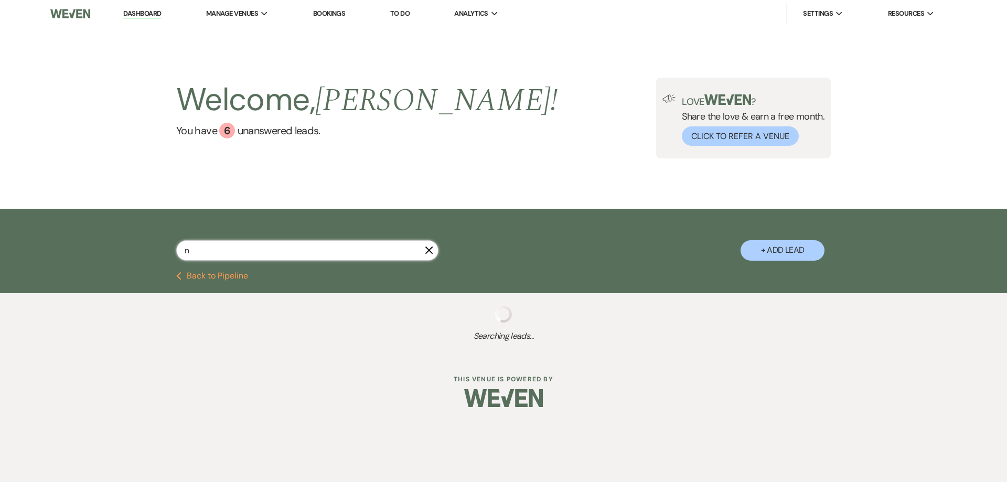
select select "8"
select select "2"
select select "8"
select select "2"
select select "8"
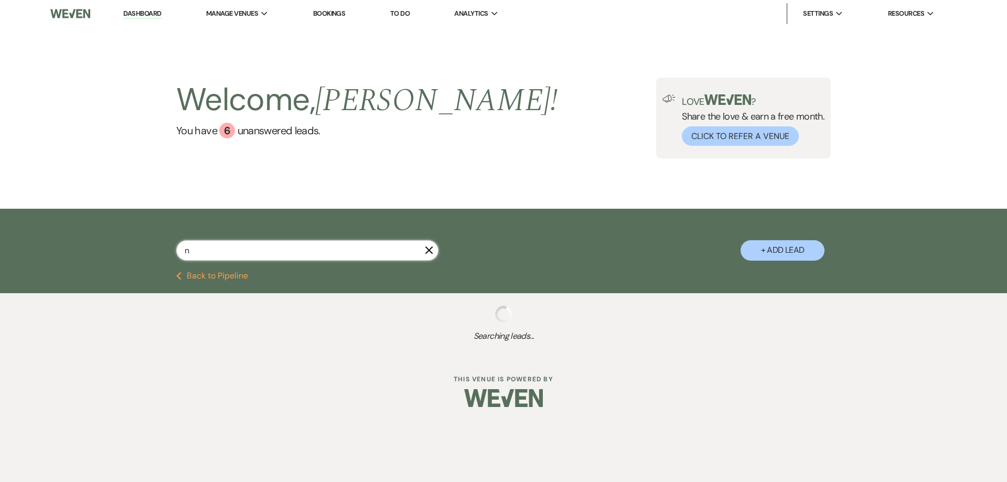
select select "2"
select select "8"
select select "4"
select select "8"
select select "2"
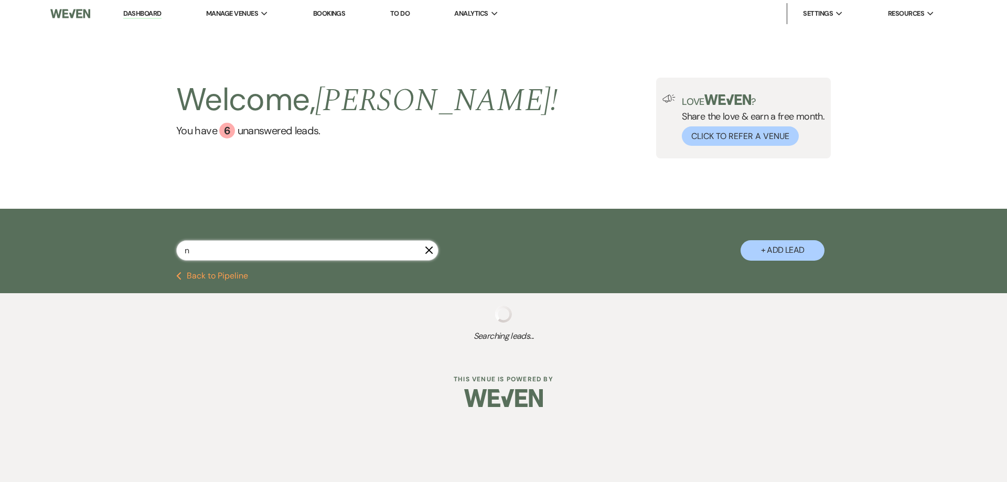
select select "8"
select select "2"
select select "8"
select select "2"
select select "8"
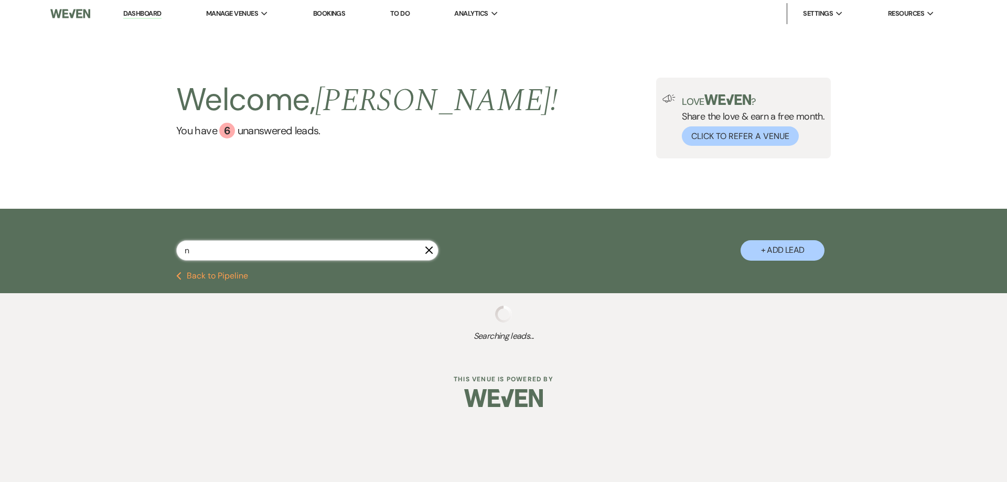
select select "2"
select select "8"
select select "2"
select select "8"
select select "2"
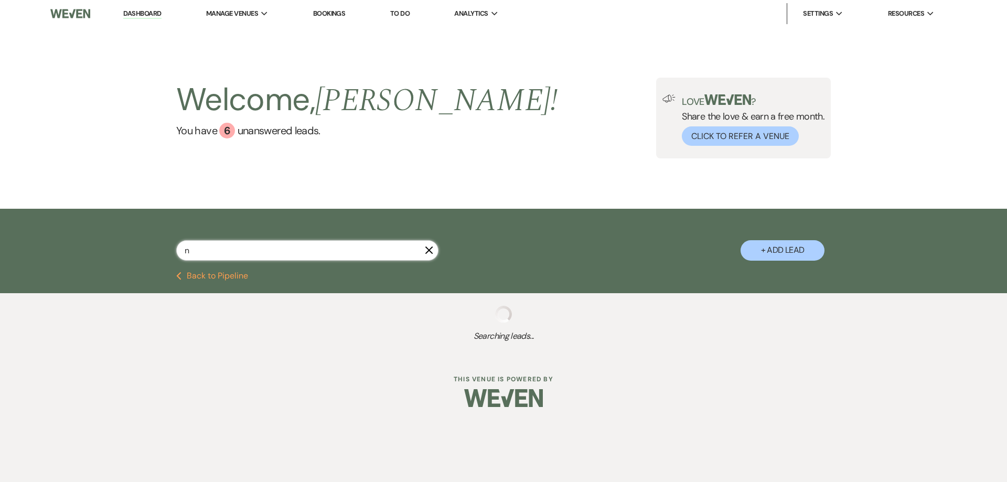
select select "8"
select select "2"
select select "8"
select select "2"
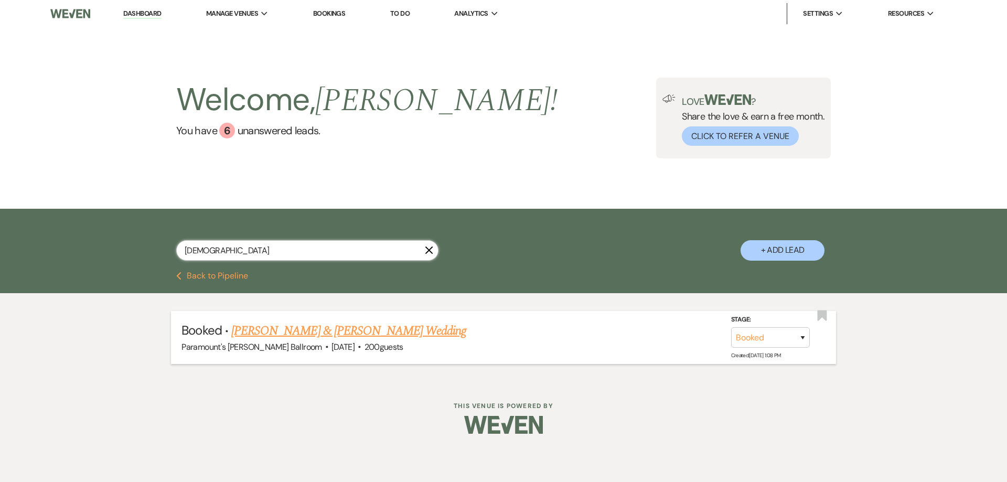
type input "[DEMOGRAPHIC_DATA]"
click at [293, 333] on link "[PERSON_NAME] & [PERSON_NAME] Wedding" at bounding box center [348, 330] width 235 height 19
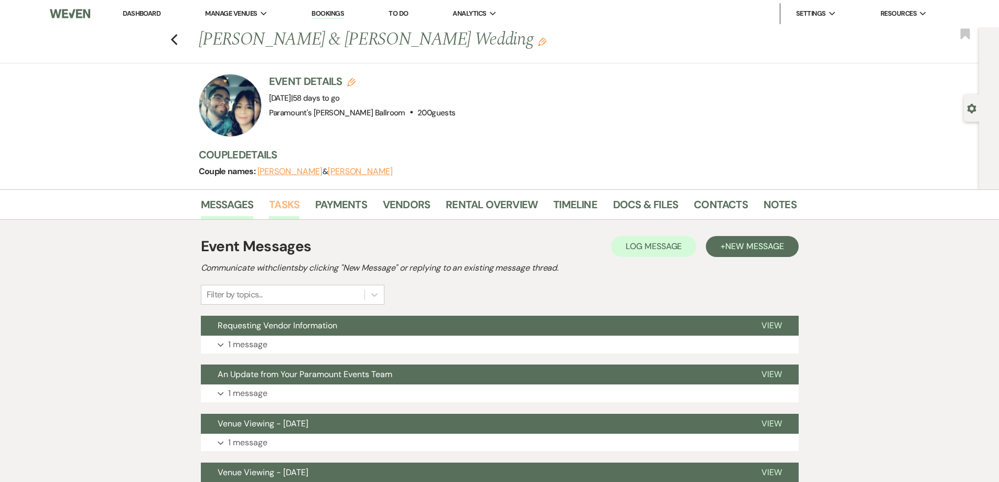
click at [291, 204] on link "Tasks" at bounding box center [284, 207] width 30 height 23
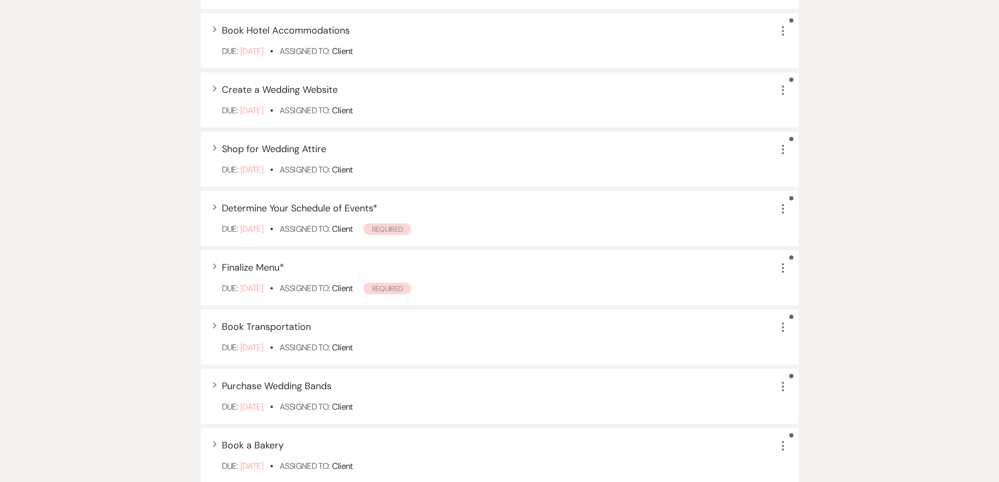
scroll to position [419, 0]
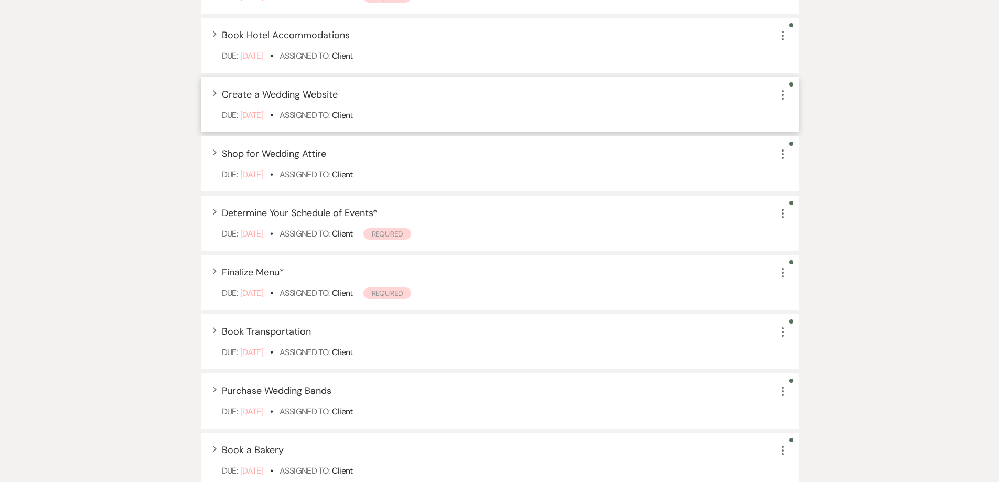
click at [783, 93] on icon "More" at bounding box center [782, 95] width 13 height 13
click at [816, 150] on button "Archive Archive" at bounding box center [826, 147] width 101 height 17
click at [779, 92] on icon "More" at bounding box center [782, 95] width 13 height 13
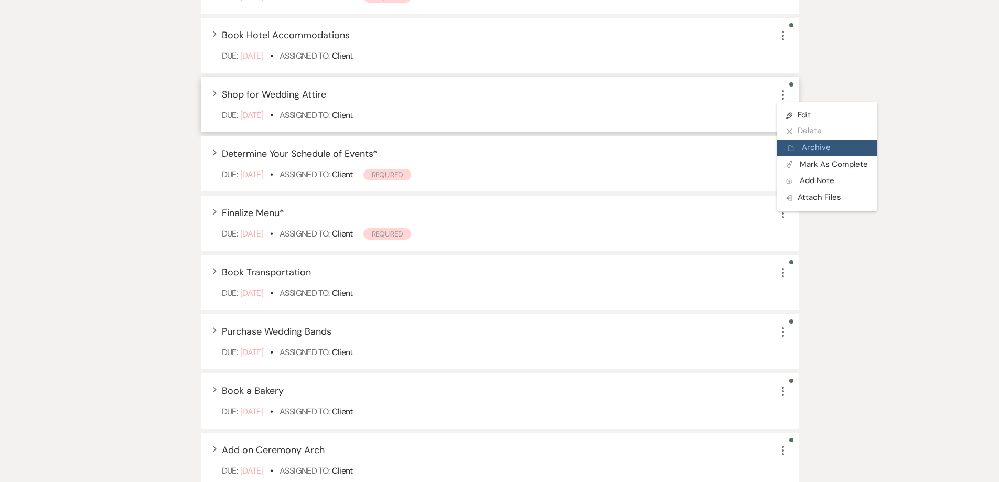
click at [801, 150] on button "Archive Archive" at bounding box center [826, 147] width 101 height 17
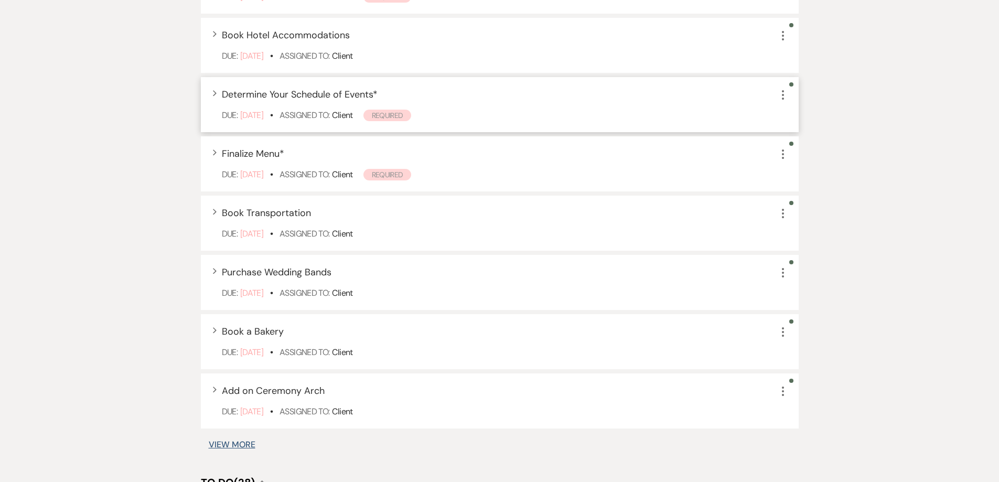
click at [784, 93] on icon "More" at bounding box center [782, 95] width 13 height 13
click at [809, 147] on button "Archive Archive" at bounding box center [826, 147] width 101 height 17
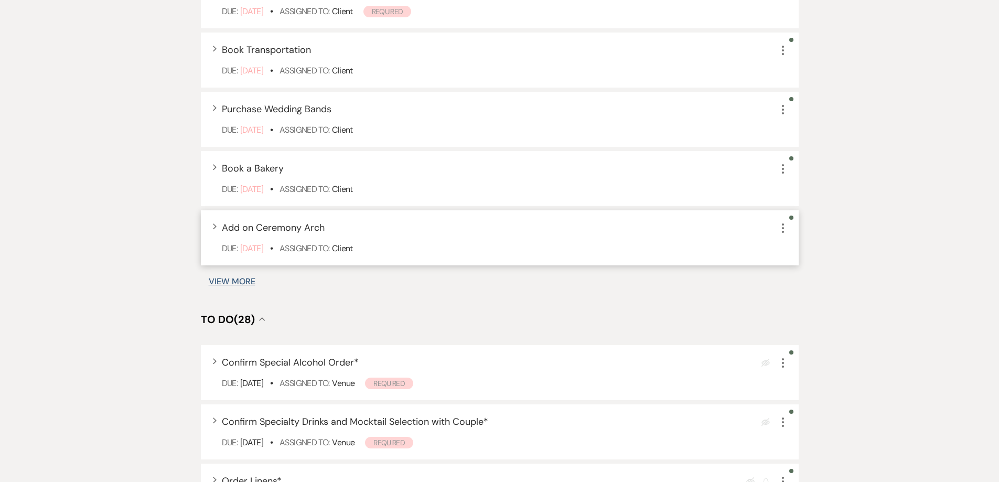
scroll to position [524, 0]
click at [782, 104] on icon "More" at bounding box center [782, 108] width 13 height 13
click at [799, 157] on button "Archive Archive" at bounding box center [826, 161] width 101 height 17
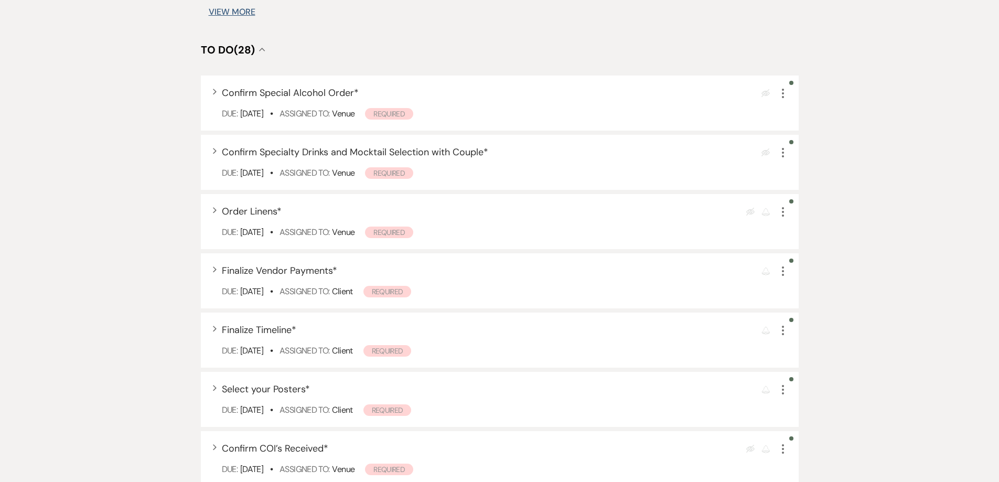
scroll to position [734, 0]
click at [784, 89] on icon "More" at bounding box center [782, 93] width 13 height 13
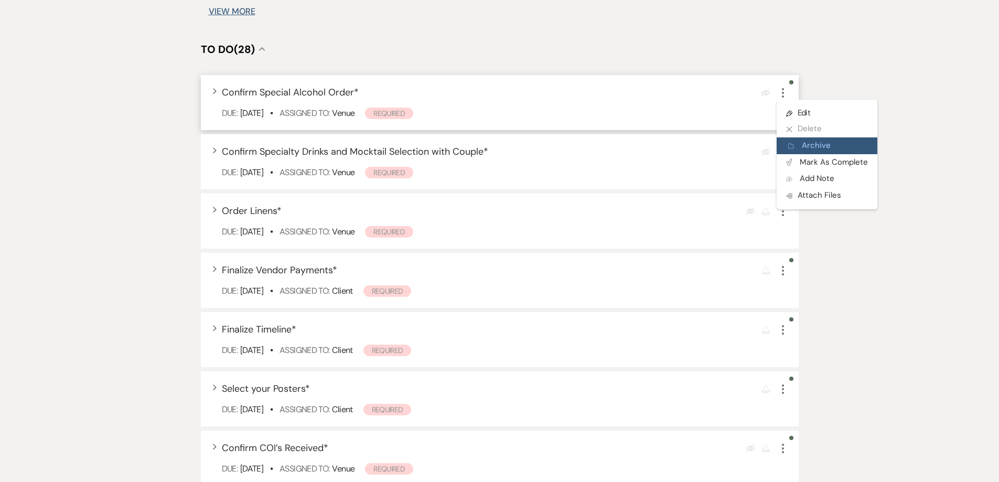
click at [804, 145] on button "Archive Archive" at bounding box center [826, 145] width 101 height 17
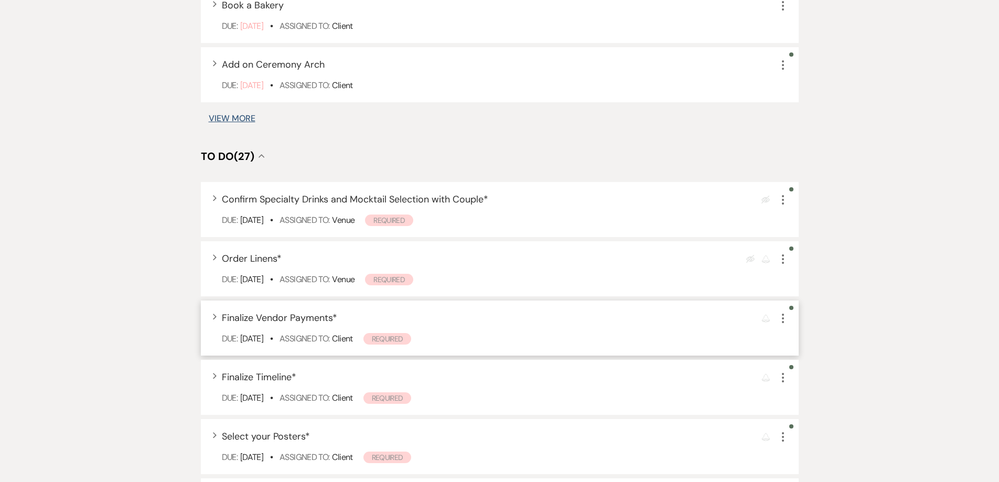
scroll to position [472, 0]
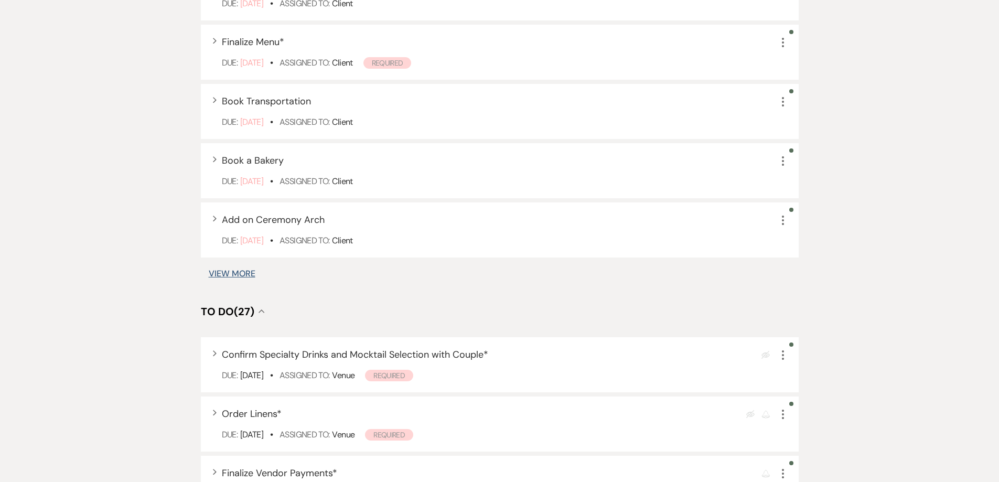
click at [241, 270] on button "View More" at bounding box center [232, 273] width 47 height 8
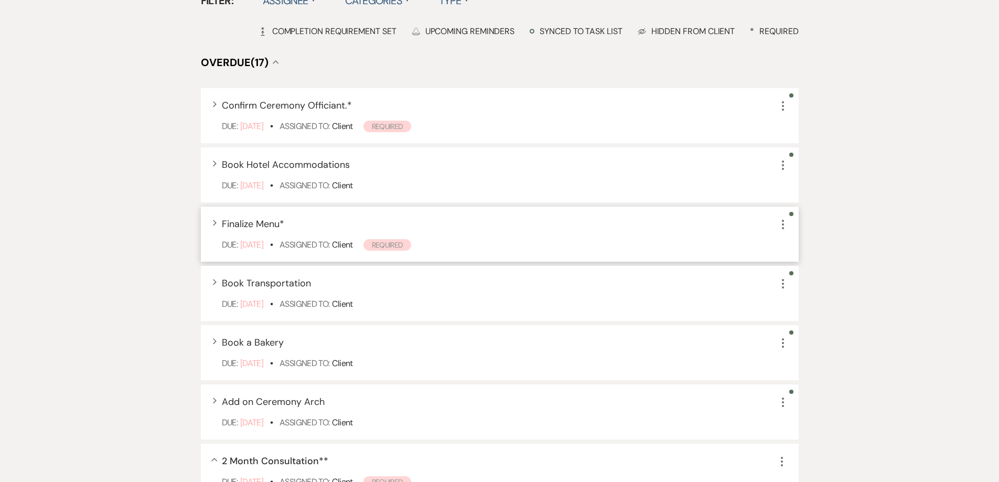
scroll to position [314, 0]
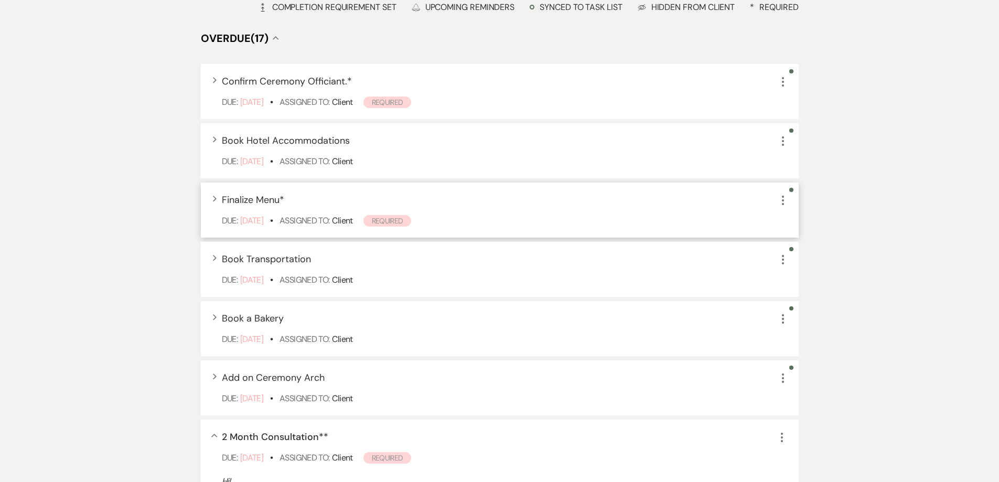
click at [784, 203] on icon "More" at bounding box center [782, 200] width 13 height 13
click at [831, 257] on button "Archive Archive" at bounding box center [826, 253] width 101 height 17
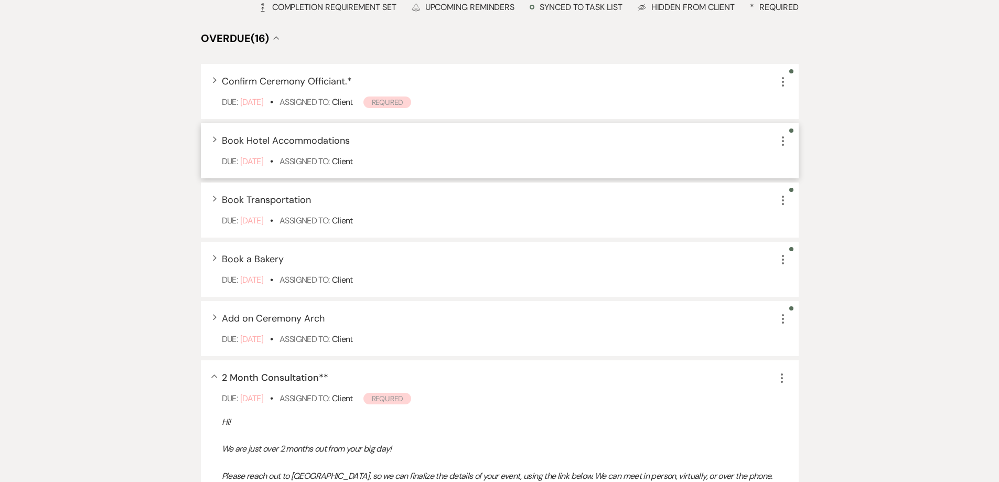
click at [781, 141] on icon "More" at bounding box center [782, 141] width 13 height 13
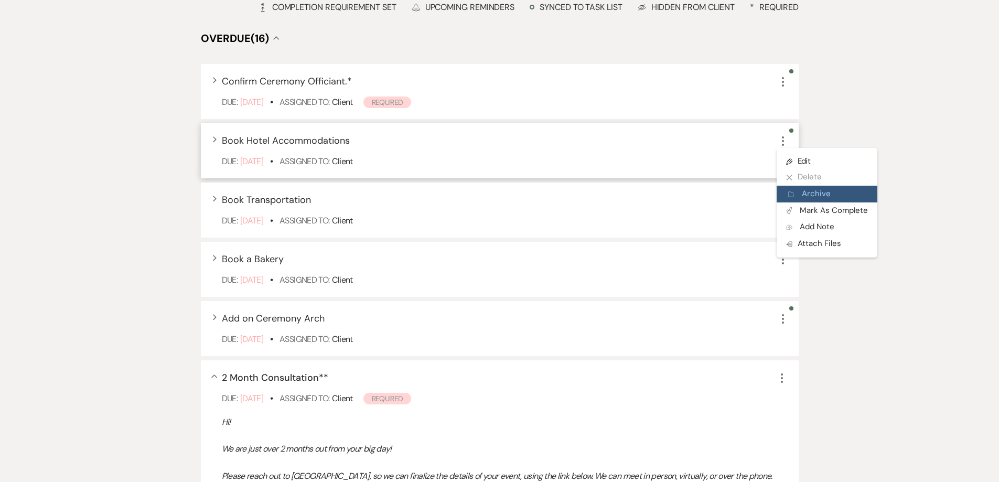
click at [801, 196] on button "Archive Archive" at bounding box center [826, 194] width 101 height 17
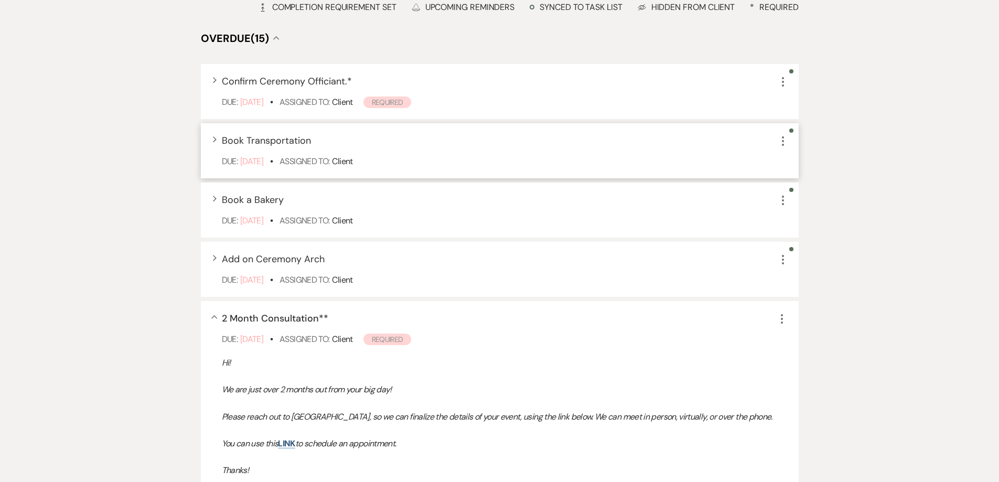
click at [783, 142] on use "button" at bounding box center [783, 140] width 2 height 9
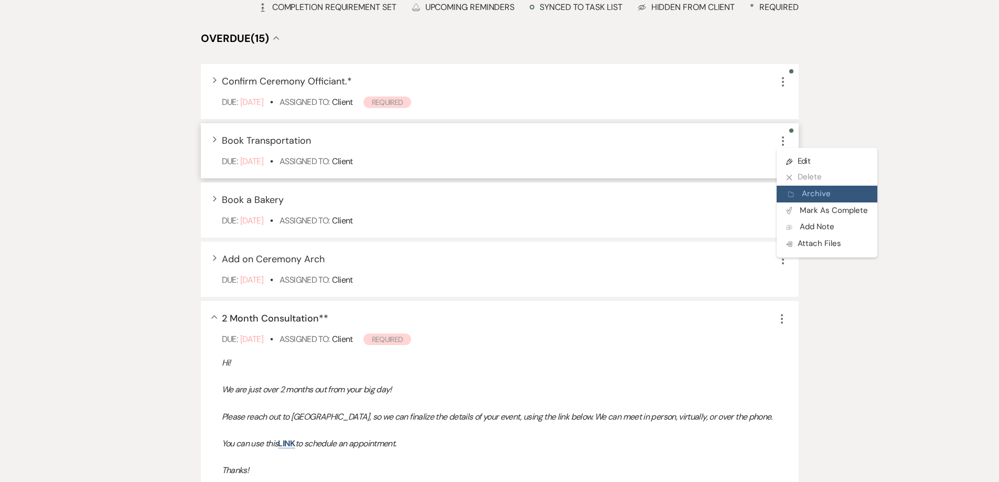
click at [793, 196] on icon "Archive" at bounding box center [791, 194] width 6 height 8
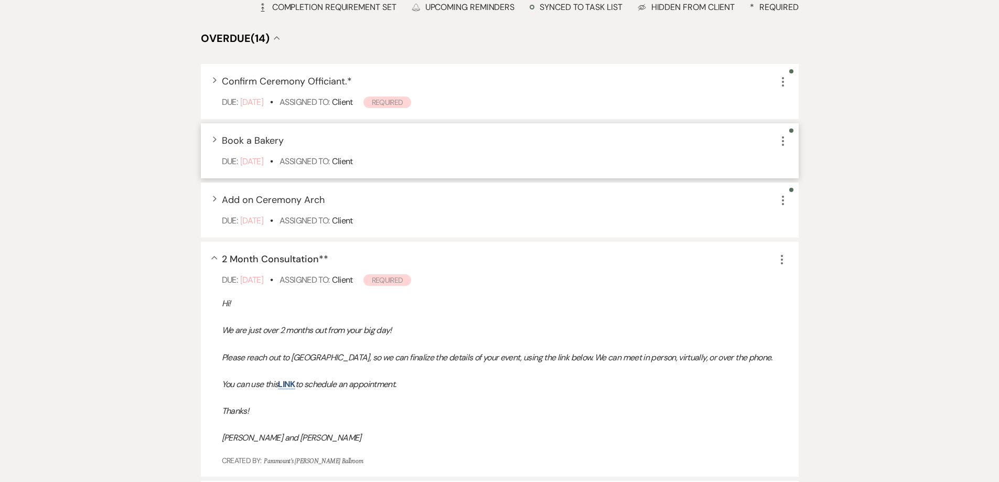
click at [780, 139] on icon "More" at bounding box center [782, 141] width 13 height 13
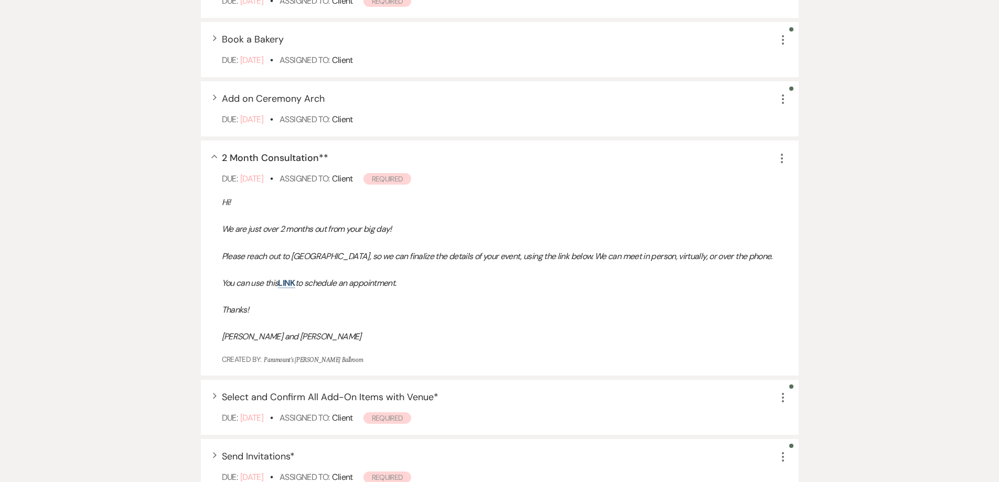
scroll to position [419, 0]
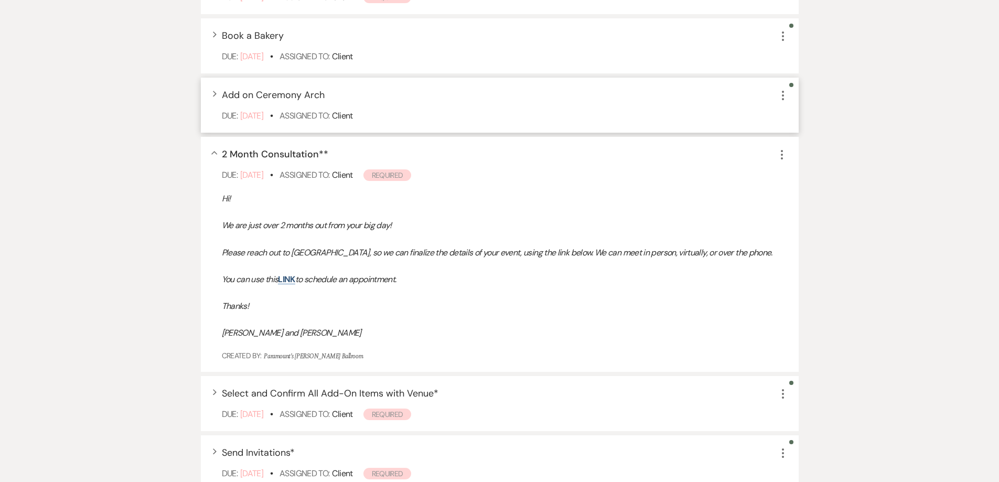
click at [782, 95] on use "button" at bounding box center [783, 95] width 2 height 9
click at [802, 147] on button "Archive Archive" at bounding box center [826, 148] width 101 height 17
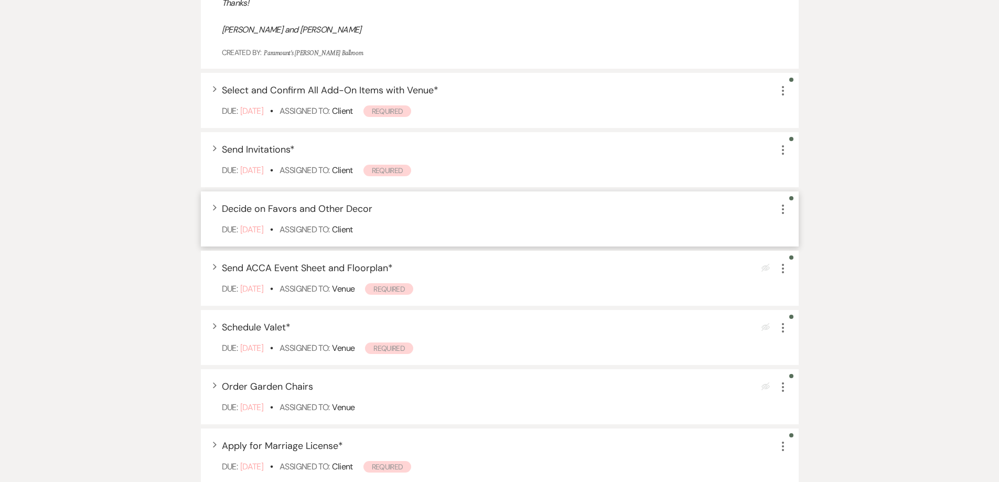
scroll to position [681, 0]
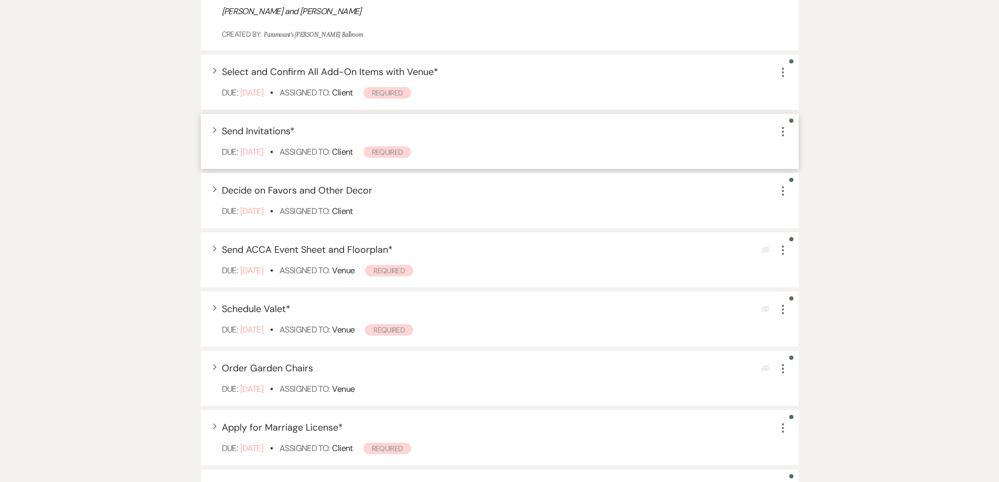
drag, startPoint x: 785, startPoint y: 129, endPoint x: 783, endPoint y: 135, distance: 6.1
click at [784, 129] on icon "More" at bounding box center [782, 131] width 13 height 13
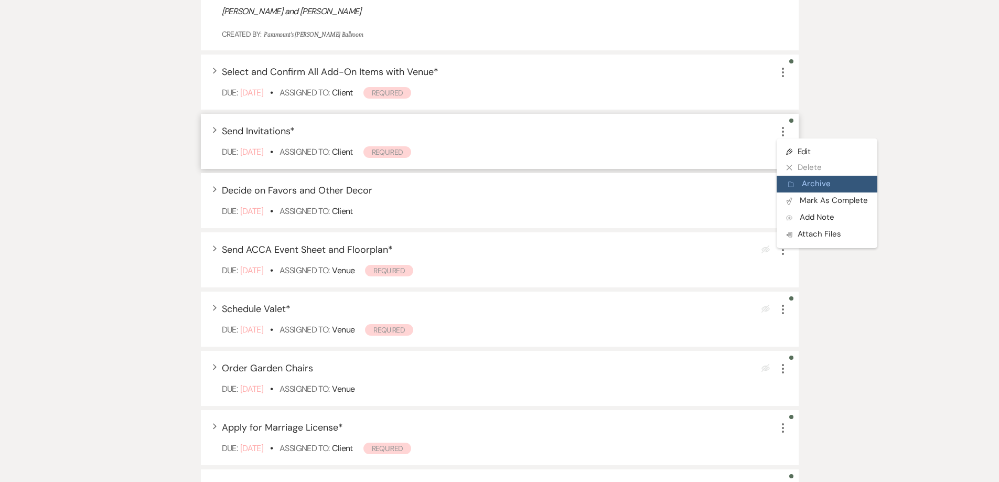
click at [805, 180] on button "Archive Archive" at bounding box center [826, 184] width 101 height 17
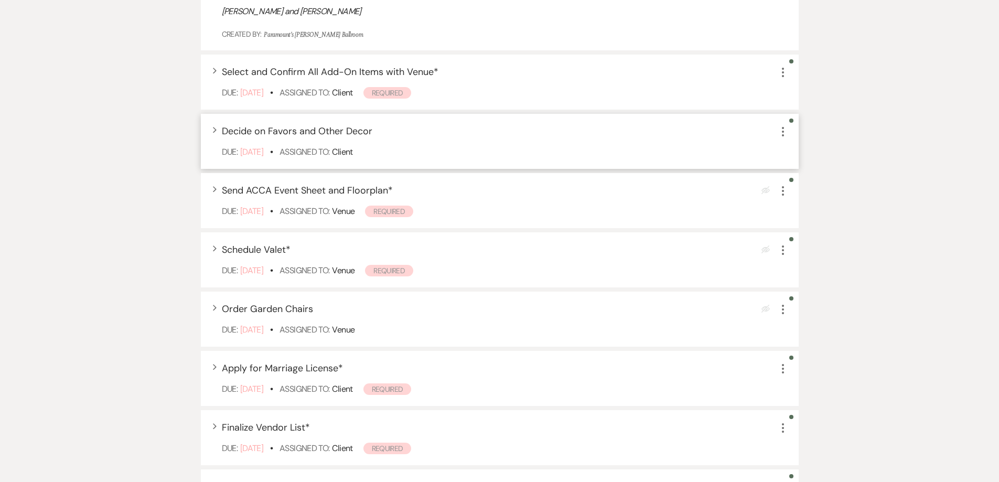
click at [784, 131] on icon "More" at bounding box center [782, 131] width 13 height 13
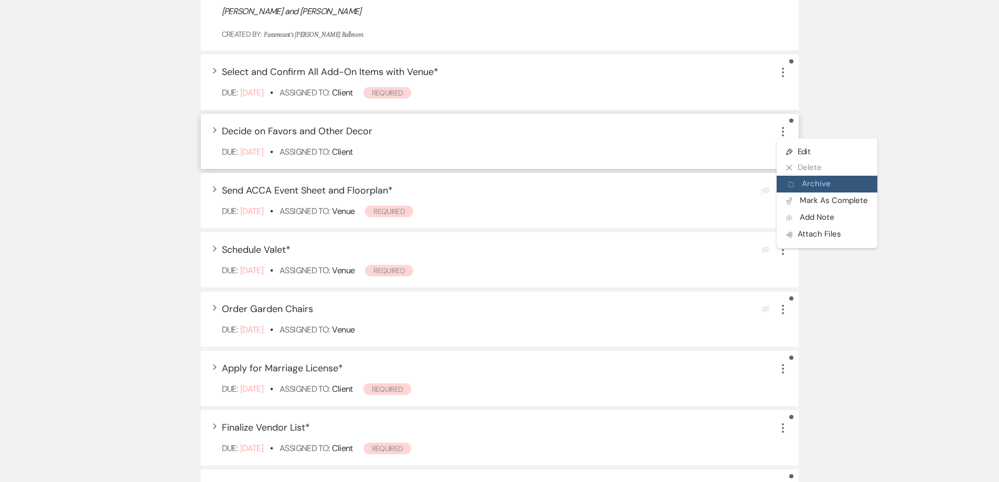
click at [804, 181] on button "Archive Archive" at bounding box center [826, 184] width 101 height 17
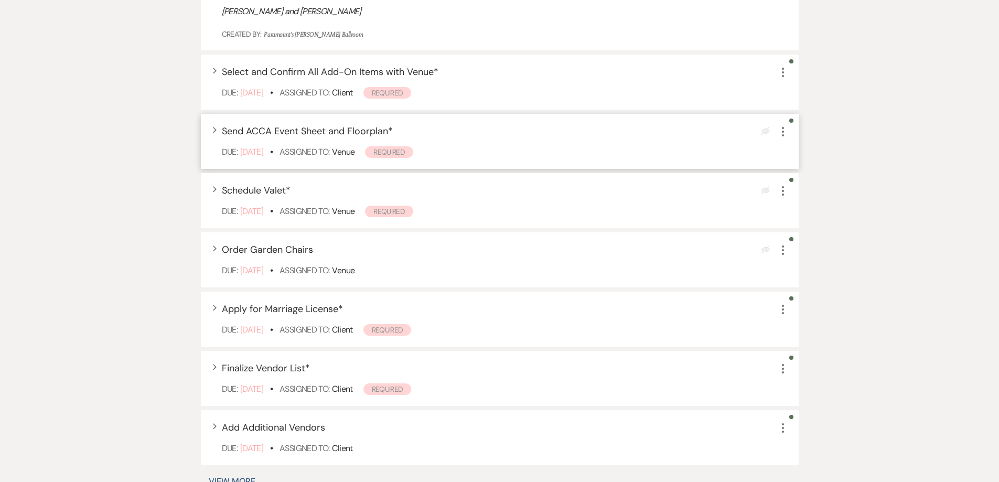
click at [783, 132] on use "button" at bounding box center [783, 131] width 2 height 9
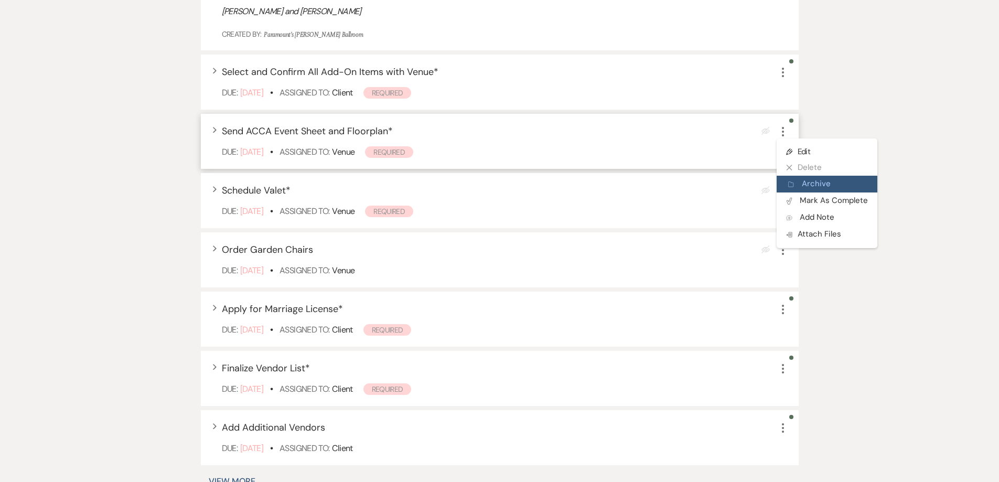
click at [799, 190] on button "Archive Archive" at bounding box center [826, 184] width 101 height 17
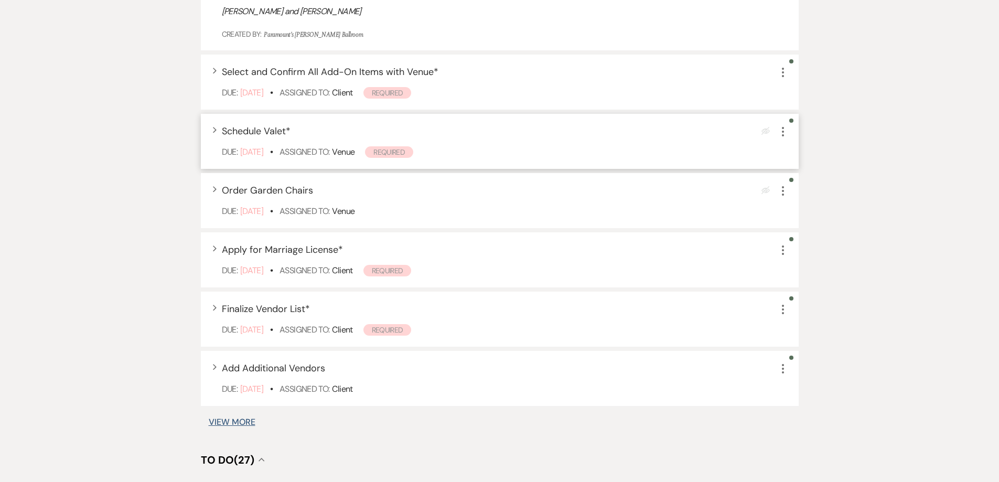
click at [783, 131] on use "button" at bounding box center [783, 131] width 2 height 9
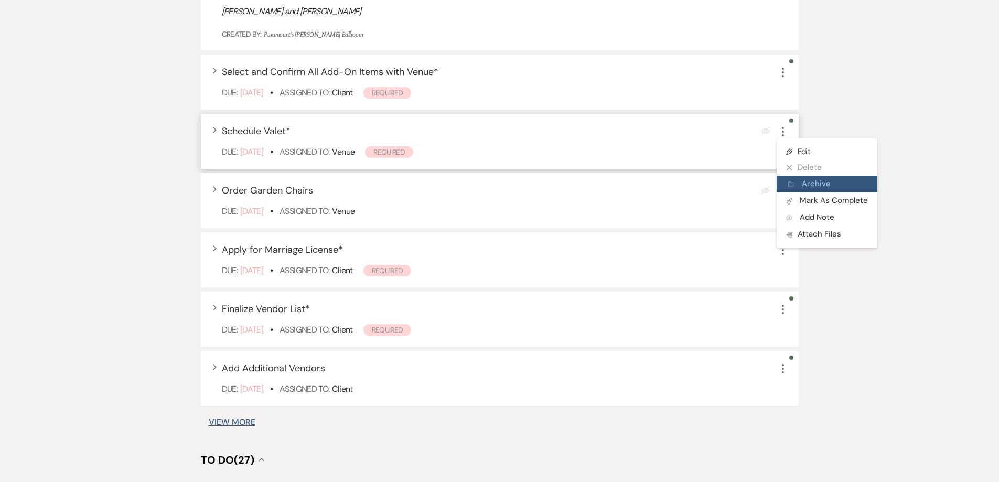
click at [807, 185] on button "Archive Archive" at bounding box center [826, 184] width 101 height 17
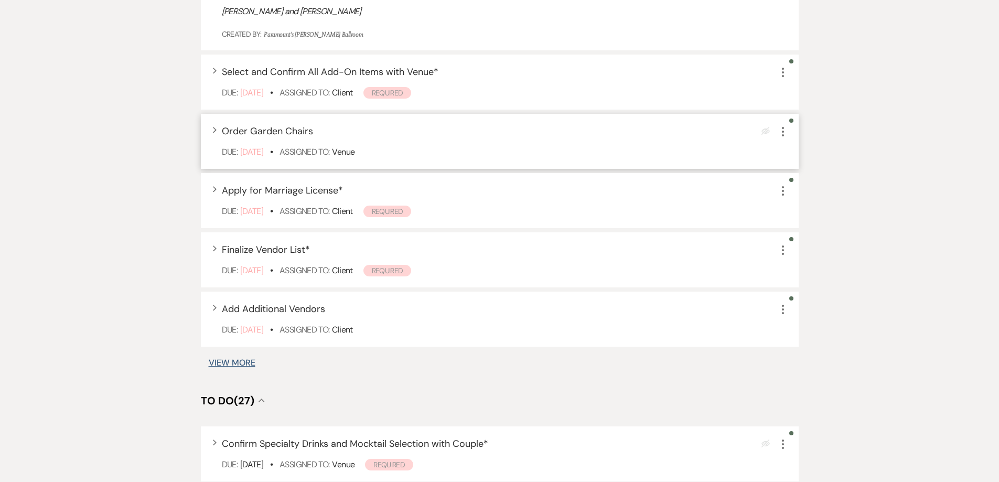
click at [784, 131] on icon "More" at bounding box center [782, 131] width 13 height 13
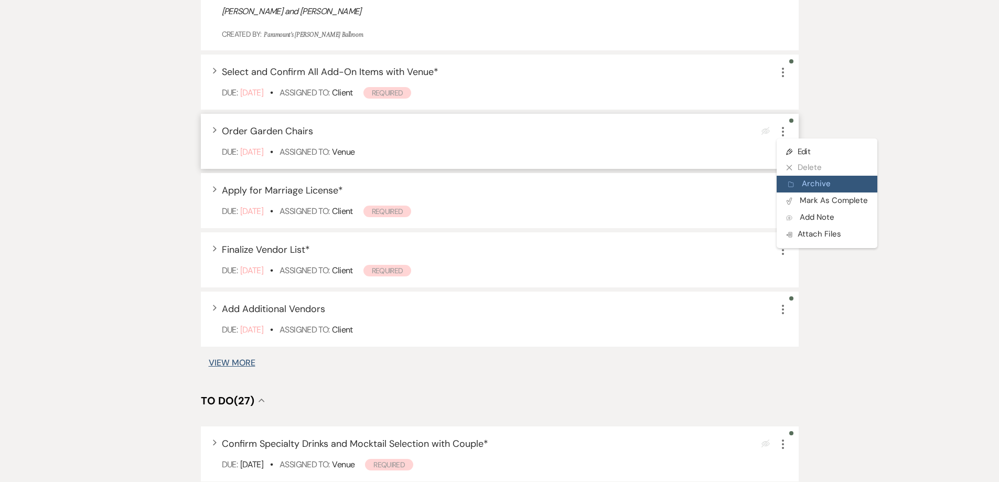
click at [805, 181] on button "Archive Archive" at bounding box center [826, 184] width 101 height 17
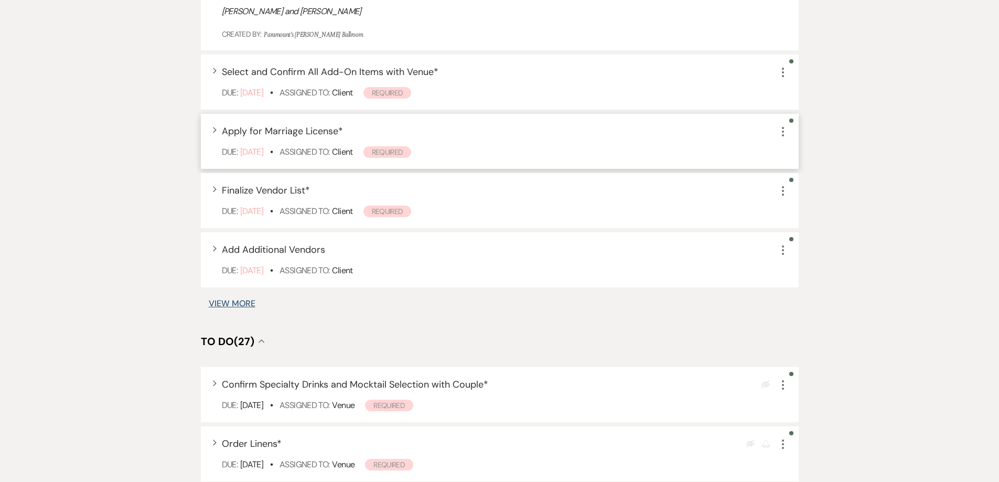
click at [784, 131] on icon "More" at bounding box center [782, 131] width 13 height 13
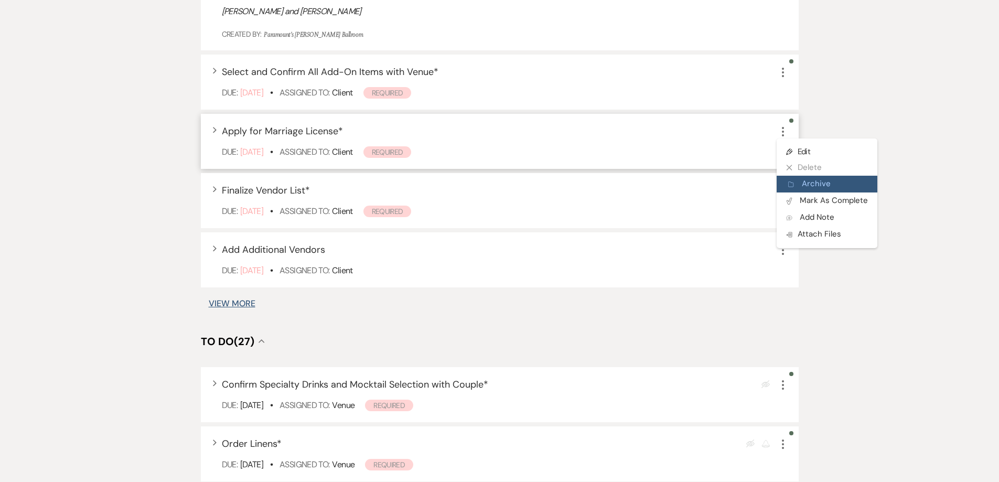
click at [811, 184] on button "Archive Archive" at bounding box center [826, 184] width 101 height 17
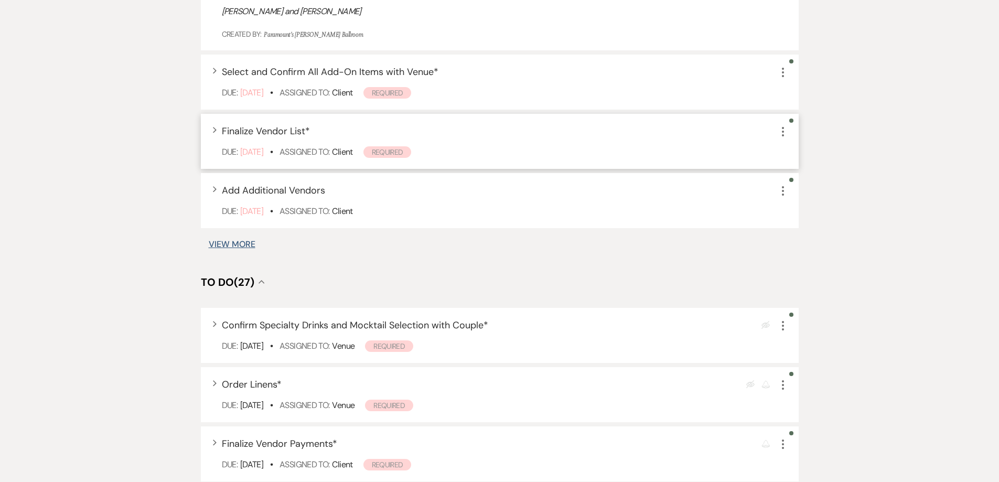
click at [783, 132] on use "button" at bounding box center [783, 131] width 2 height 9
click at [706, 234] on div "+ Add Task Tasks Create and manage all tasks for this event. Filter: Assignee ▲…" at bounding box center [500, 242] width 598 height 1377
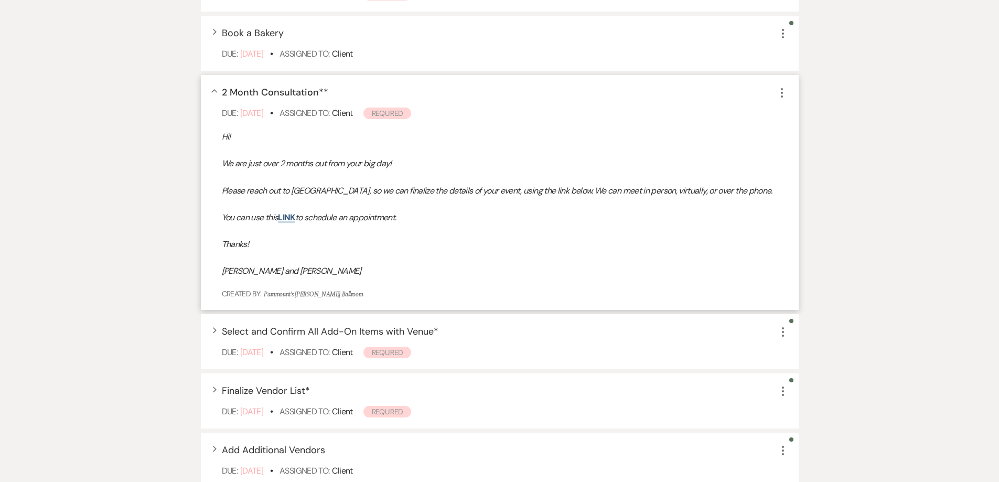
scroll to position [419, 0]
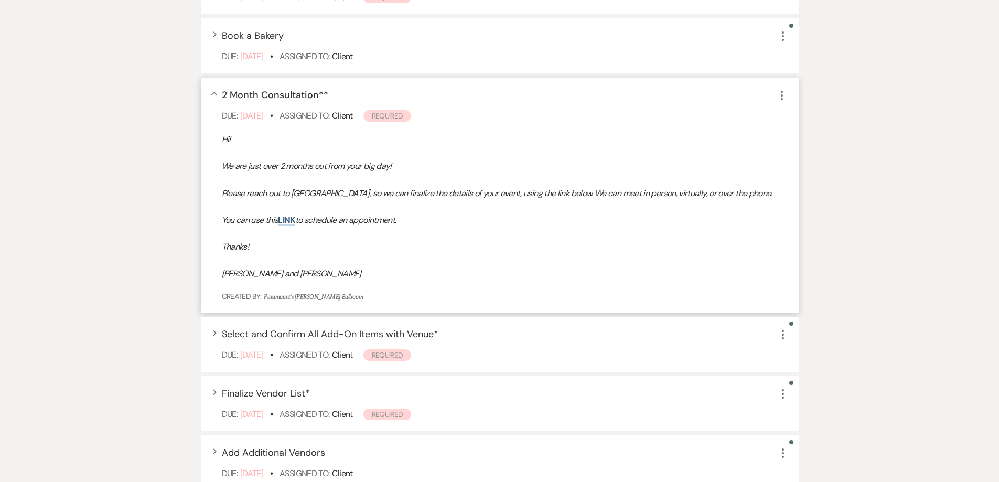
click at [785, 90] on icon "More" at bounding box center [781, 95] width 13 height 13
click at [807, 111] on link "Pencil Edit" at bounding box center [825, 115] width 101 height 16
select select "true"
select select "planningToolsAccount"
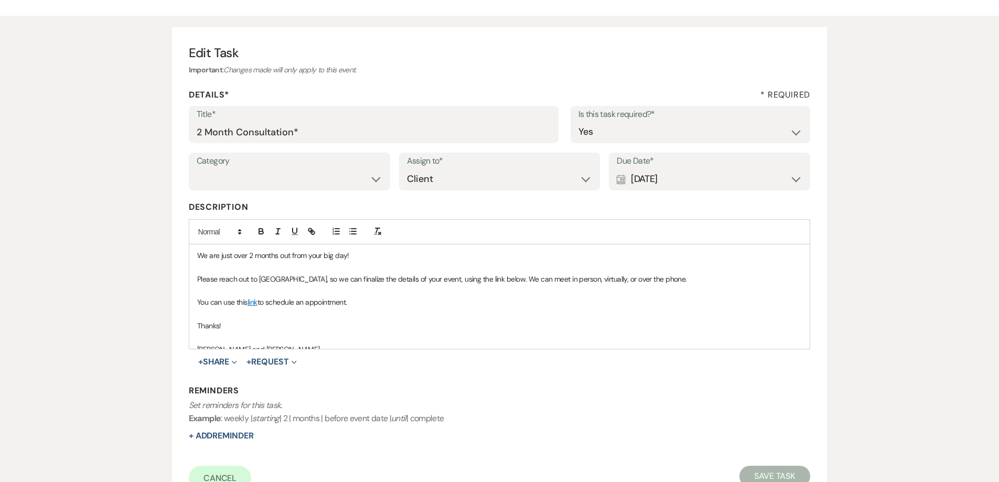
scroll to position [37, 0]
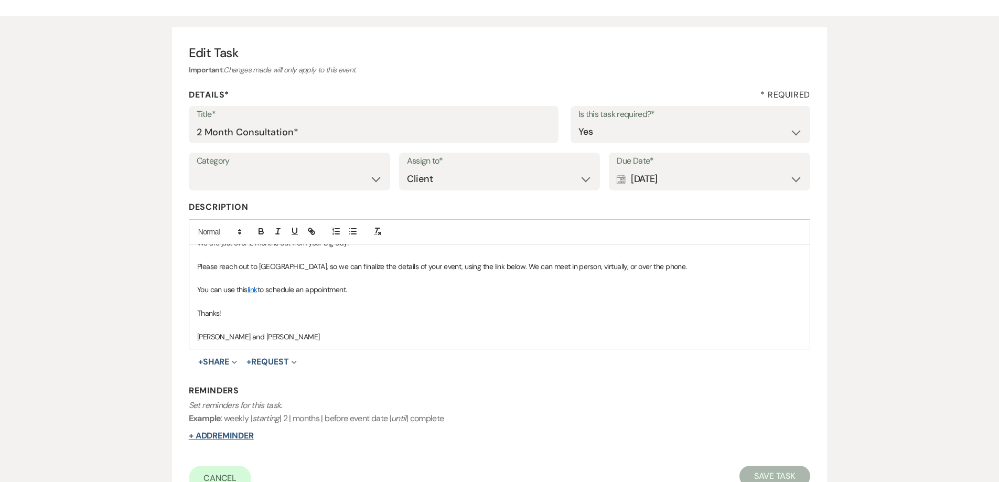
click at [225, 435] on button "+ Add Reminder" at bounding box center [221, 435] width 65 height 8
select select "client"
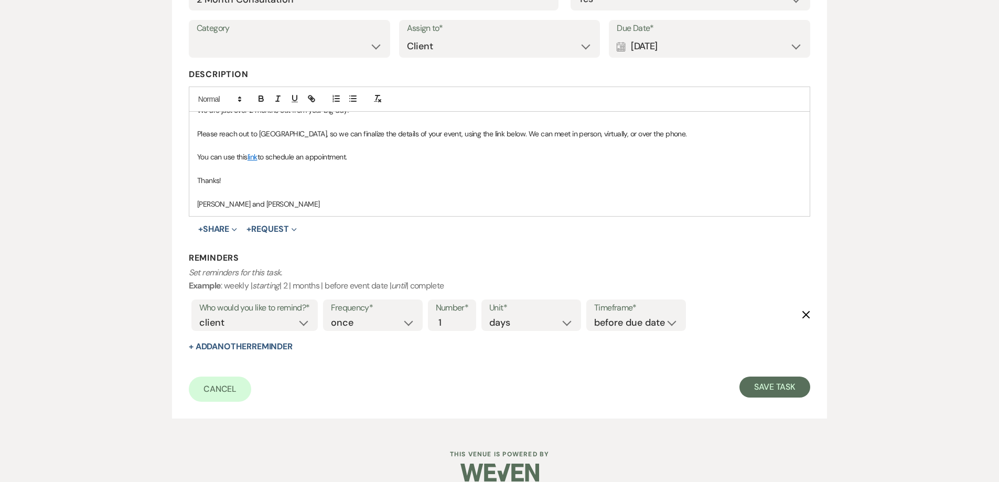
scroll to position [222, 0]
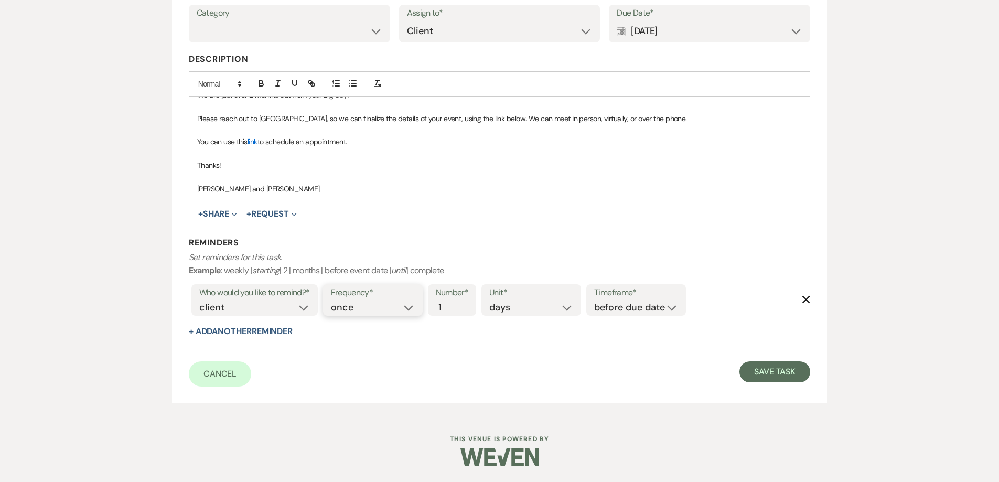
click at [358, 306] on select "once daily weekly monthly" at bounding box center [373, 307] width 84 height 14
click at [552, 307] on select "days weeks months" at bounding box center [531, 307] width 84 height 14
select select "months"
click at [491, 300] on select "days weeks months" at bounding box center [531, 307] width 84 height 14
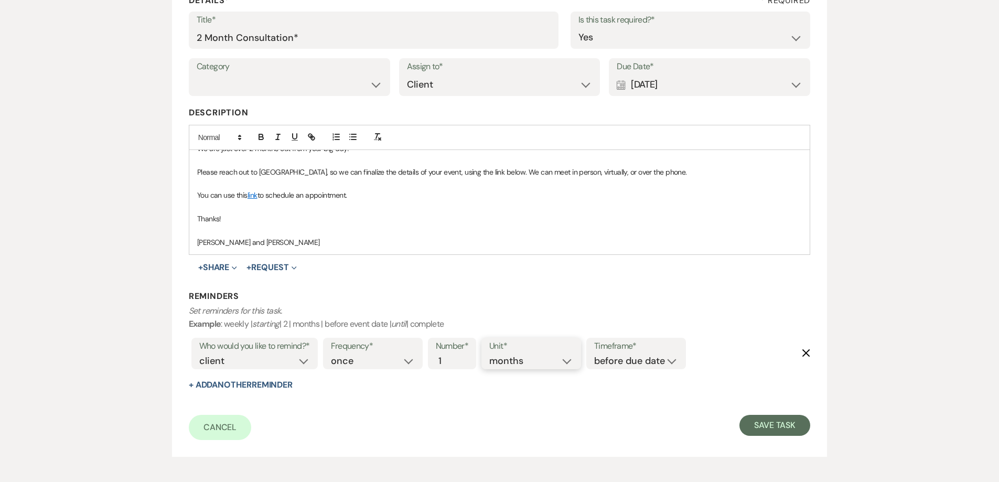
scroll to position [170, 0]
type input "2"
click at [449, 355] on input "2" at bounding box center [447, 360] width 22 height 14
click at [630, 362] on select "before due date after due date on due date on custom date" at bounding box center [636, 360] width 84 height 14
select select "afterDueDate"
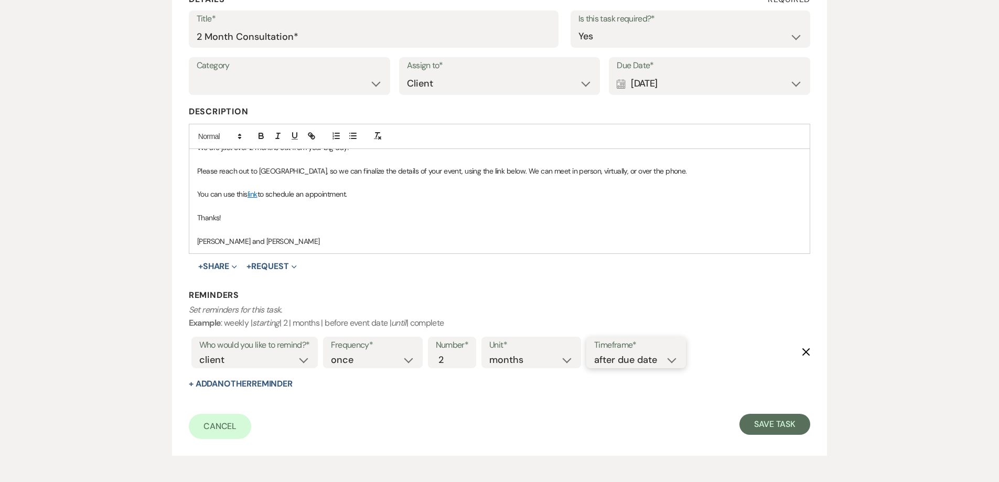
click at [596, 353] on select "before due date after due date on due date on custom date" at bounding box center [636, 360] width 84 height 14
click at [765, 425] on button "Save Task" at bounding box center [774, 424] width 71 height 21
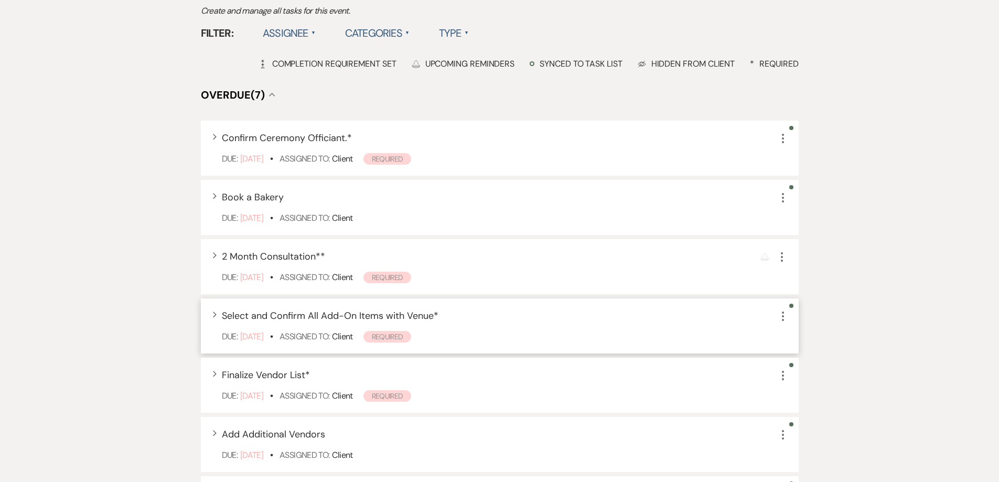
scroll to position [273, 0]
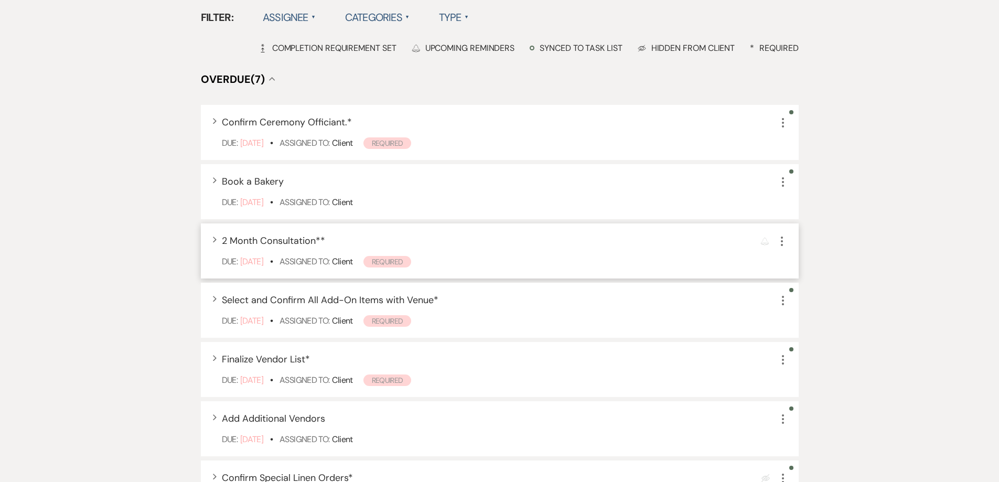
click at [316, 262] on span "Assigned To:" at bounding box center [304, 261] width 50 height 11
click at [287, 237] on span "2 Month Consultation* *" at bounding box center [273, 240] width 103 height 13
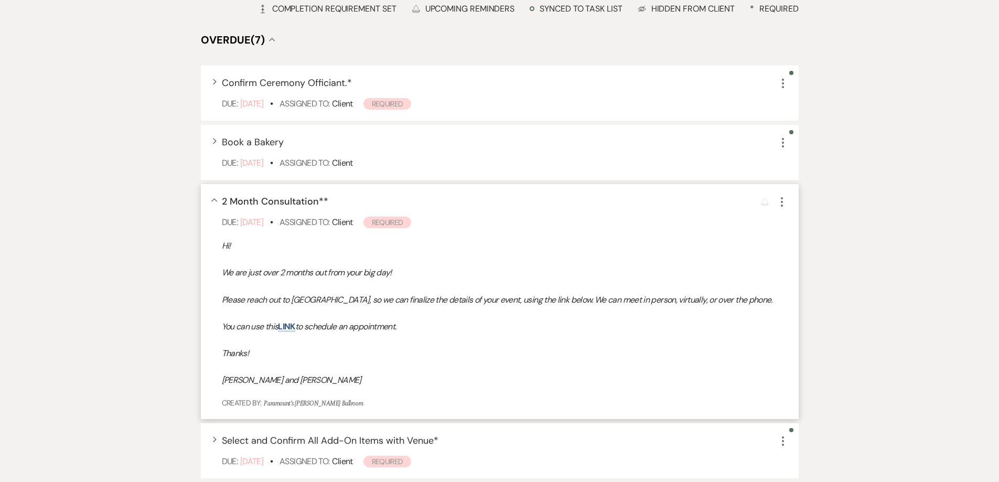
scroll to position [378, 0]
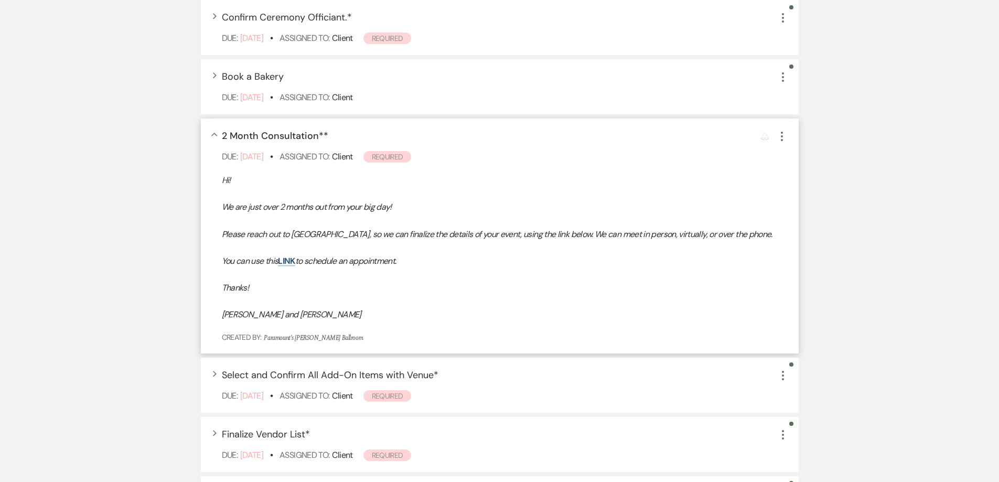
click at [275, 136] on span "2 Month Consultation* *" at bounding box center [275, 135] width 106 height 13
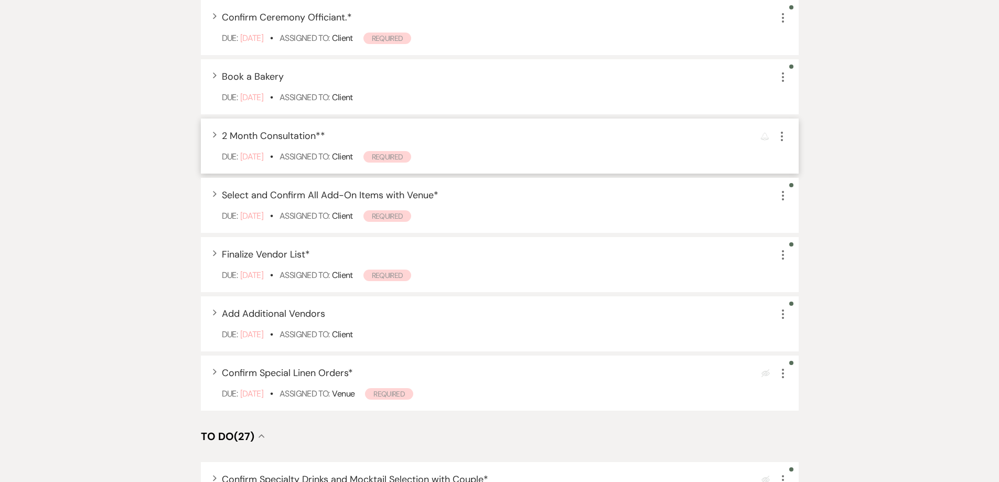
click at [270, 135] on span "2 Month Consultation* *" at bounding box center [273, 135] width 103 height 13
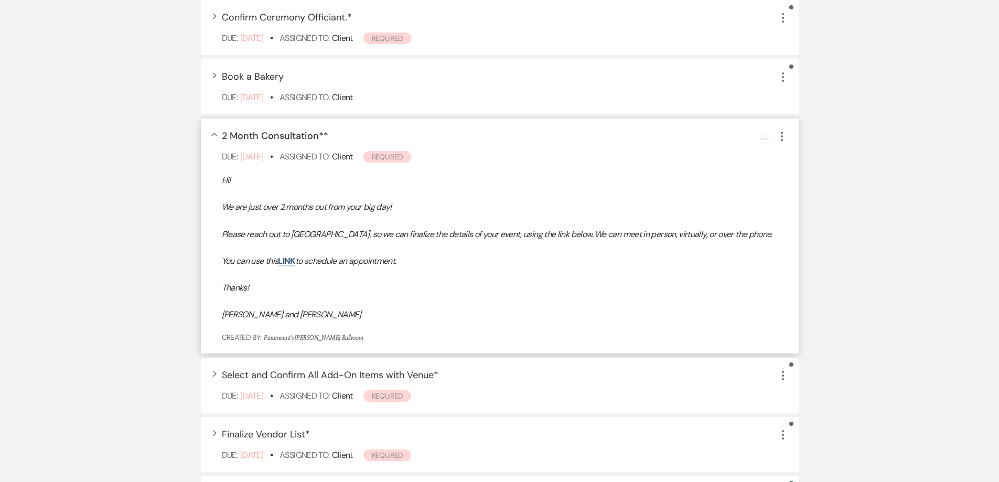
click at [781, 134] on icon "More" at bounding box center [781, 136] width 13 height 13
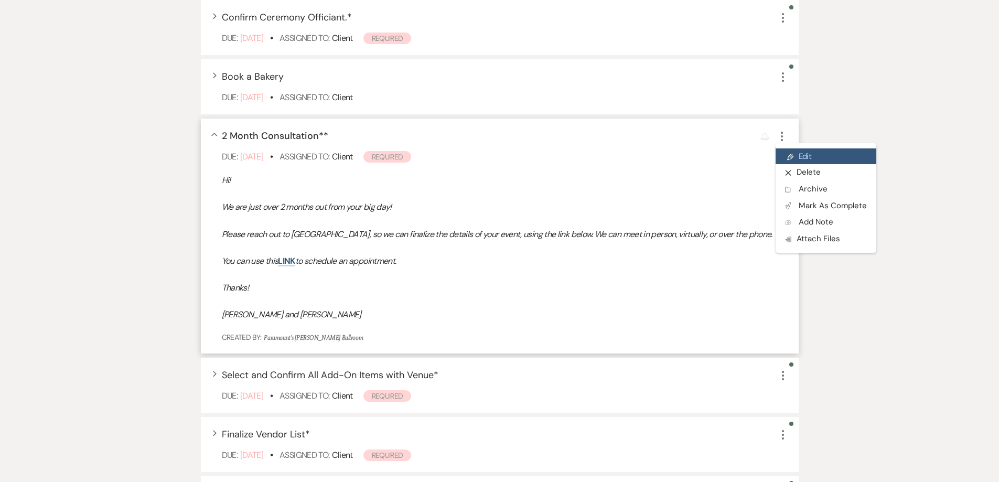
click at [789, 155] on icon "Pencil" at bounding box center [790, 157] width 6 height 8
select select "true"
select select "planningToolsAccount"
select select "client"
select select "months"
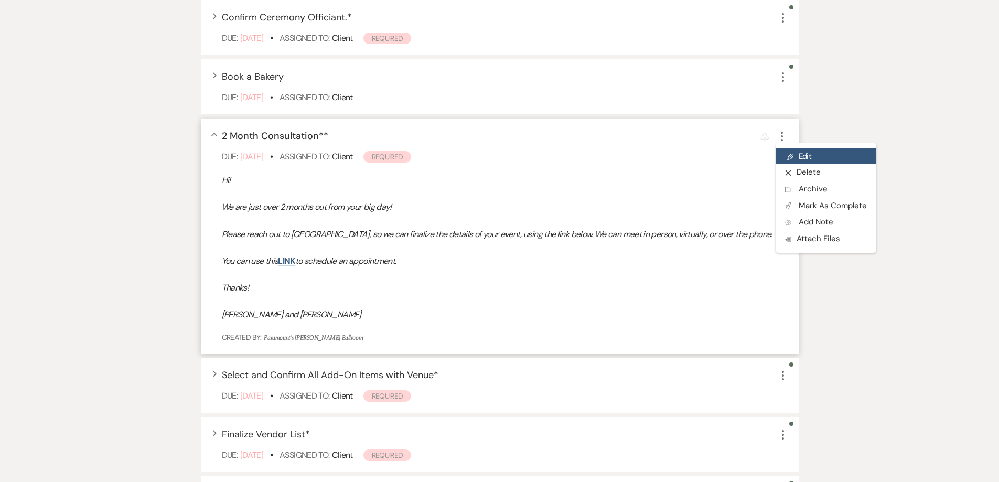
select select "afterDueDate"
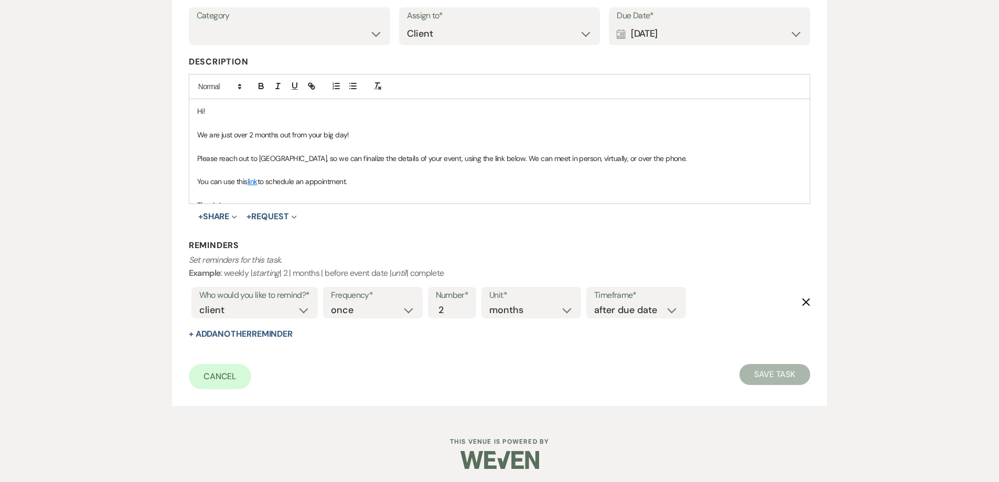
scroll to position [222, 0]
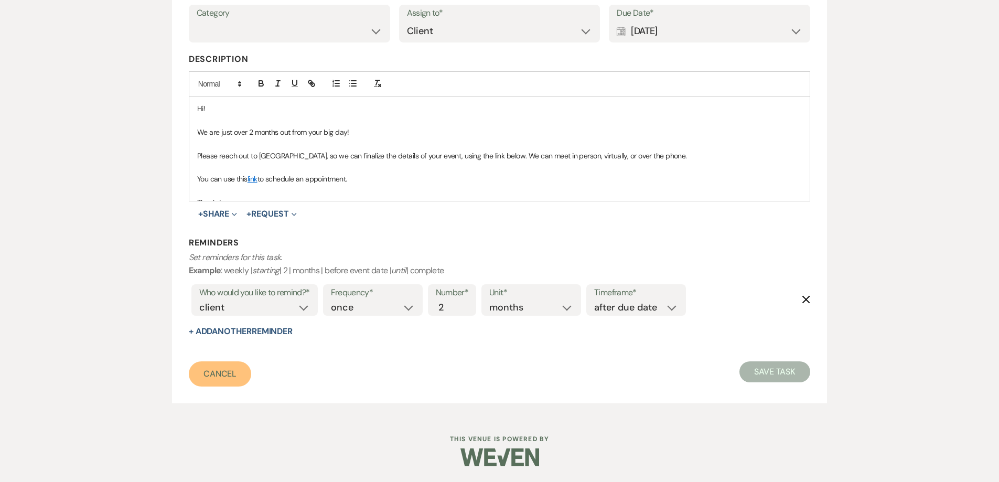
click at [229, 379] on link "Cancel" at bounding box center [220, 373] width 63 height 25
